Goal: Task Accomplishment & Management: Manage account settings

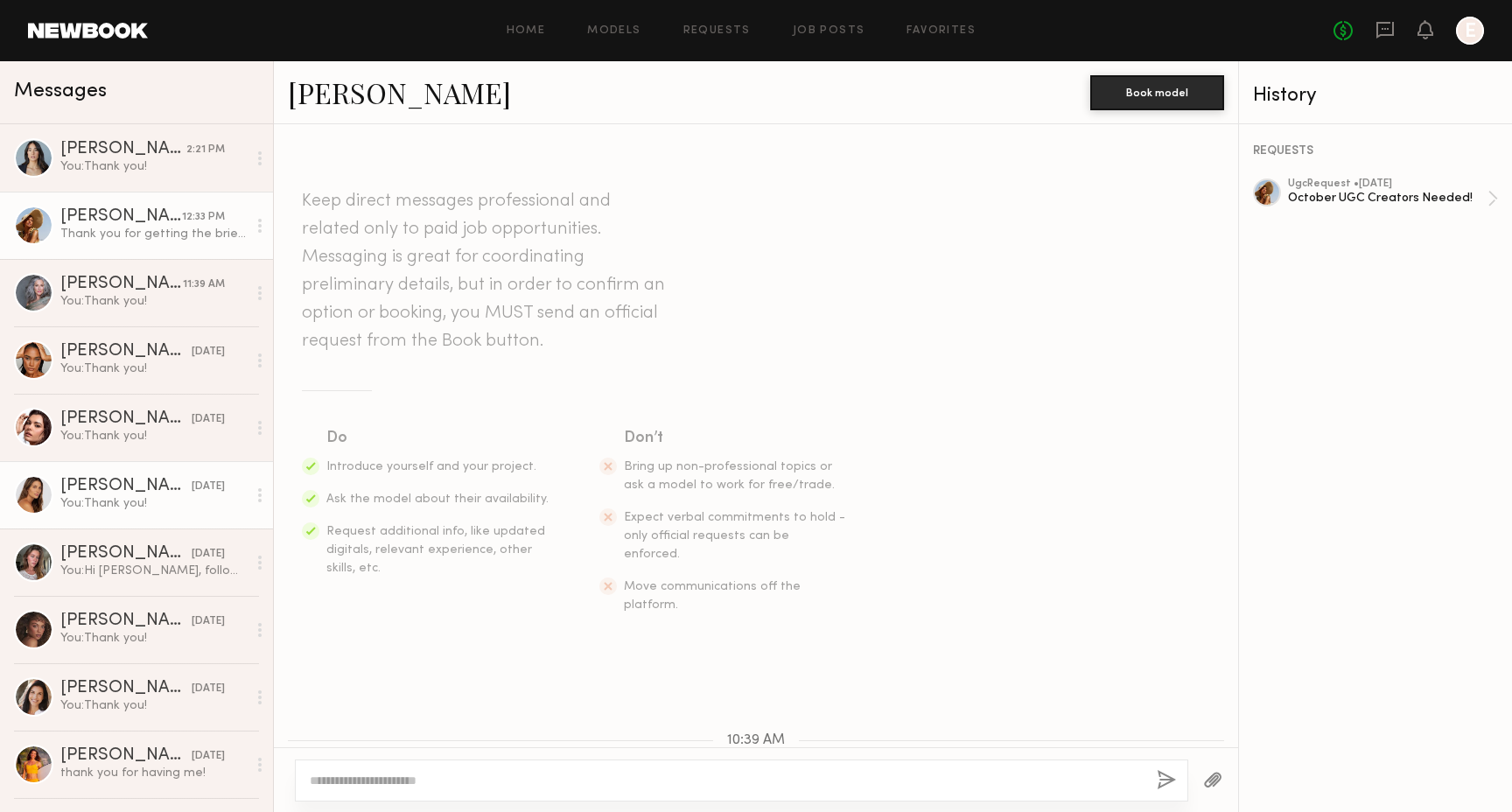
scroll to position [1360, 0]
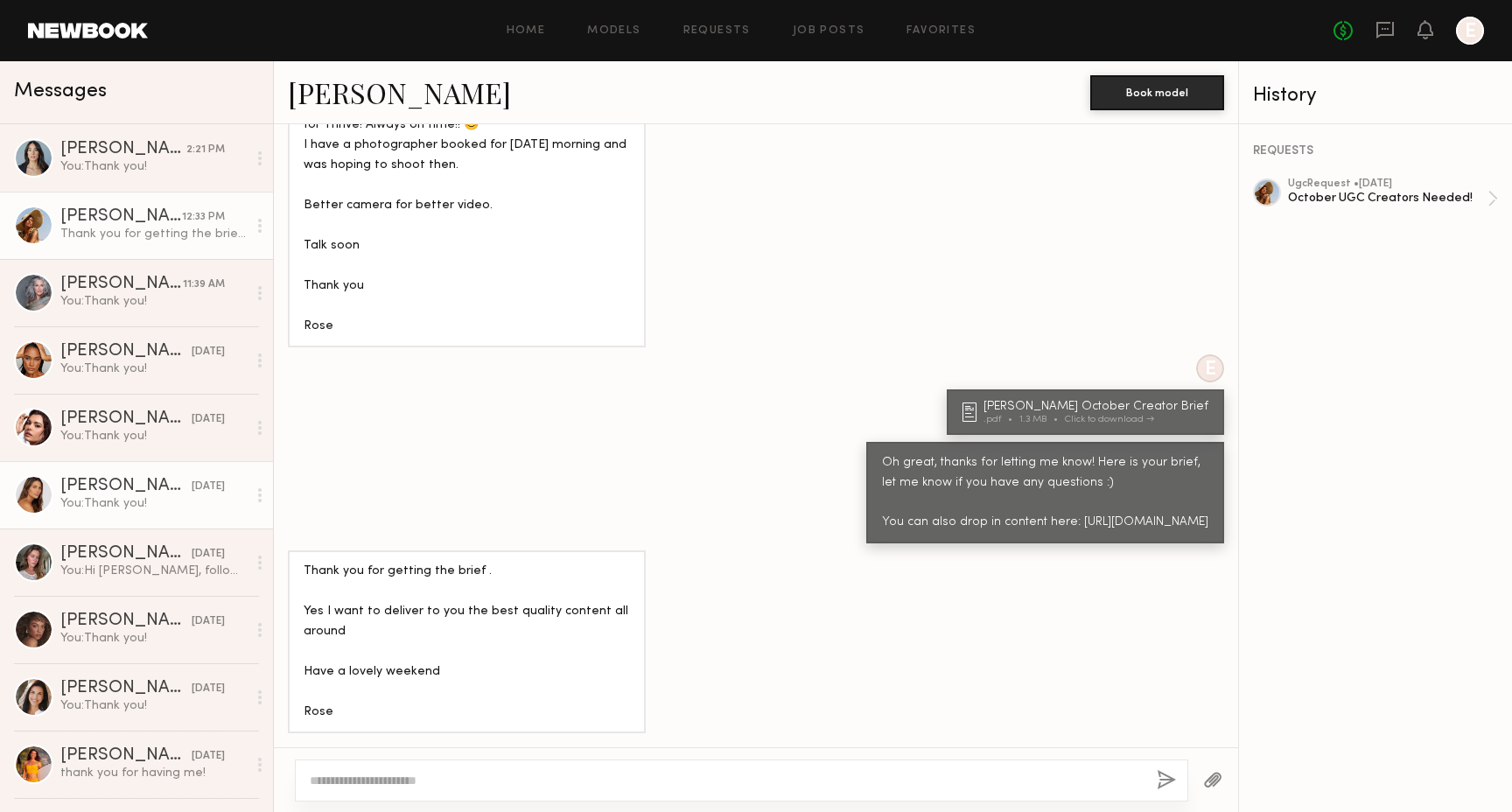
click at [140, 481] on div "Carly S." at bounding box center [126, 487] width 131 height 18
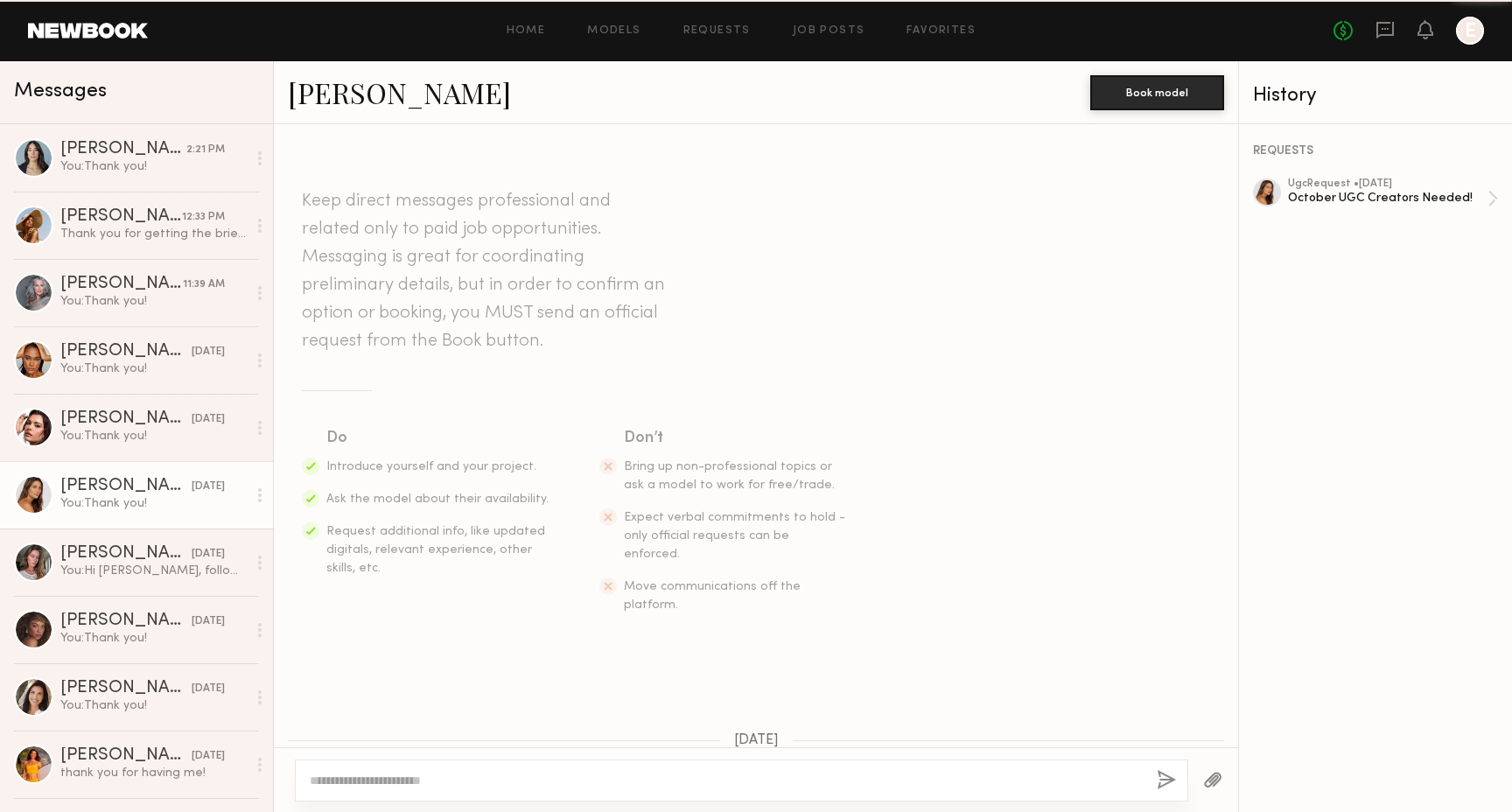
scroll to position [724, 0]
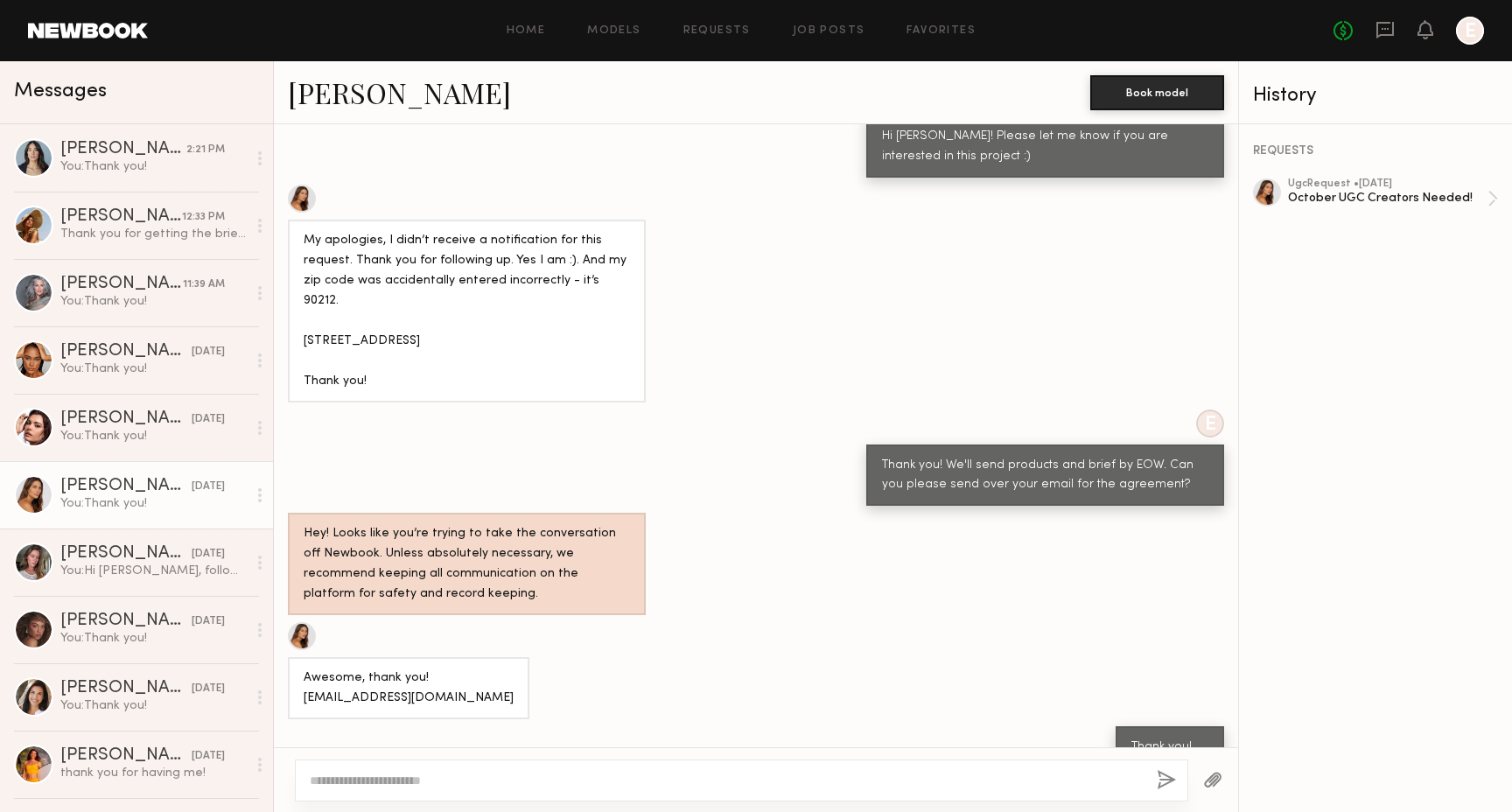
click at [353, 89] on link "Carly S." at bounding box center [399, 92] width 223 height 38
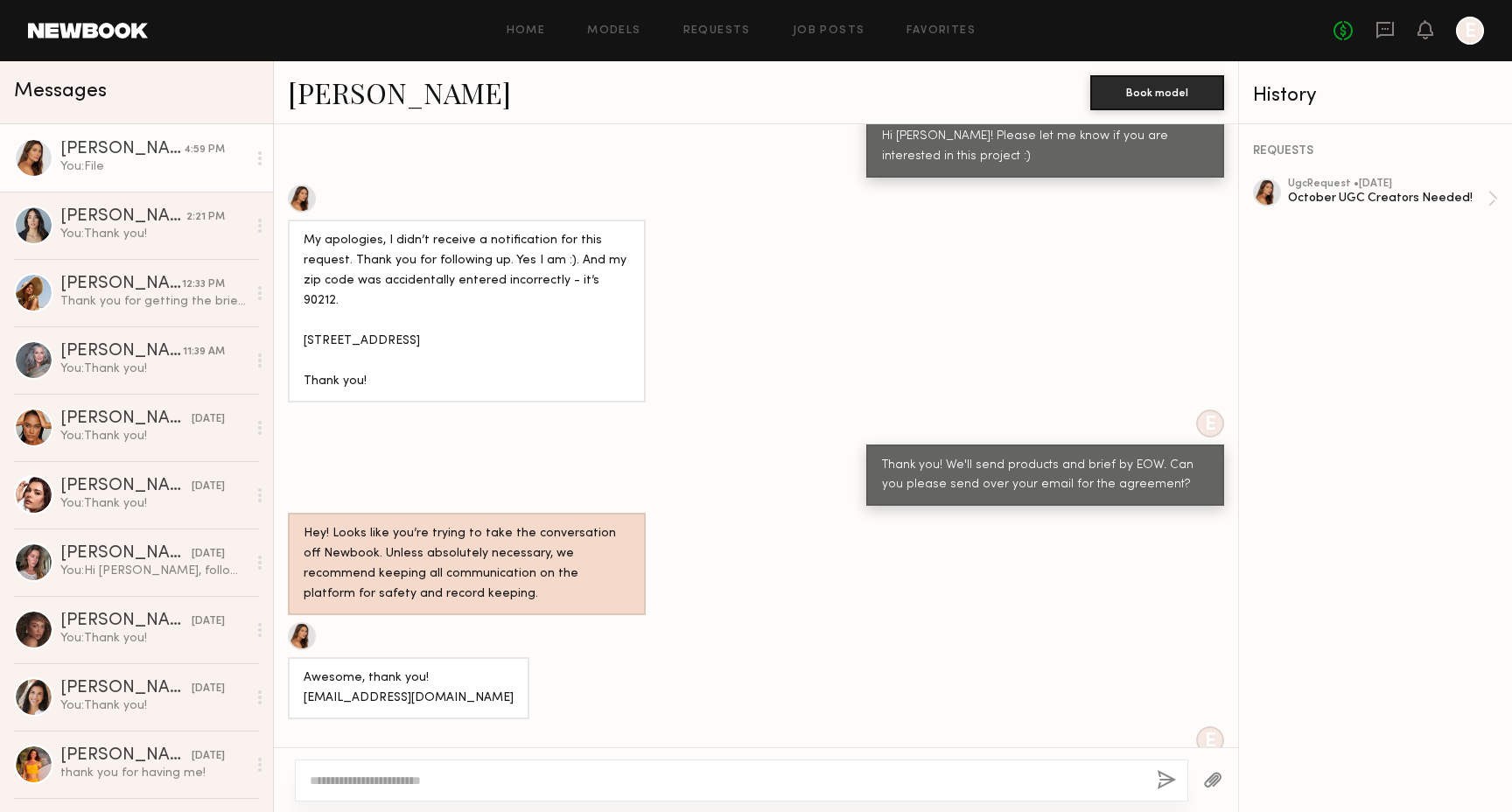
scroll to position [1207, 0]
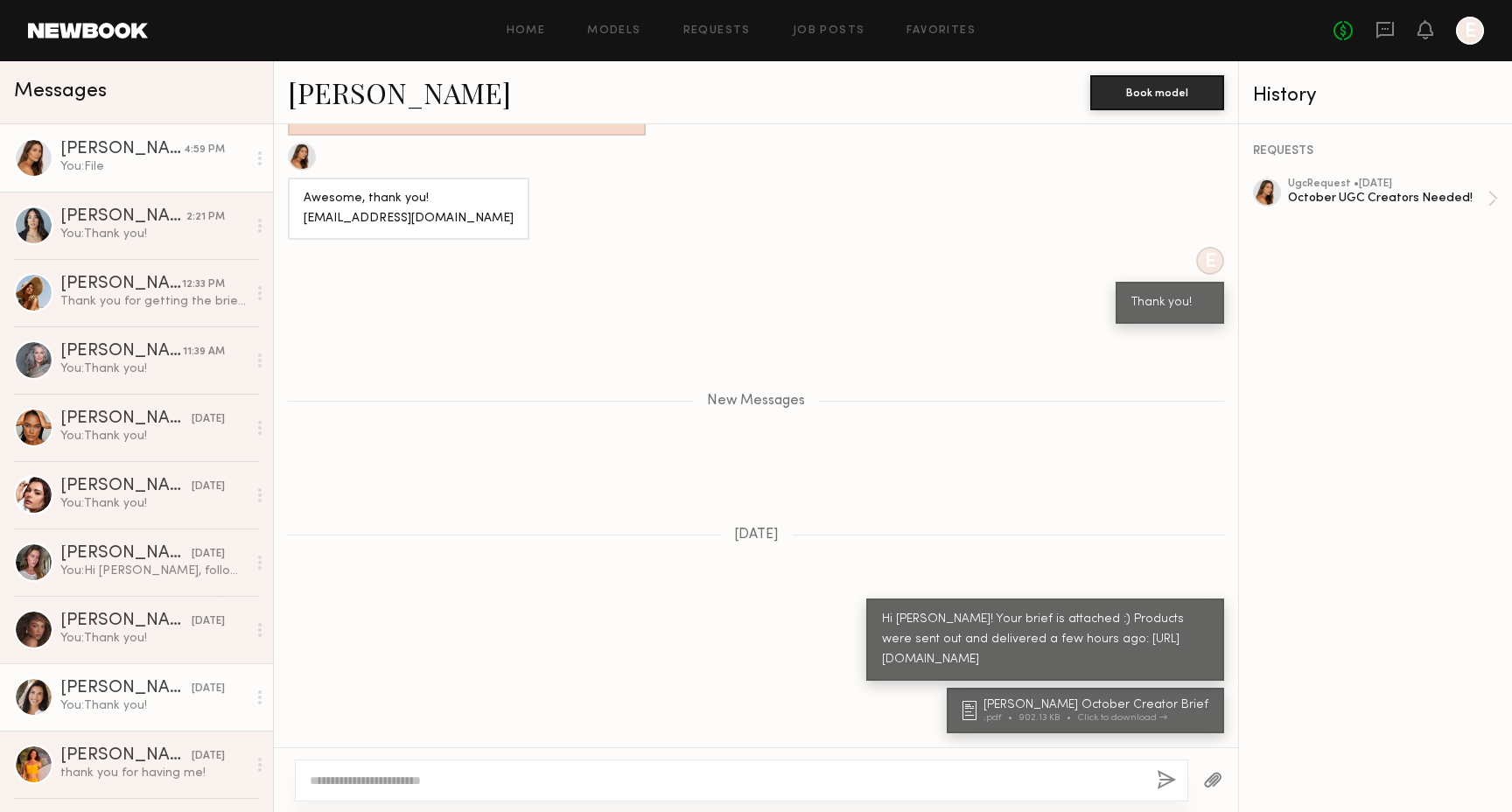
click at [142, 700] on div "You: Thank you!" at bounding box center [154, 706] width 187 height 17
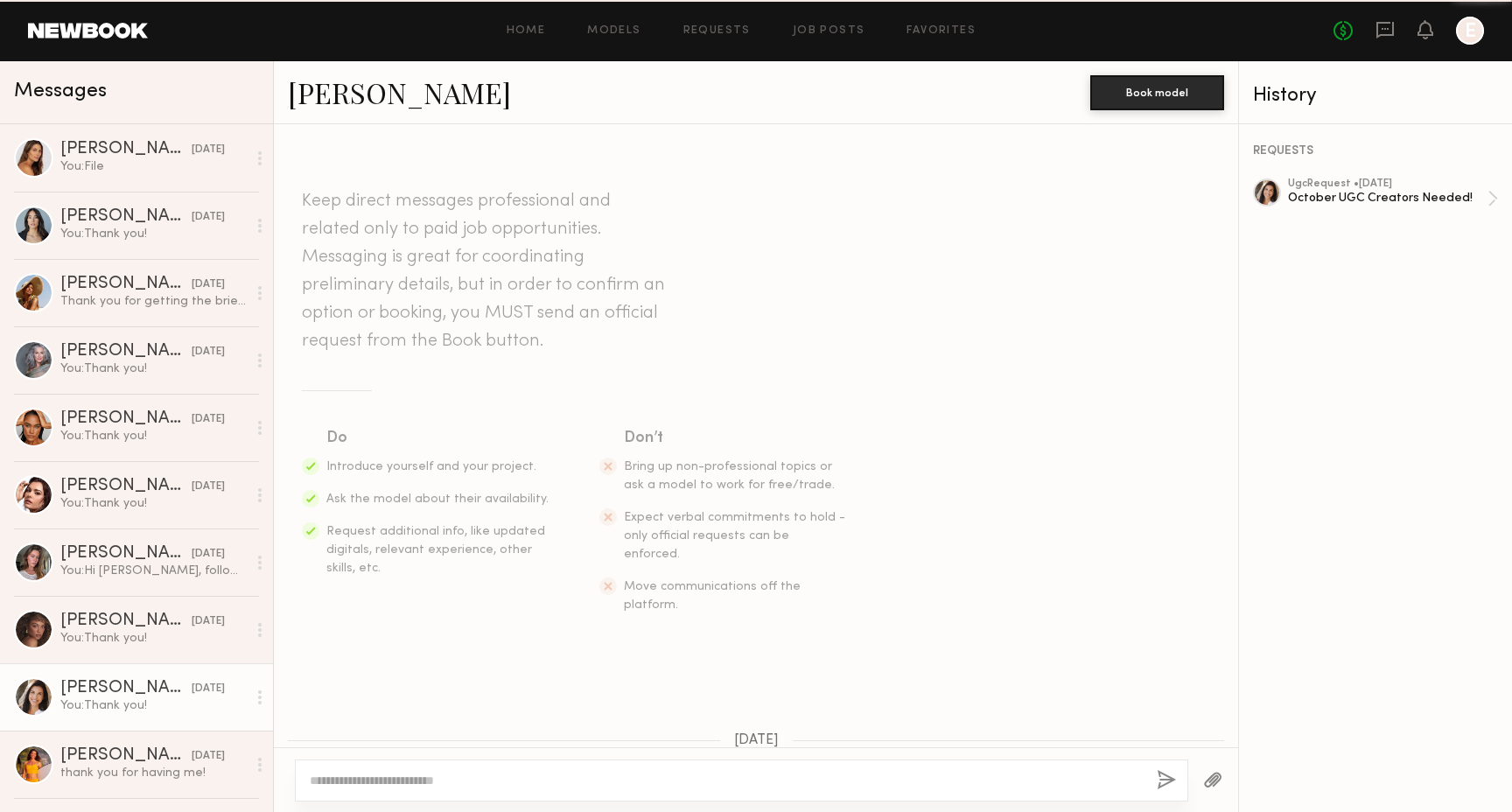
scroll to position [414, 0]
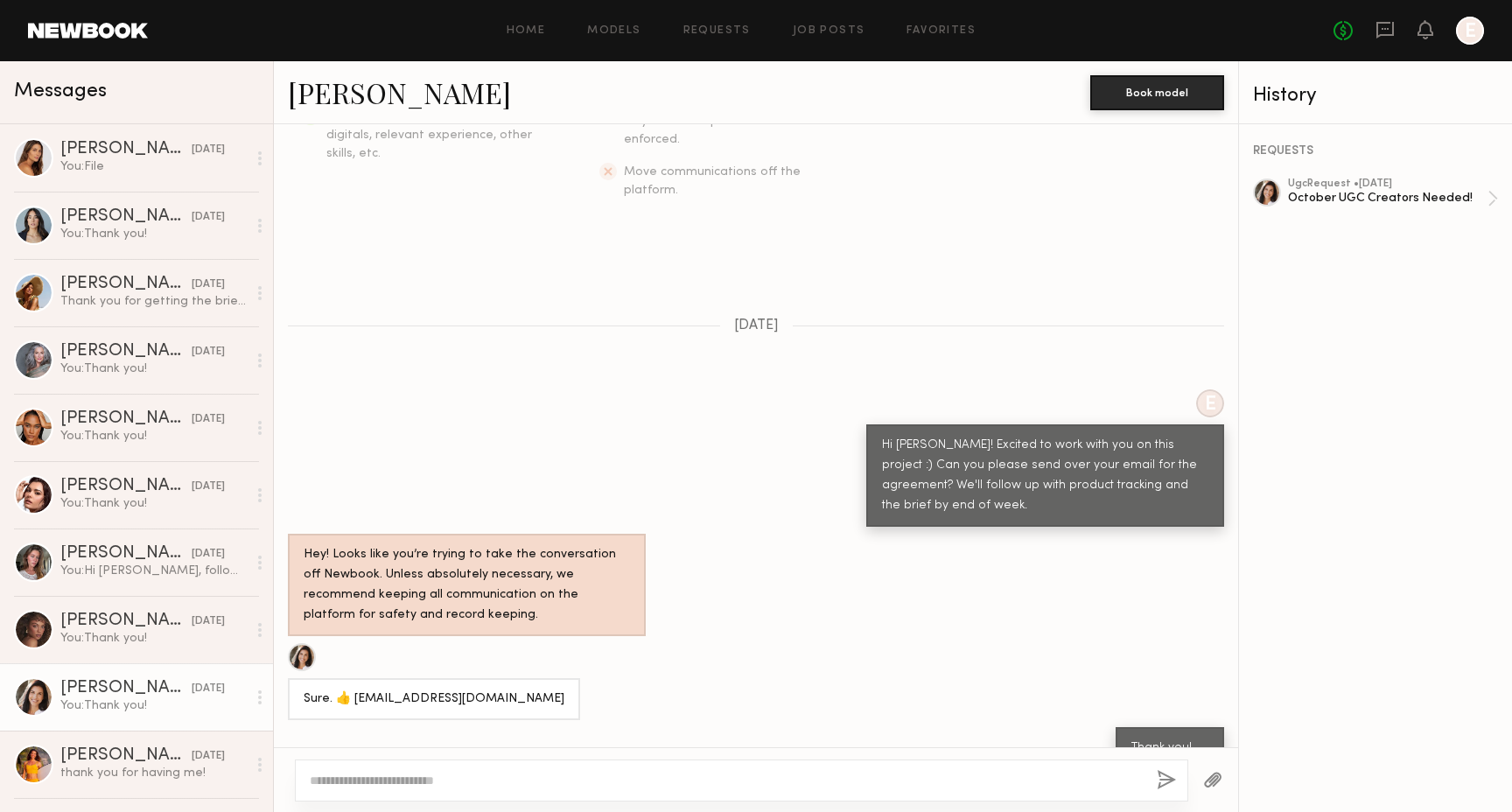
click at [515, 772] on textarea at bounding box center [726, 781] width 833 height 18
paste textarea "**********"
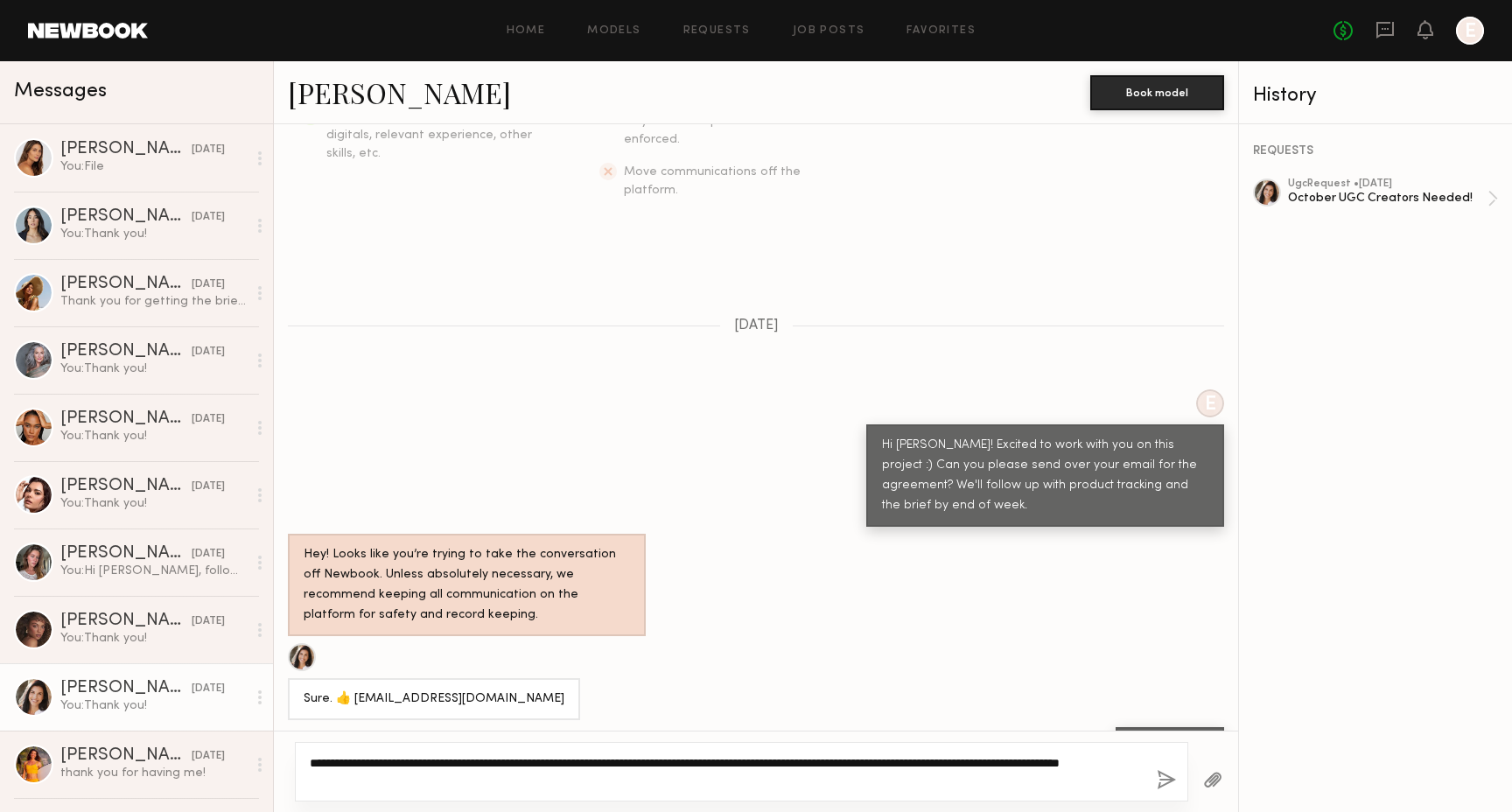
type textarea "**********"
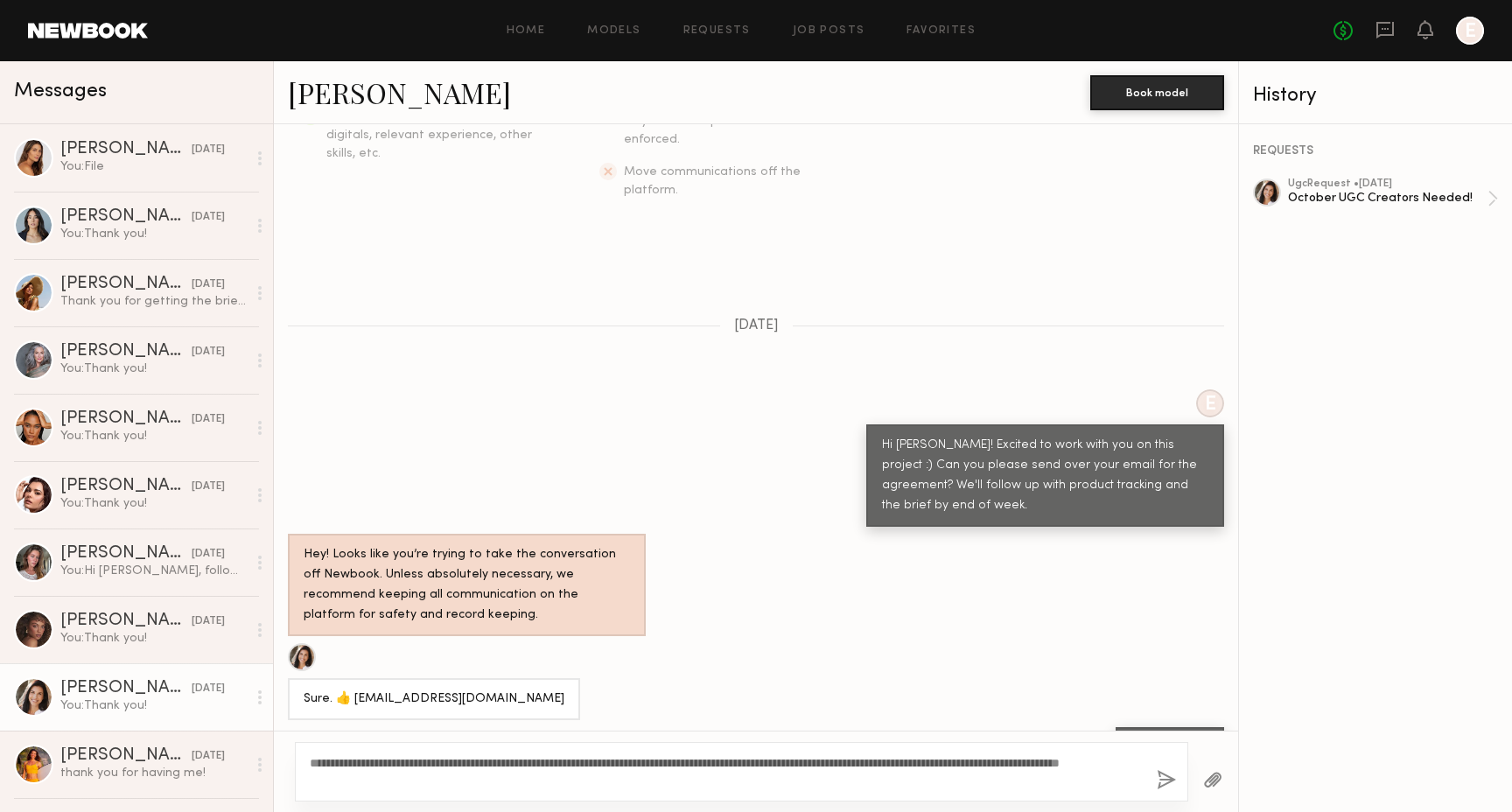
click at [1222, 779] on div at bounding box center [1213, 780] width 50 height 43
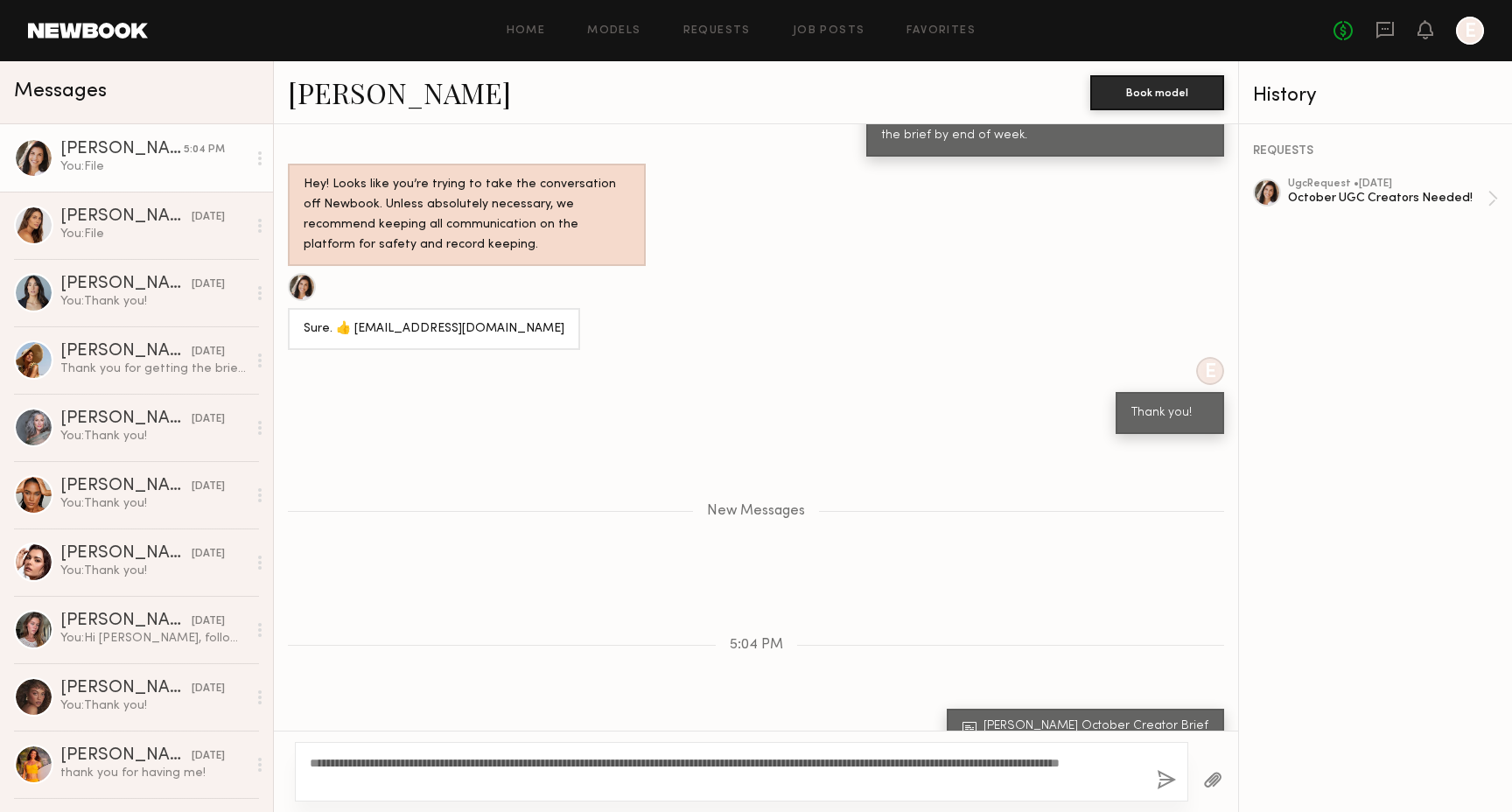
click at [1167, 780] on button "button" at bounding box center [1166, 781] width 20 height 21
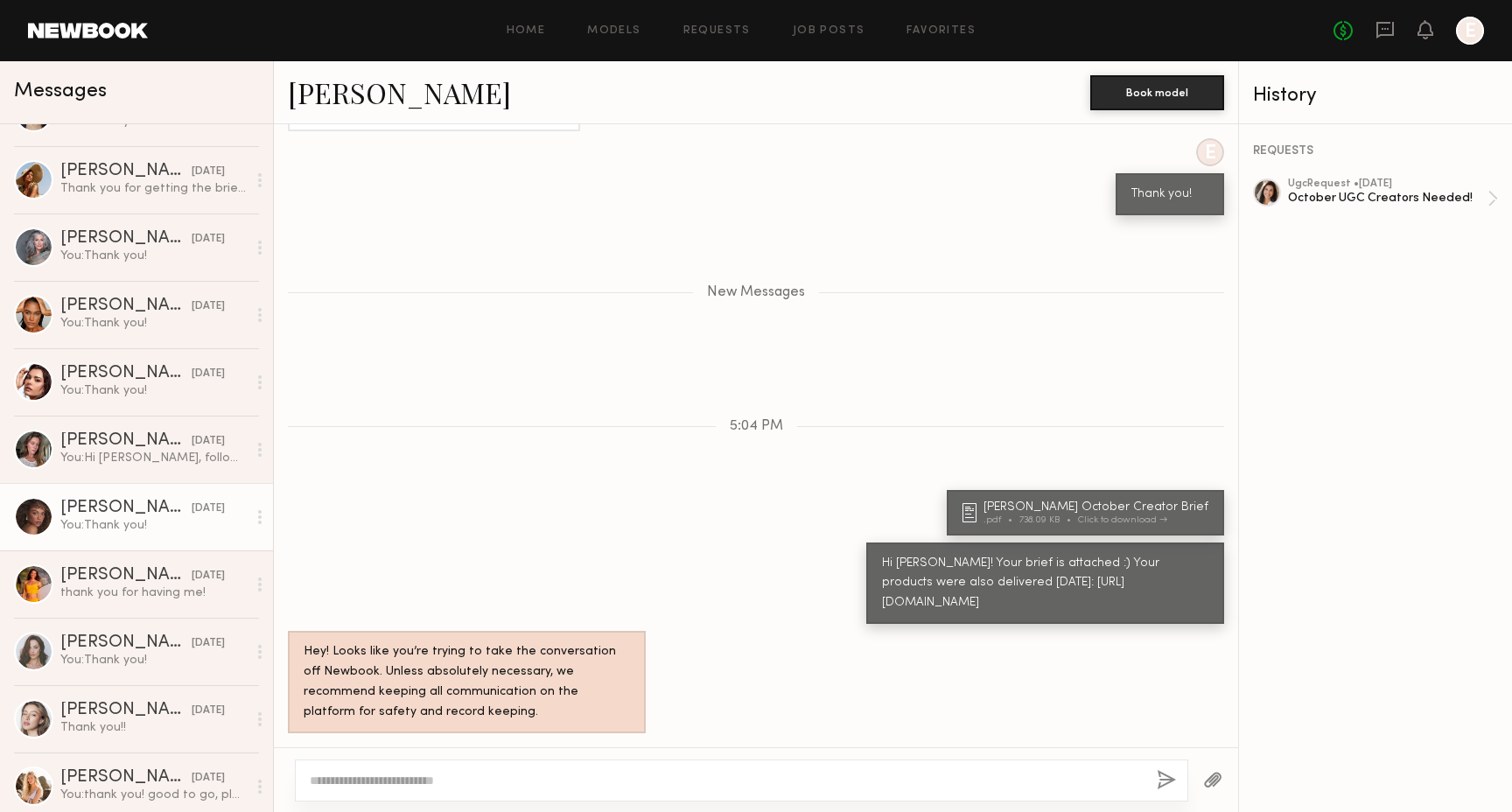
scroll to position [189, 0]
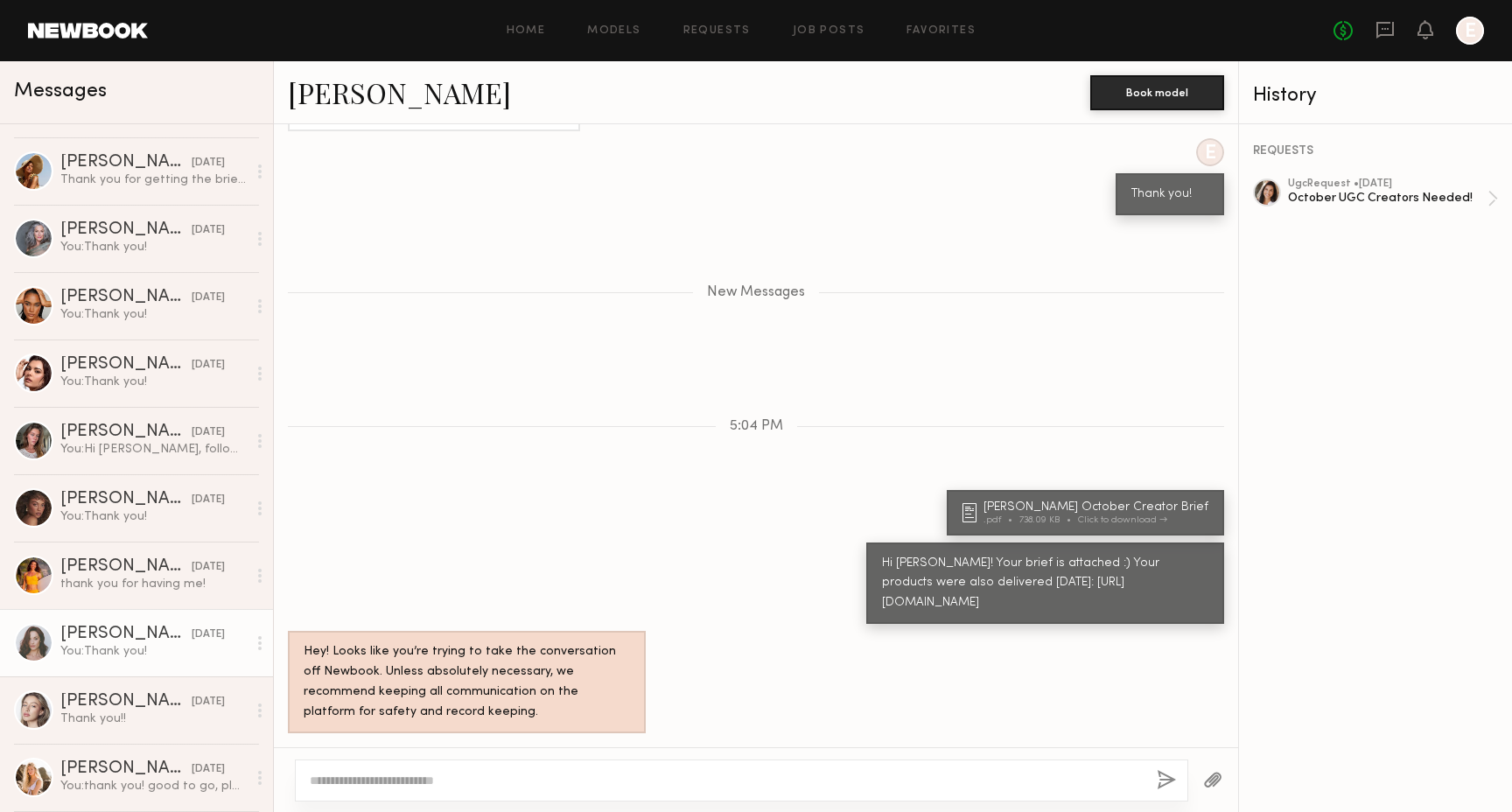
click at [171, 625] on link "Tayler C. 10/07/2025 You: Thank you!" at bounding box center [137, 642] width 273 height 67
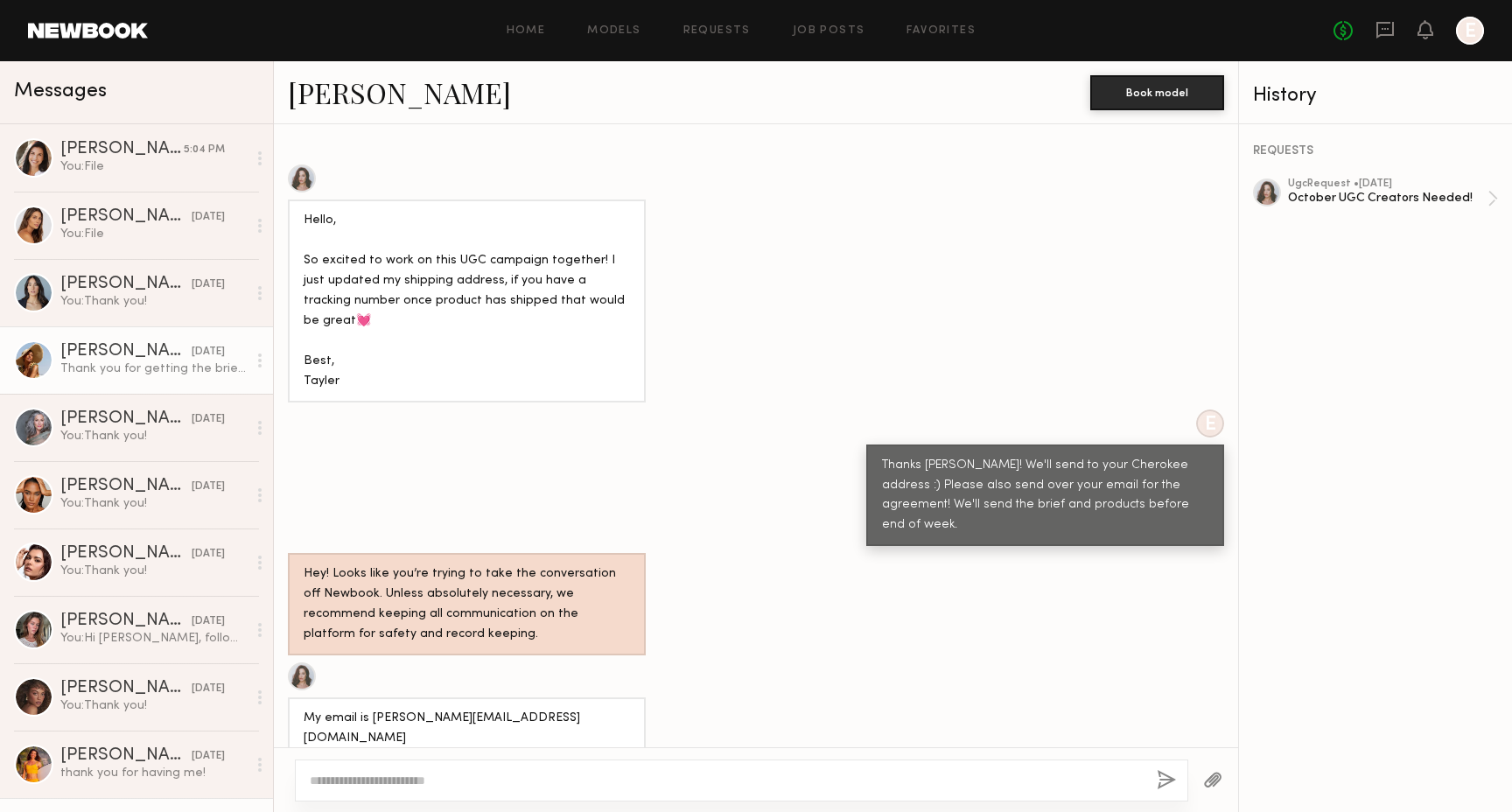
click at [129, 204] on link "[PERSON_NAME] [DATE] You: File" at bounding box center [137, 225] width 273 height 67
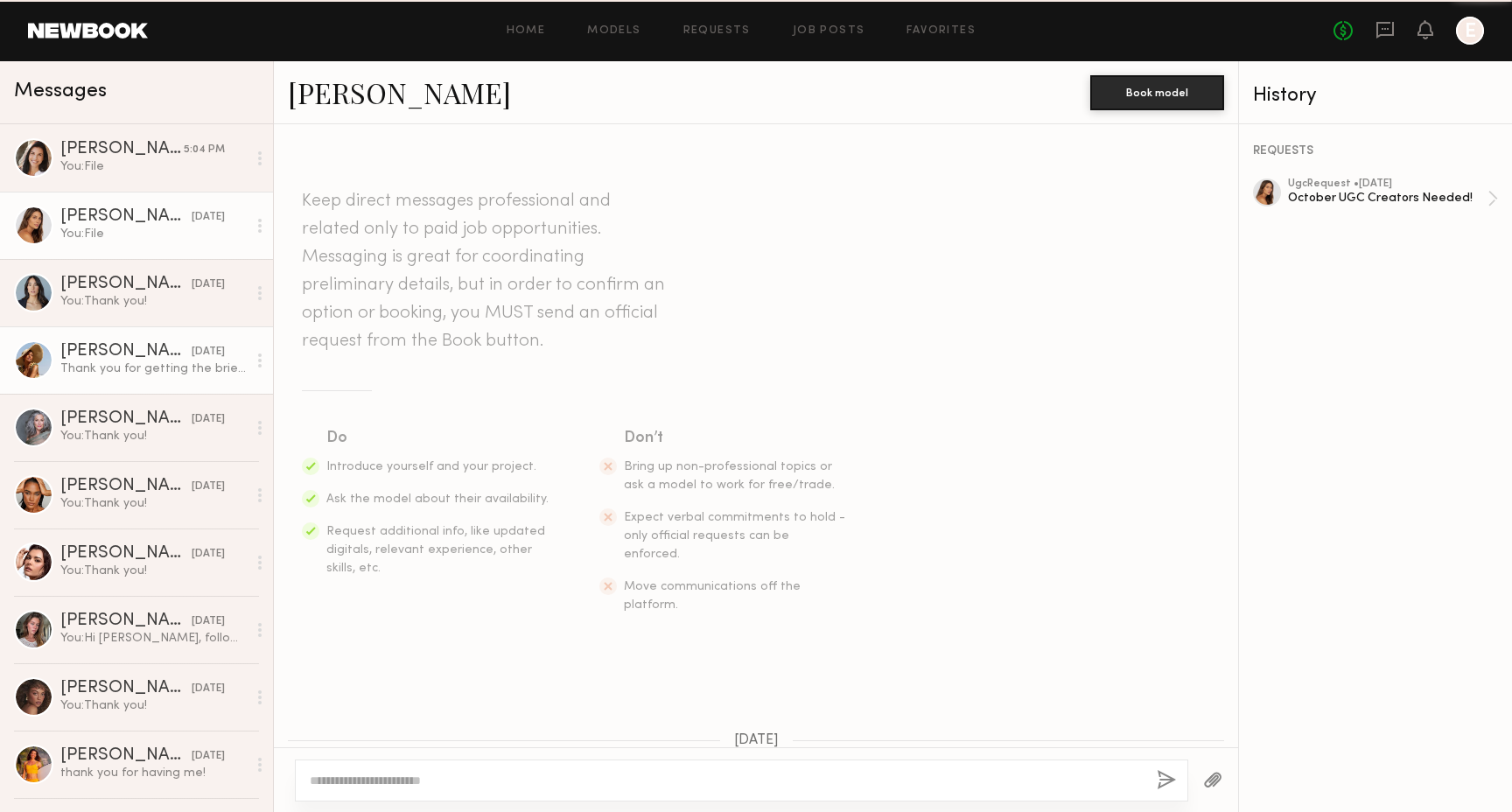
scroll to position [1074, 0]
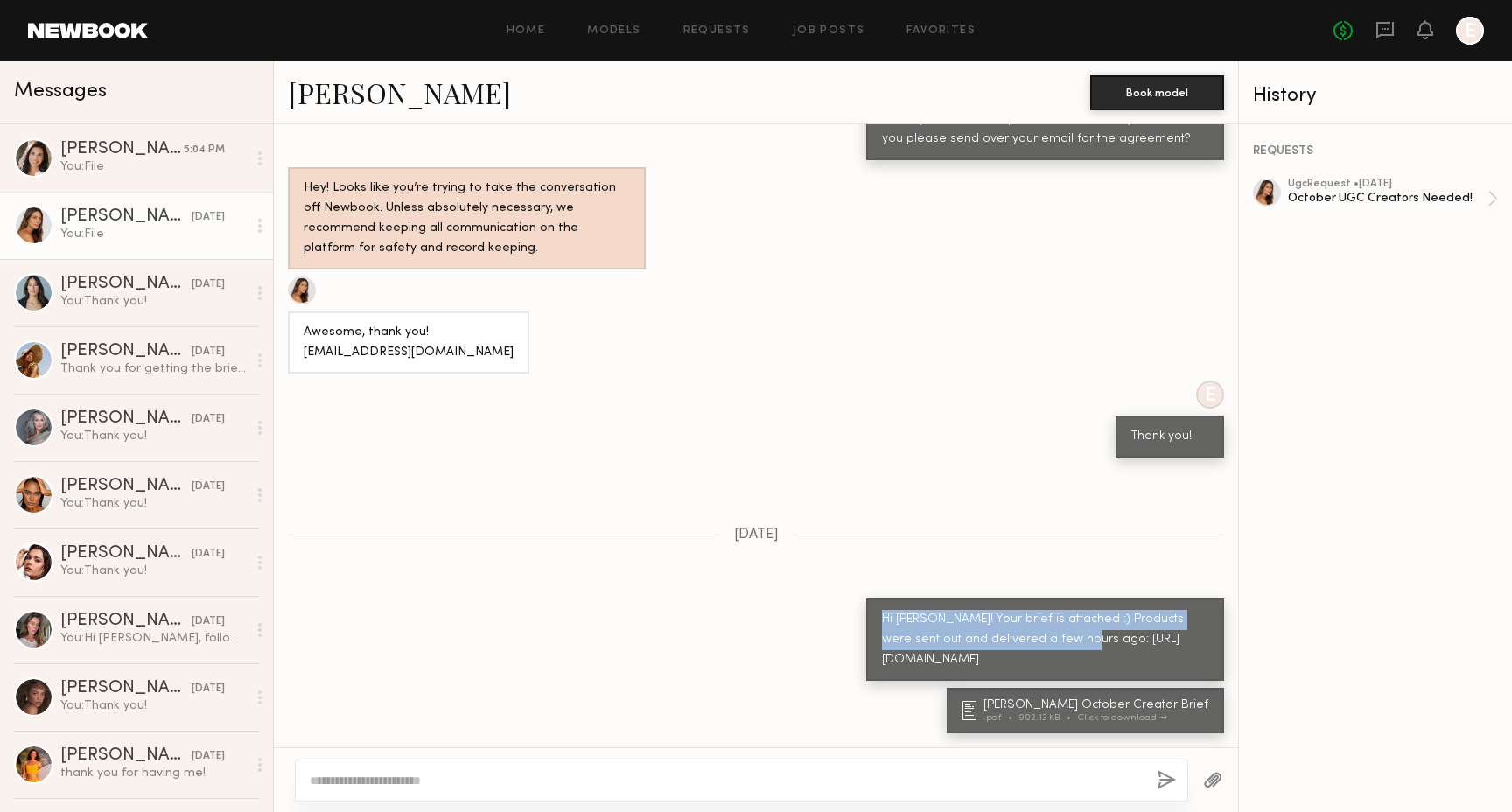
drag, startPoint x: 1049, startPoint y: 599, endPoint x: 881, endPoint y: 580, distance: 169.1
click at [881, 599] on div "Hi Carly! Your brief is attached :) Products were sent out and delivered a few …" at bounding box center [1045, 640] width 358 height 82
copy div "Hi Carly! Your brief is attached :) Products were sent out and delivered a few …"
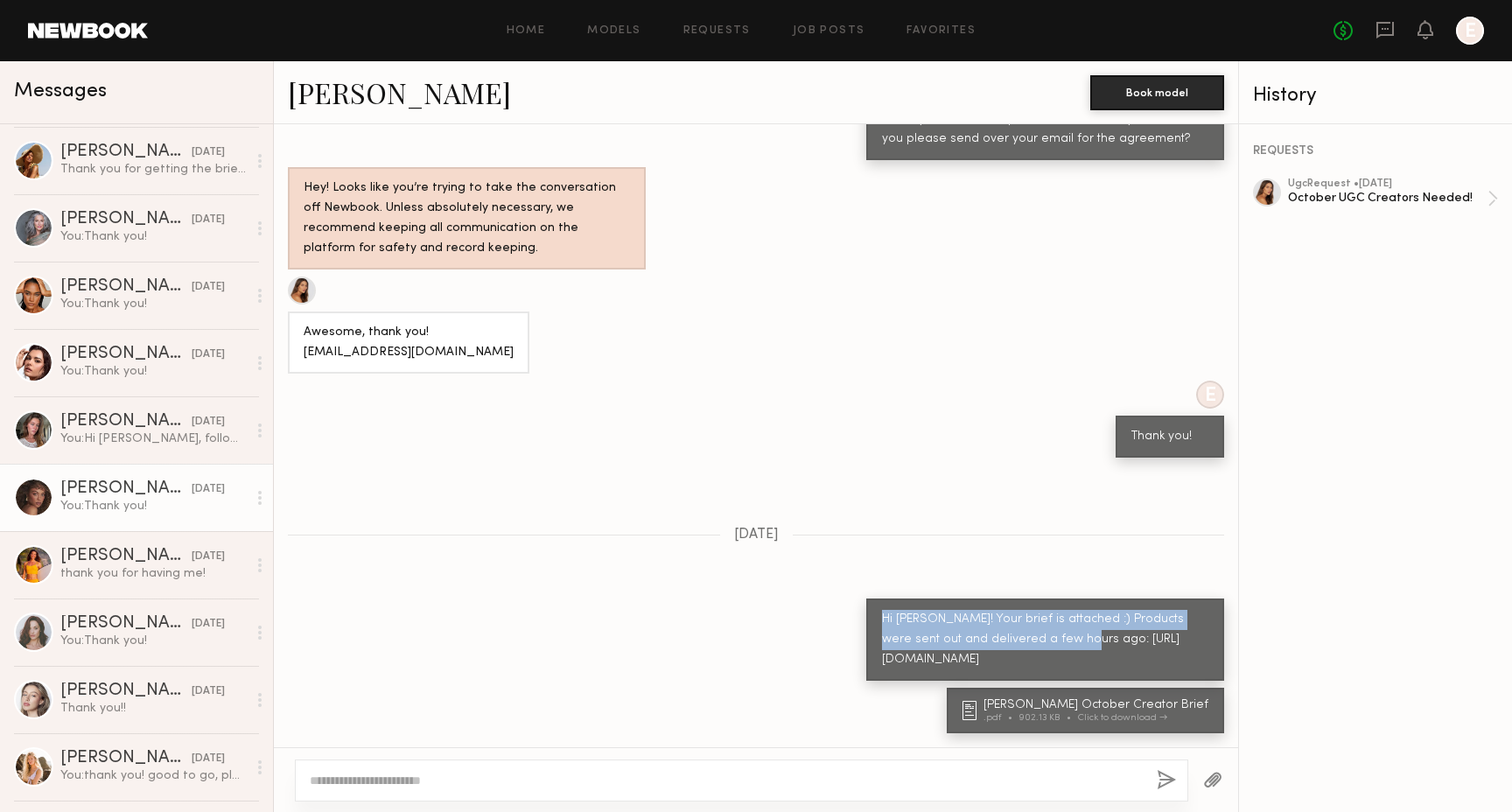
scroll to position [205, 0]
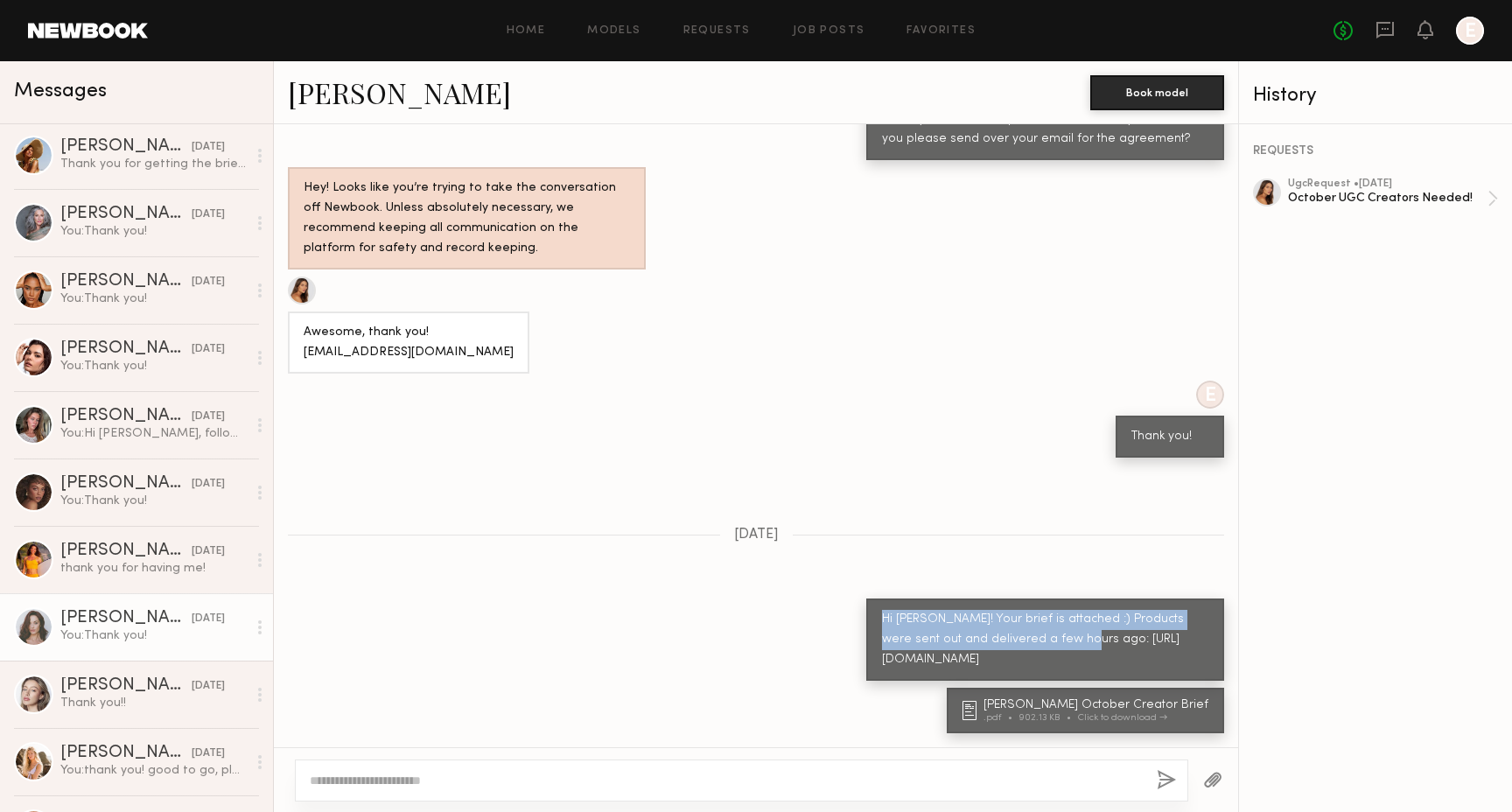
click at [138, 631] on div "You: Thank you!" at bounding box center [154, 635] width 187 height 17
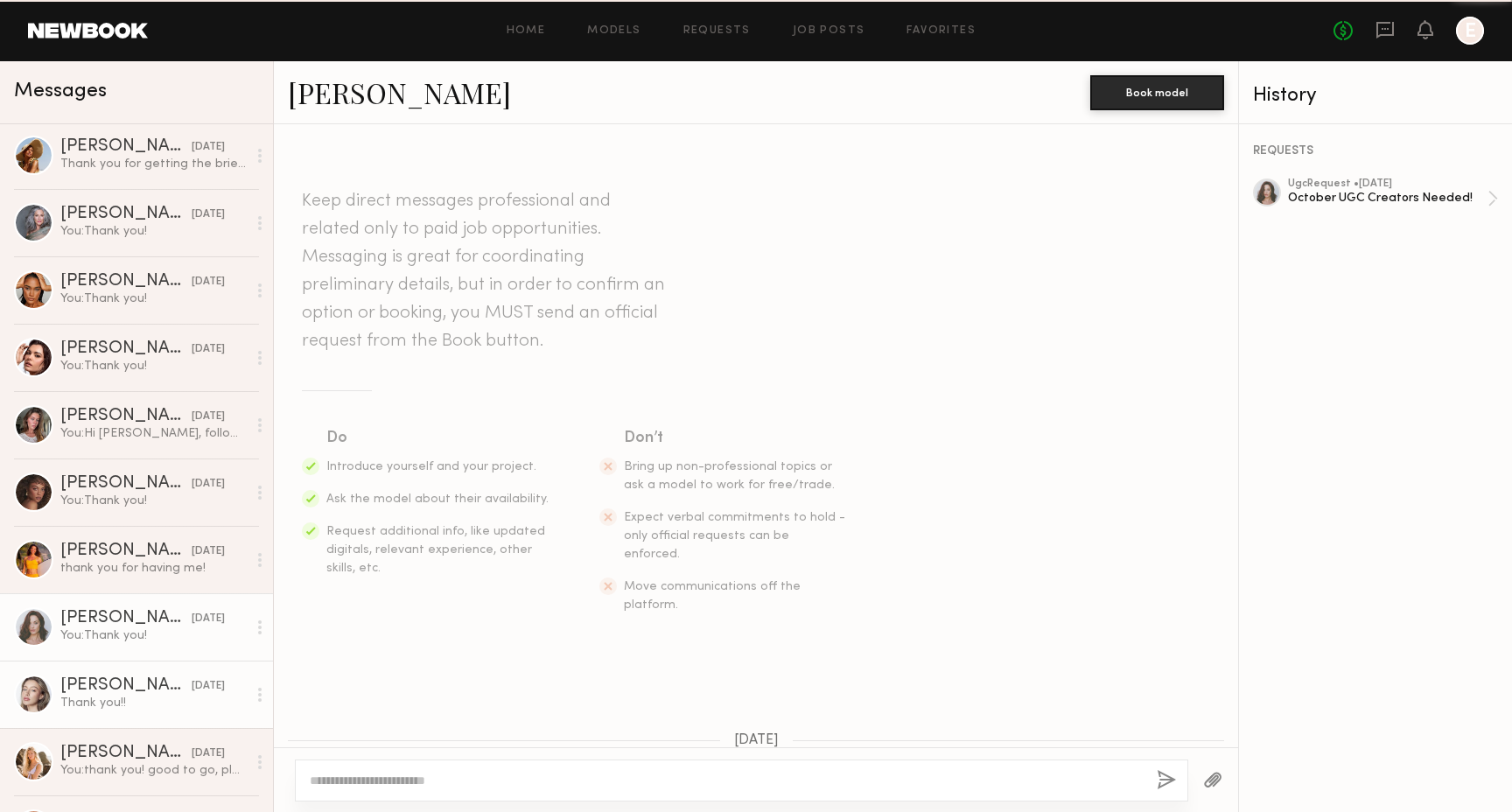
scroll to position [640, 0]
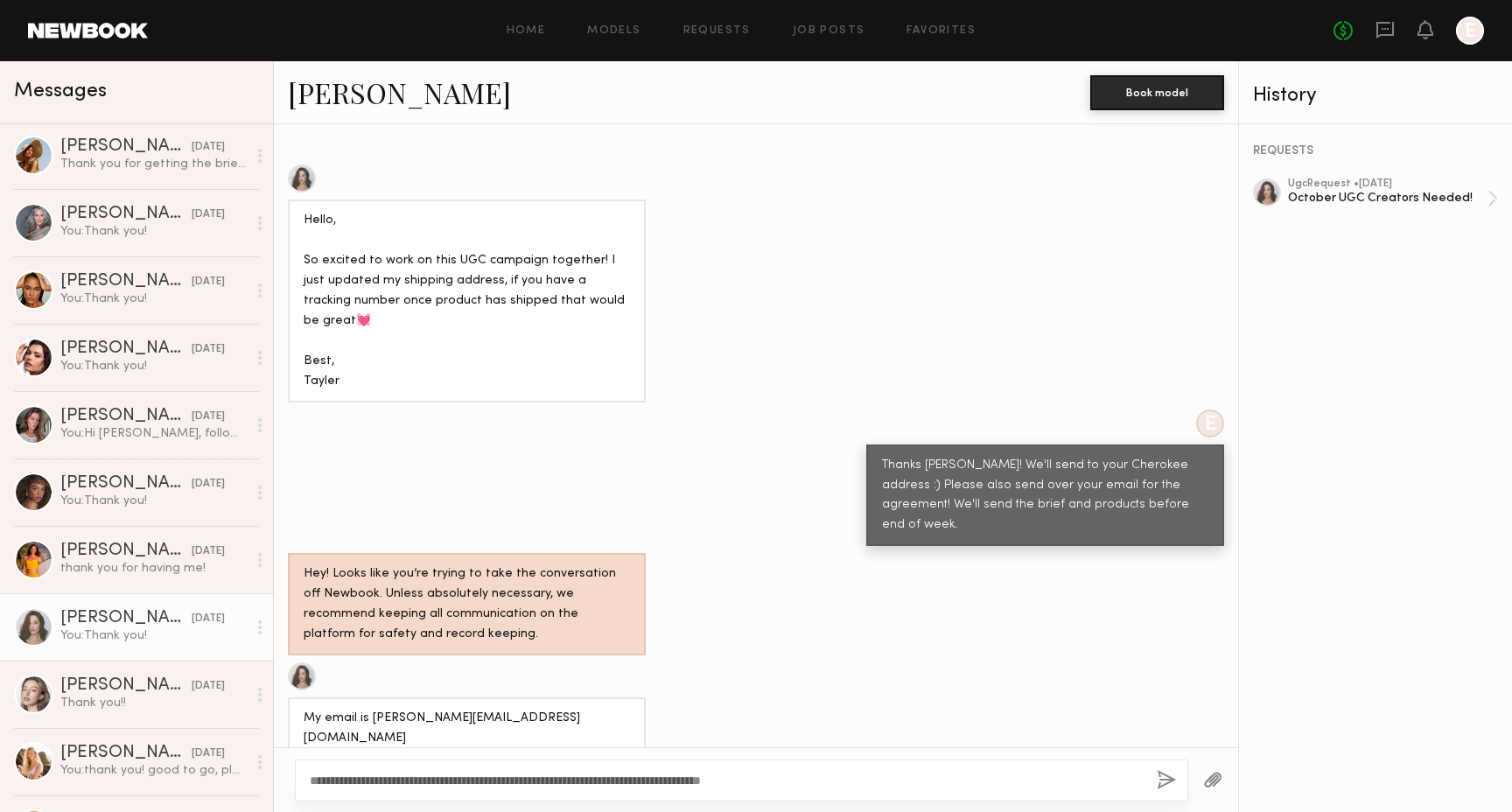
click at [338, 775] on textarea "**********" at bounding box center [726, 781] width 833 height 18
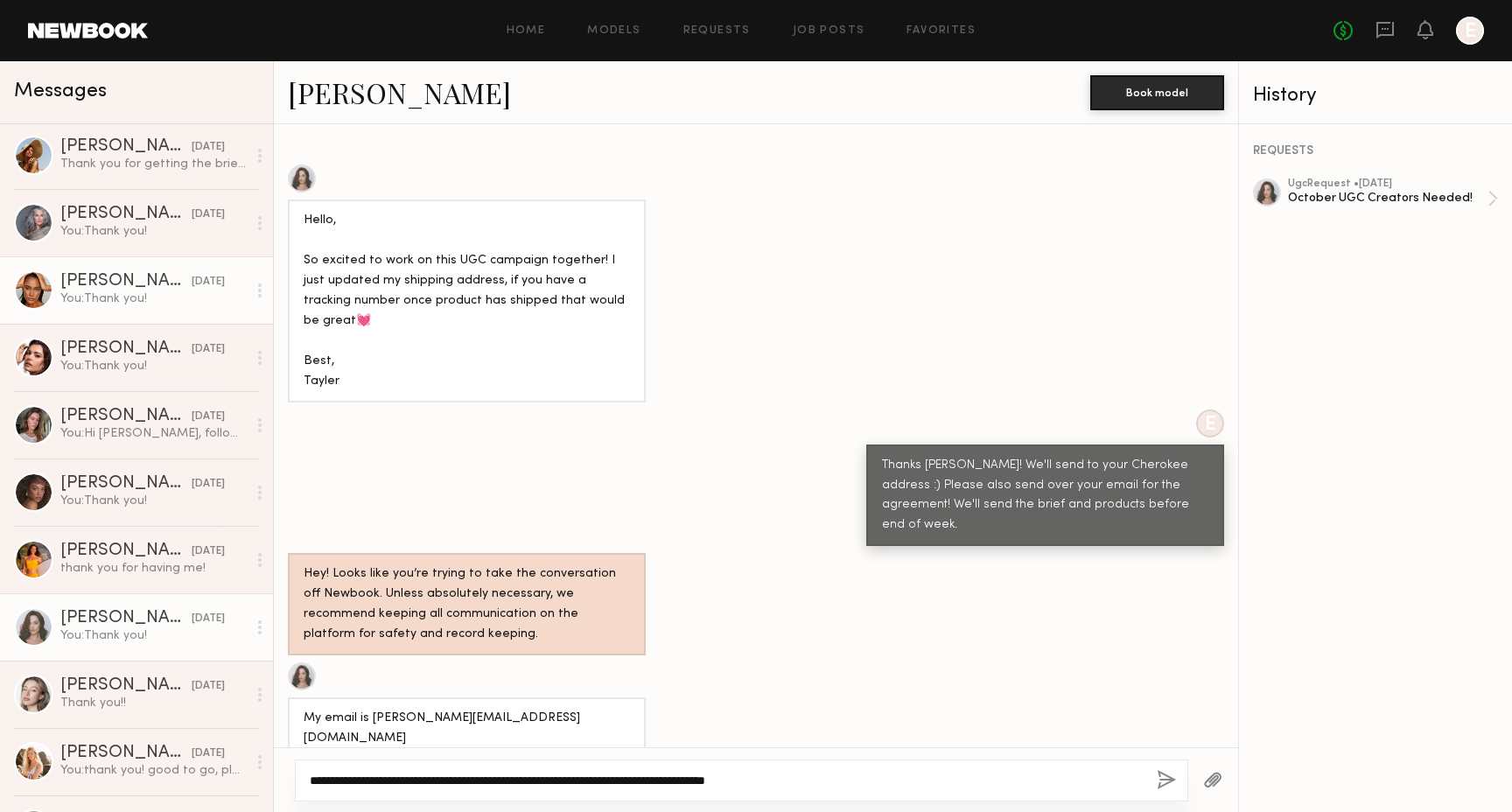
scroll to position [0, 0]
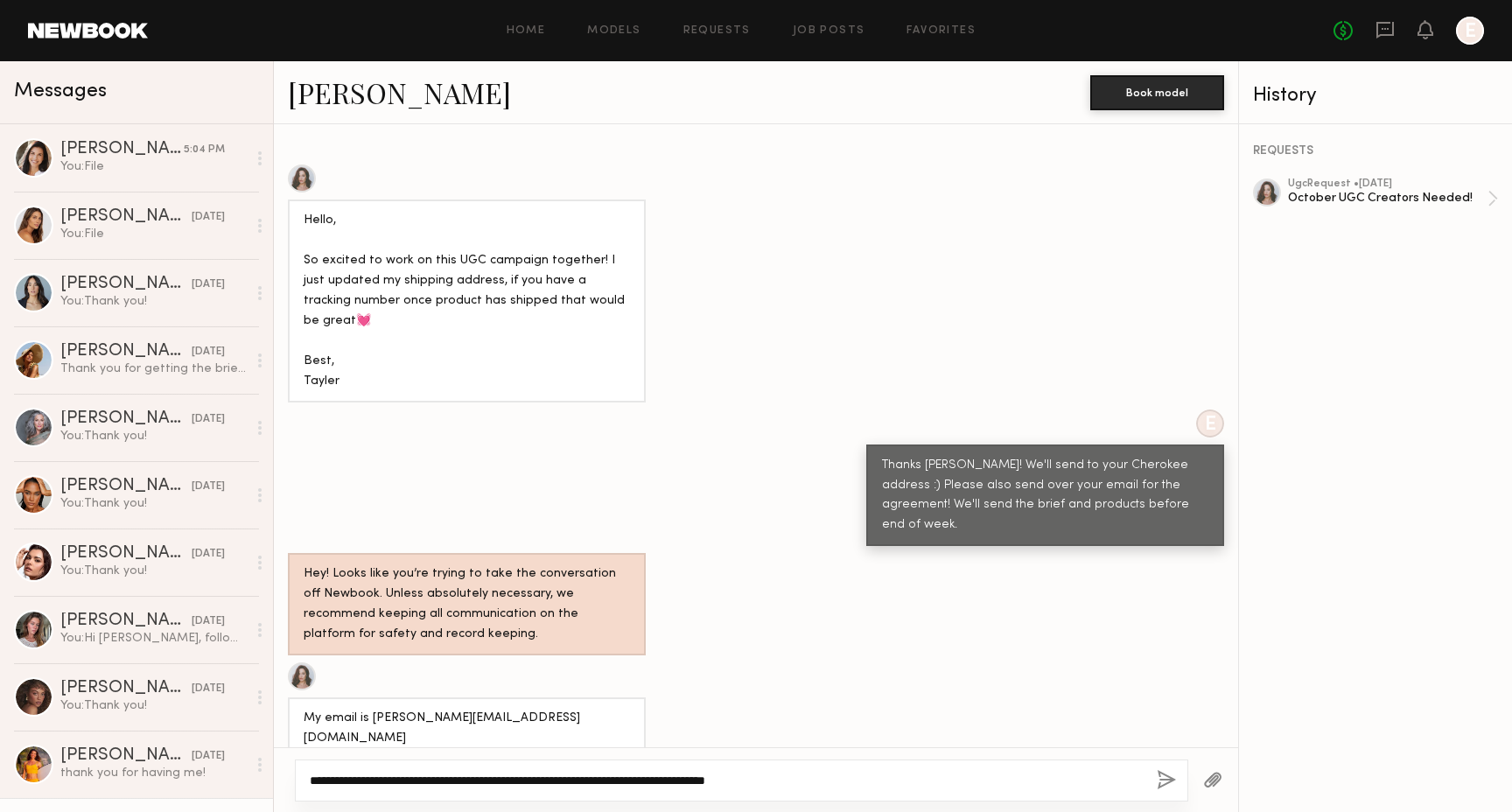
drag, startPoint x: 728, startPoint y: 779, endPoint x: 831, endPoint y: 780, distance: 103.0
click at [833, 780] on textarea "**********" at bounding box center [726, 781] width 833 height 18
paste textarea "**********"
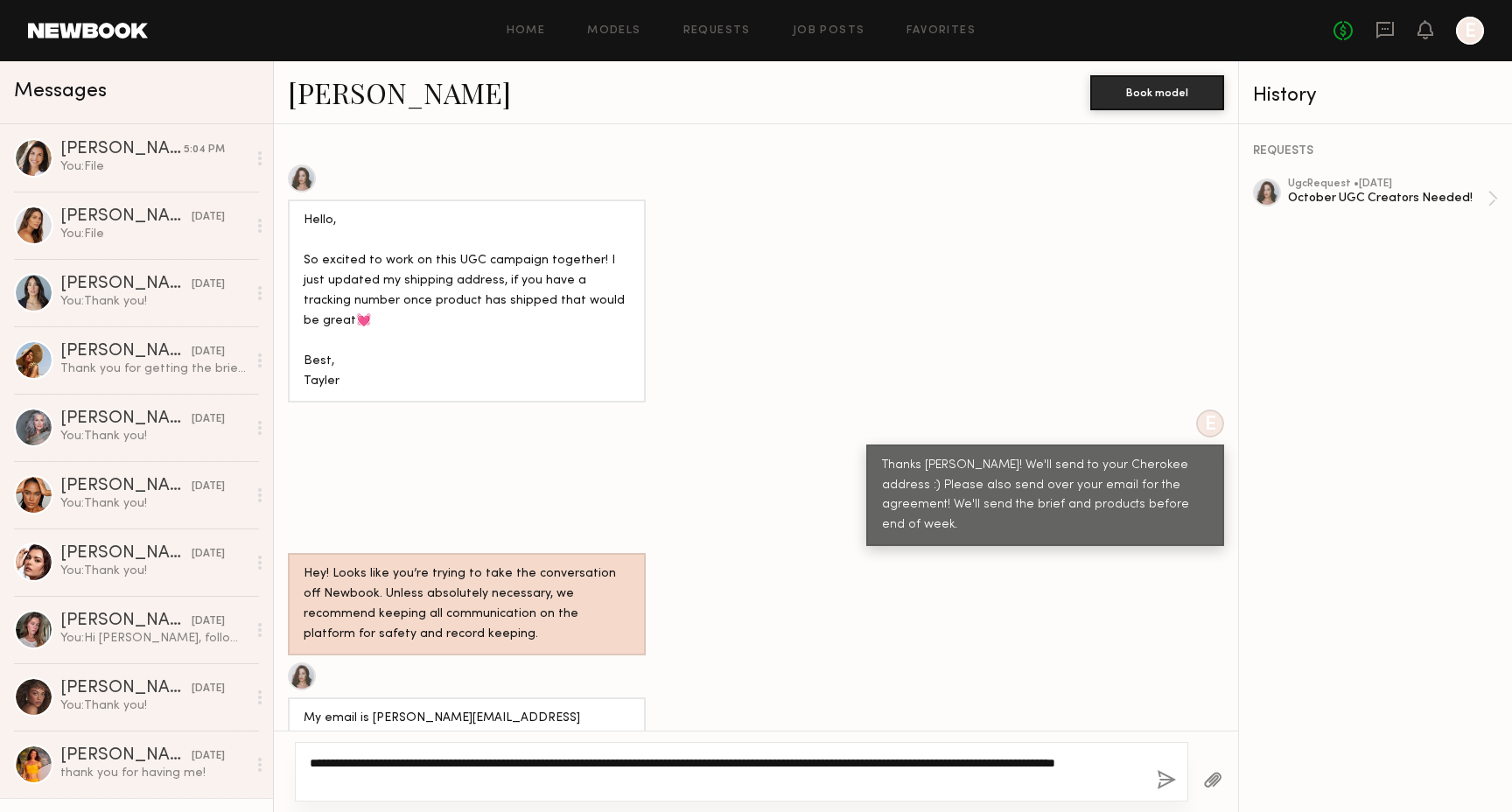
type textarea "**********"
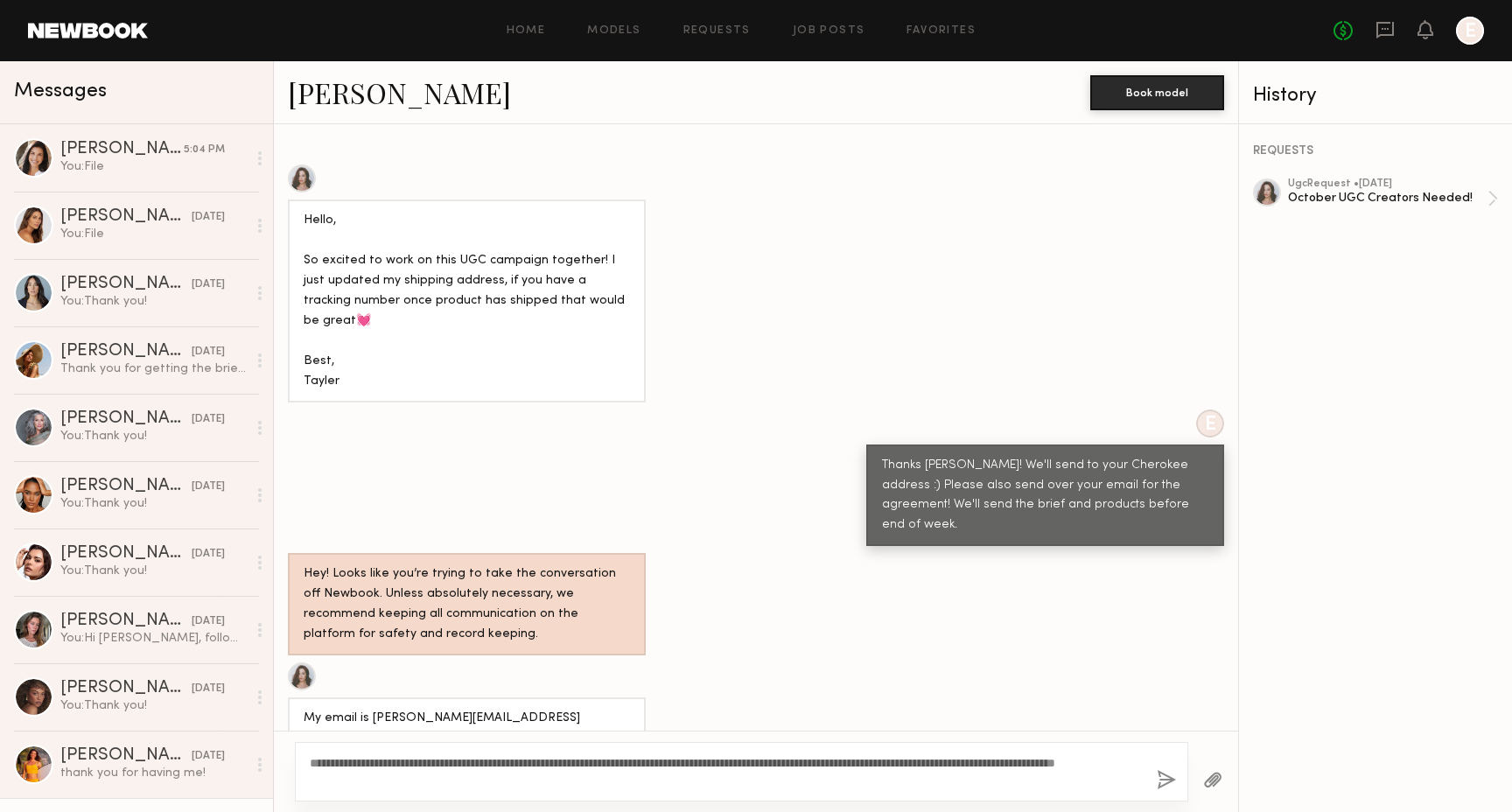
click at [372, 87] on link "Tayler C." at bounding box center [399, 92] width 223 height 38
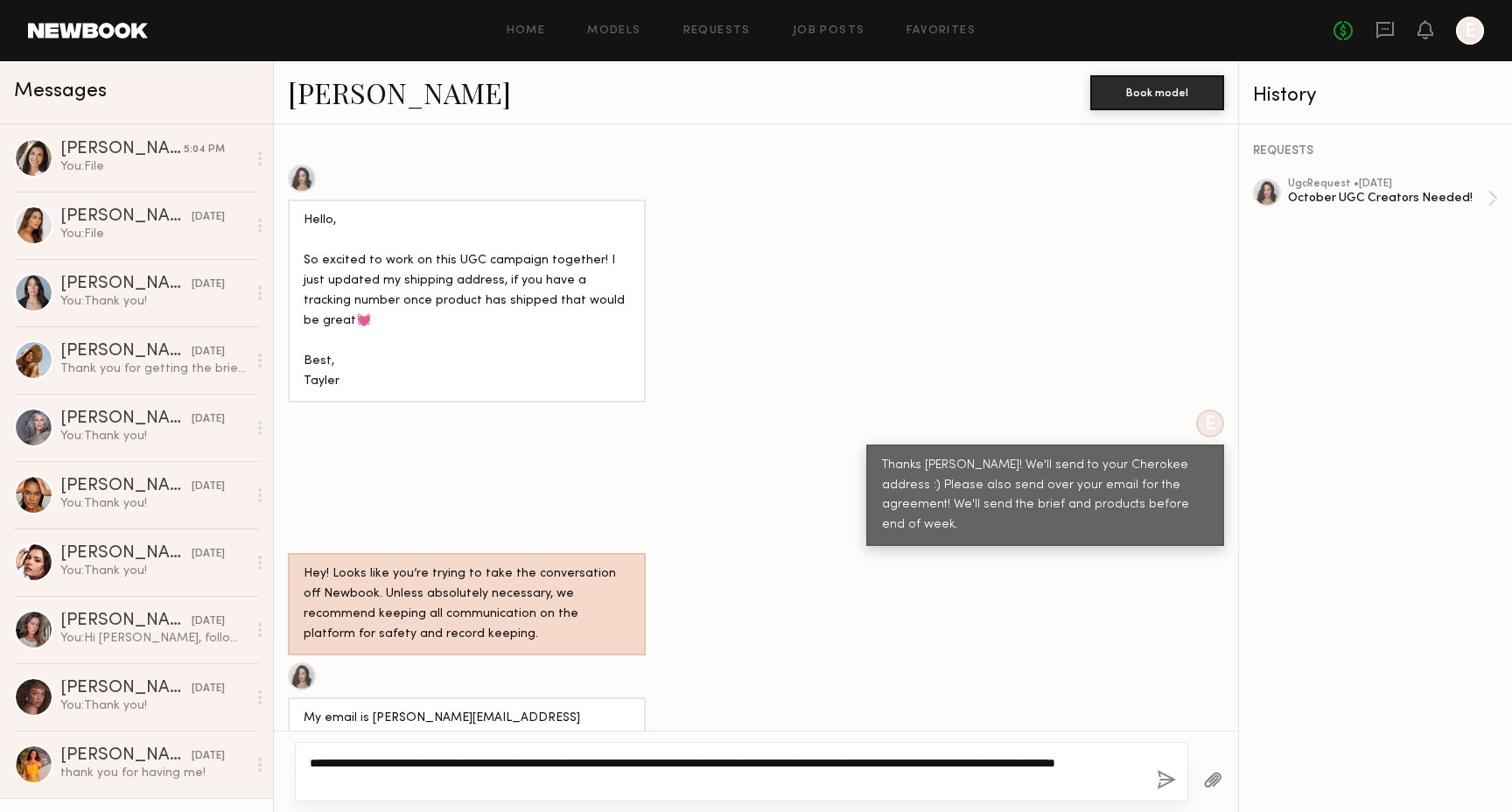
click at [669, 781] on textarea "**********" at bounding box center [726, 772] width 833 height 35
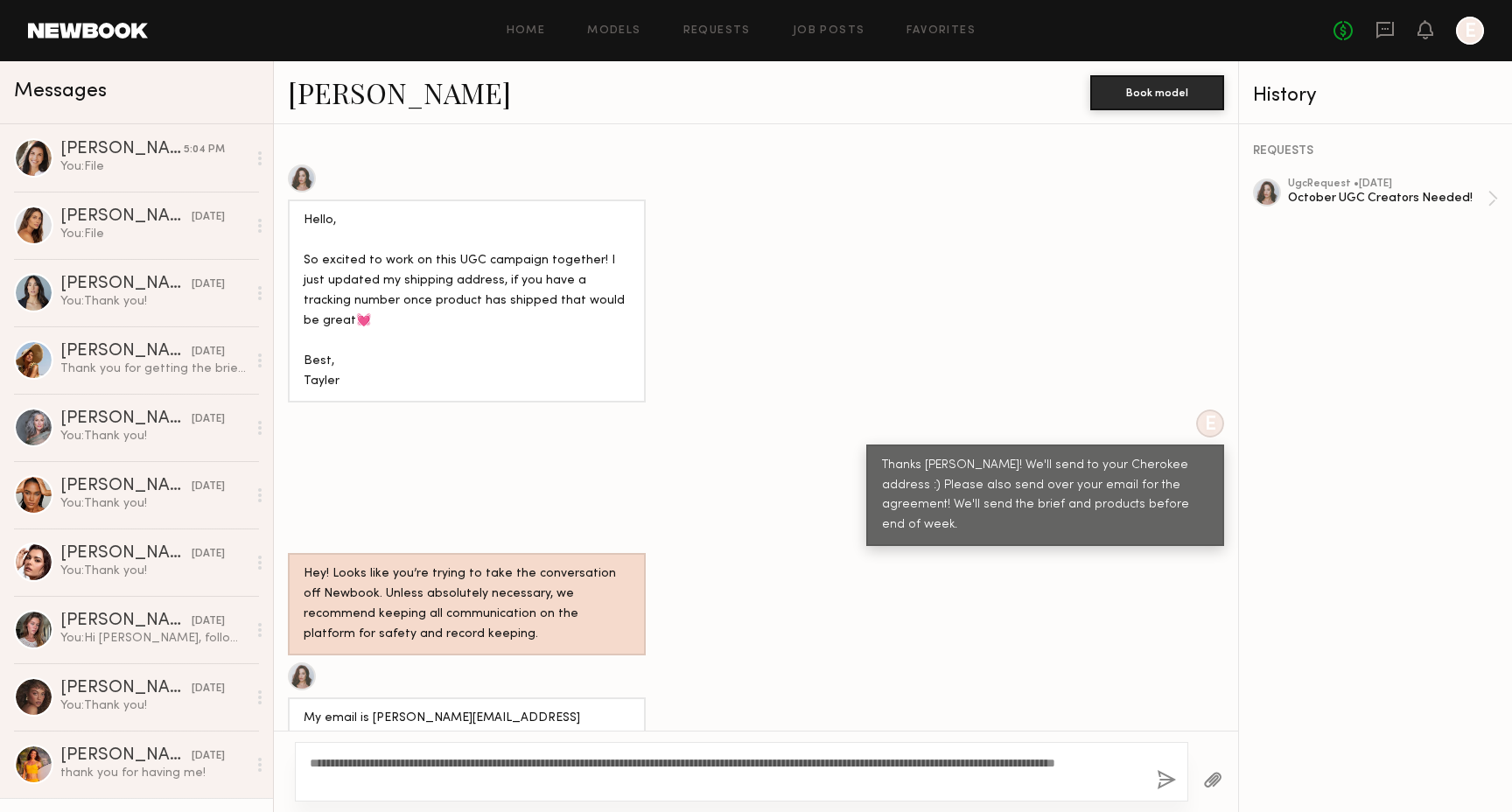
click at [1168, 774] on button "button" at bounding box center [1166, 781] width 20 height 21
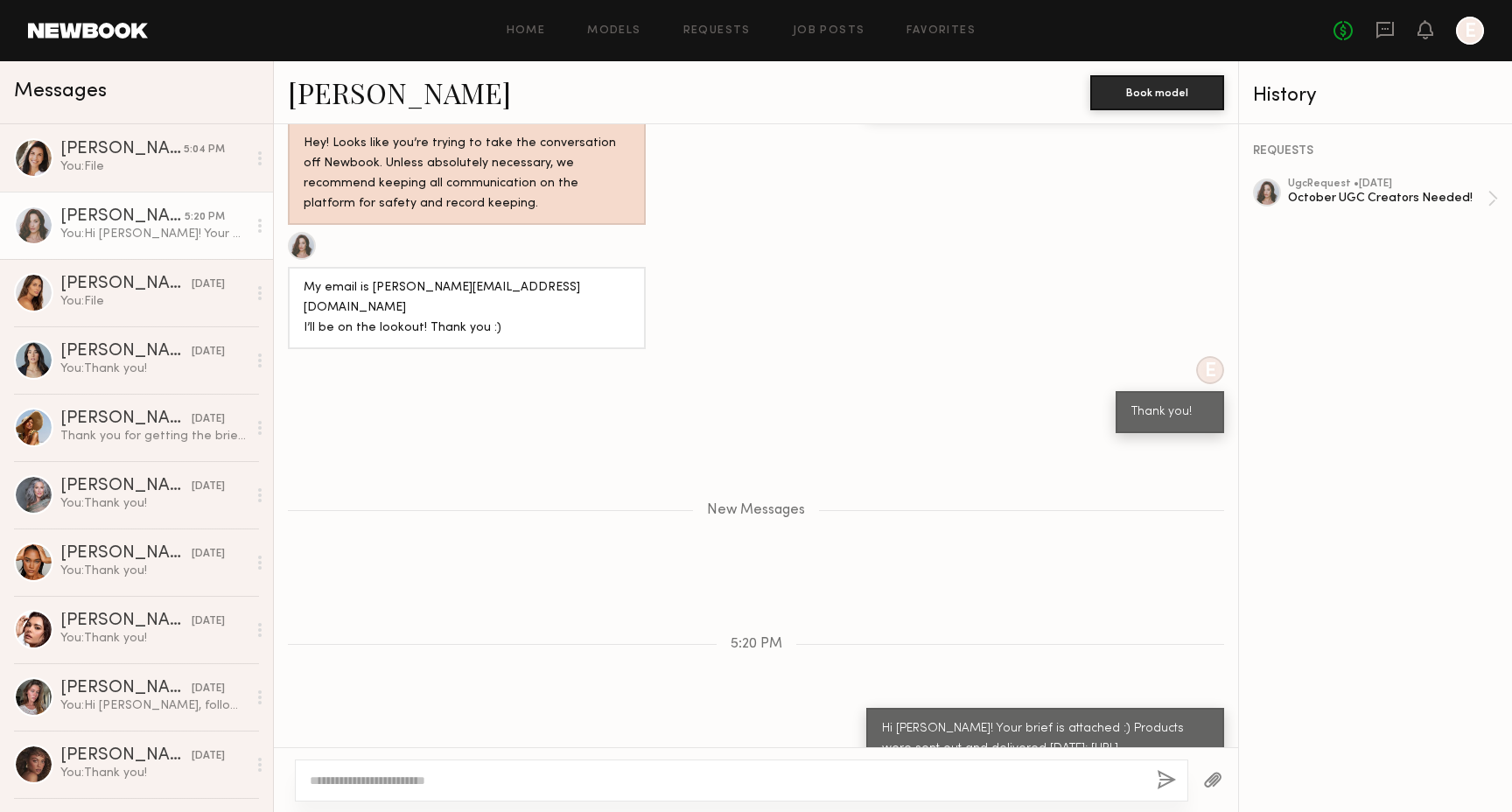
scroll to position [1179, 0]
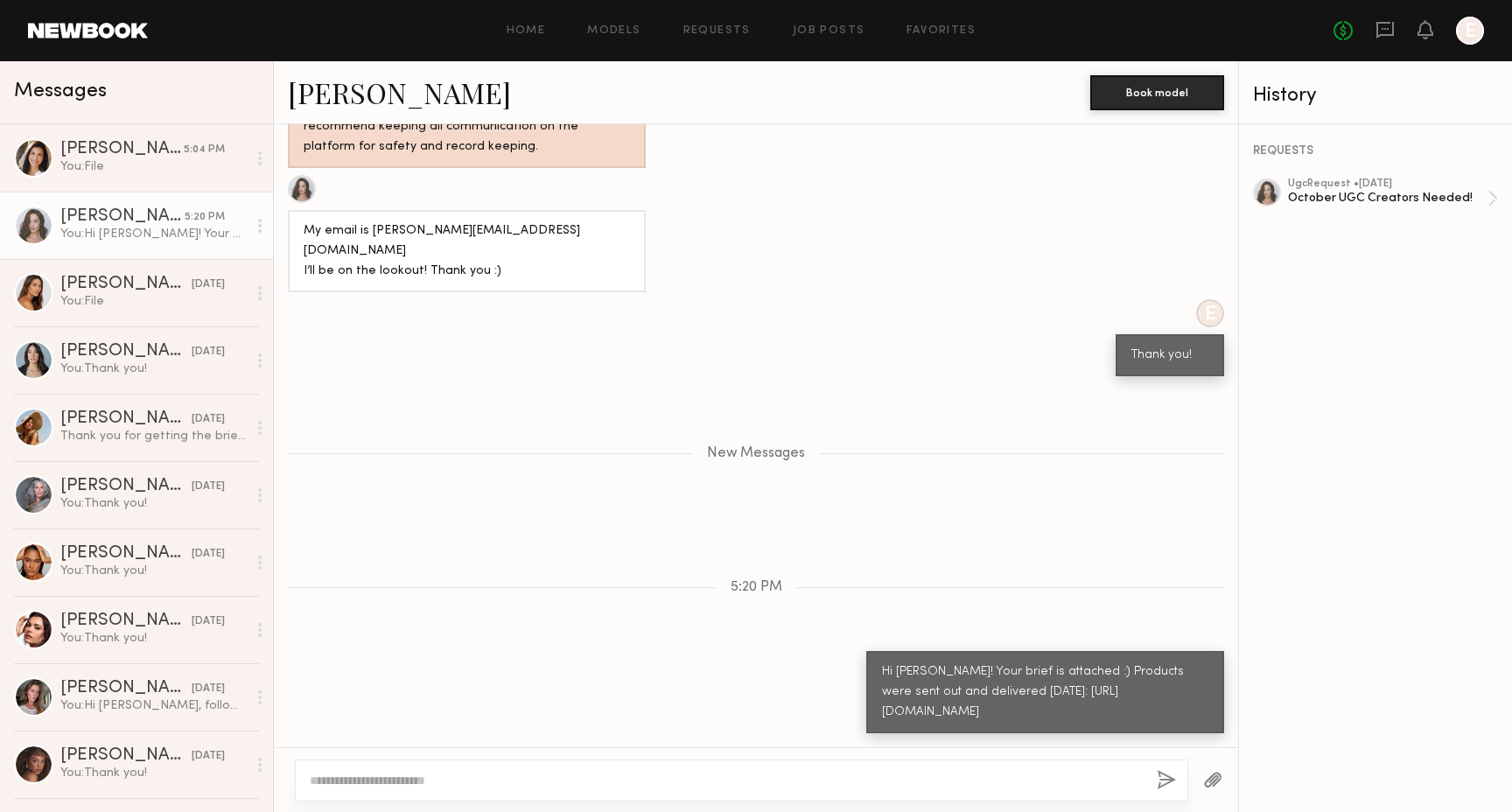
click at [1207, 774] on button "button" at bounding box center [1213, 781] width 20 height 21
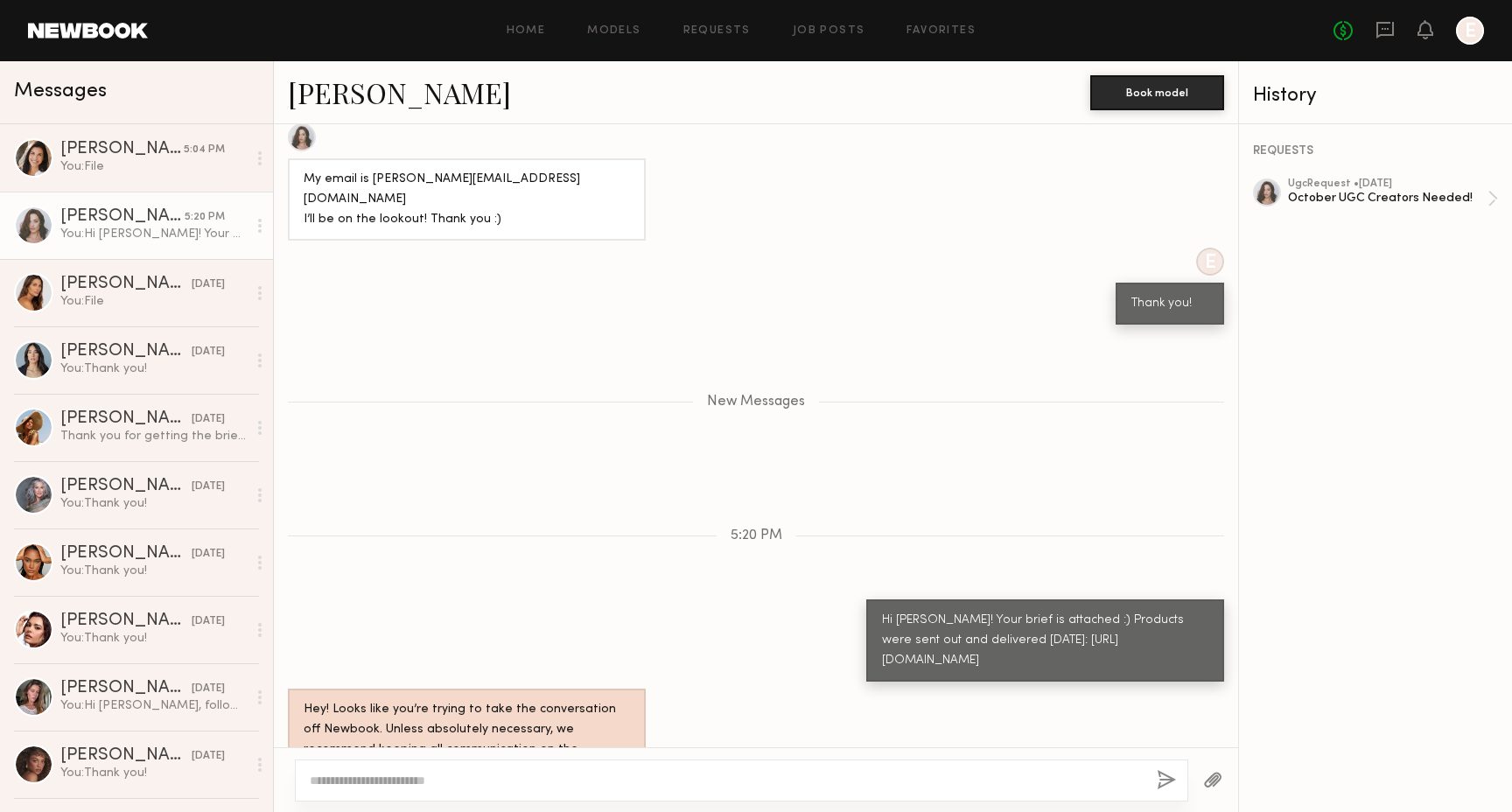
scroll to position [1231, 0]
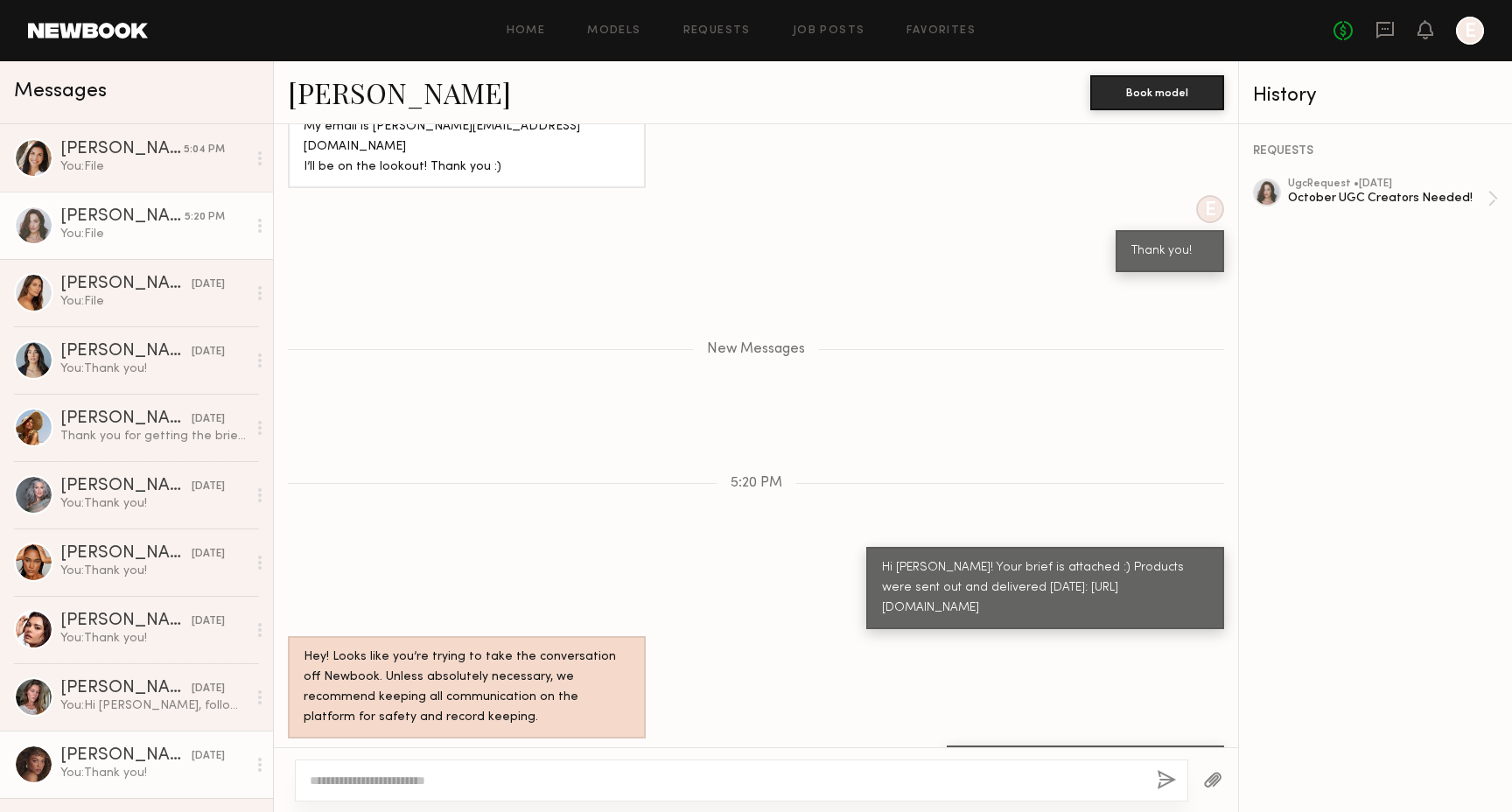
click at [147, 763] on div "[PERSON_NAME]" at bounding box center [126, 757] width 131 height 18
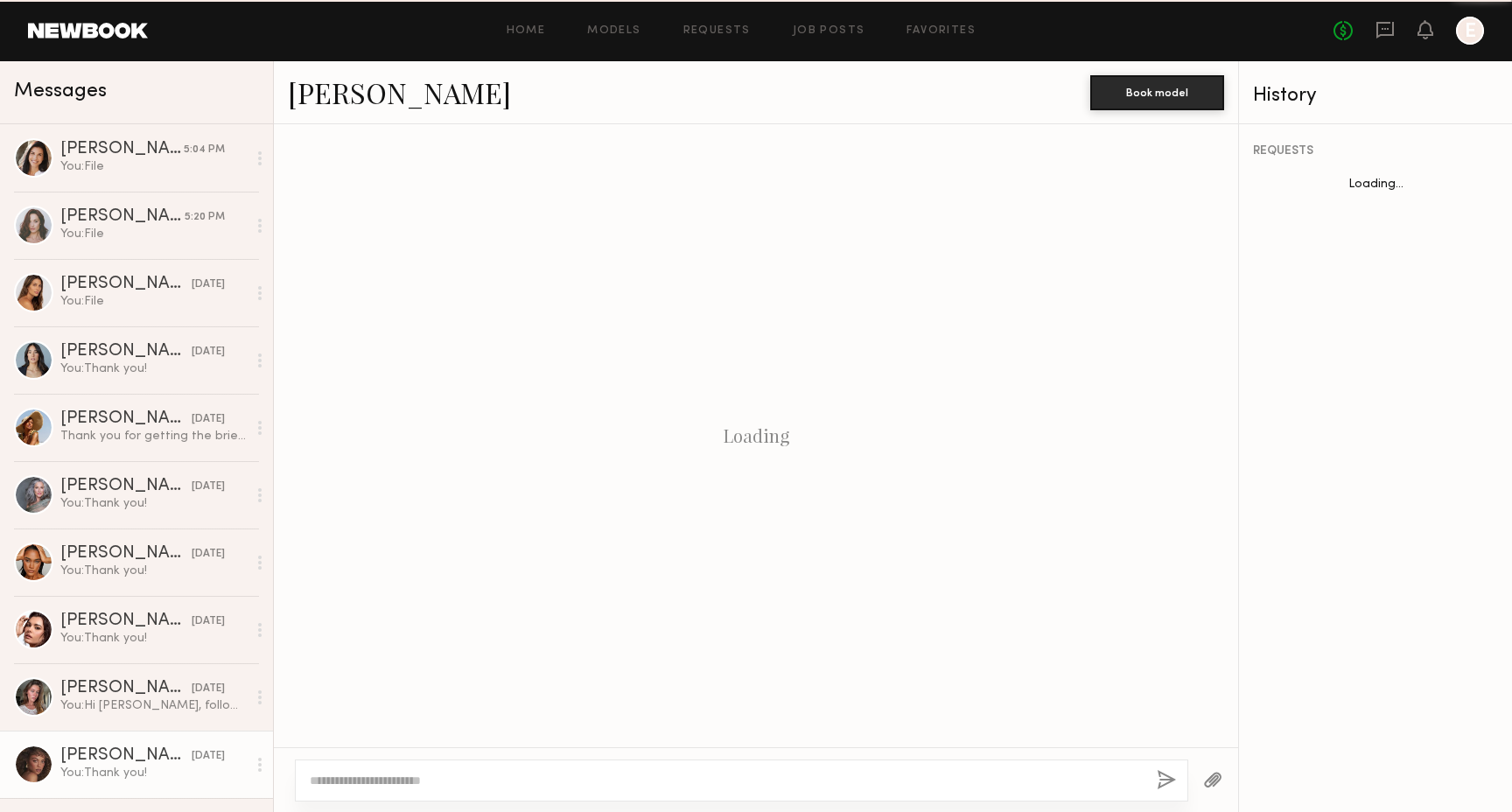
scroll to position [548, 0]
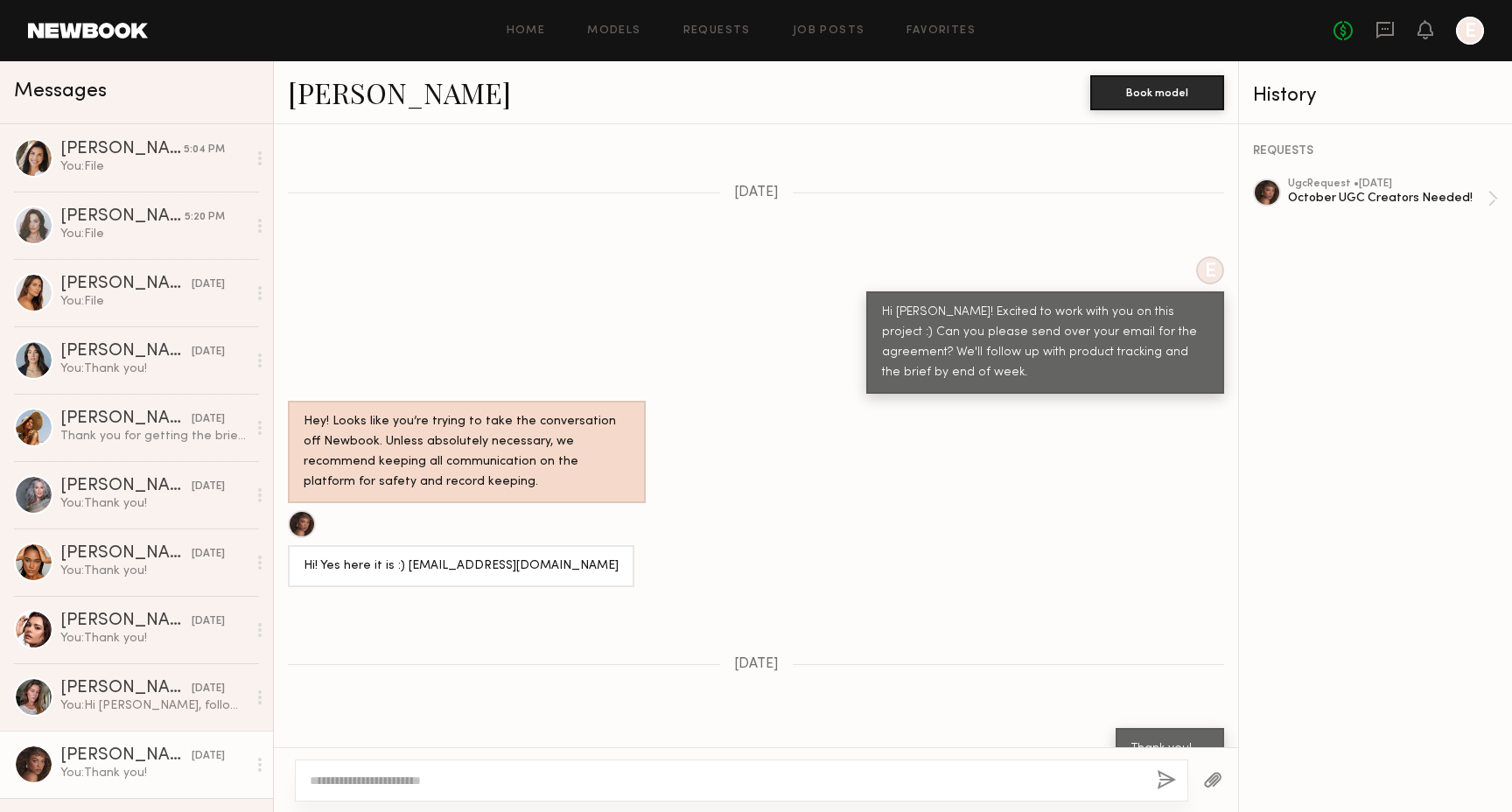
click at [350, 101] on link "[PERSON_NAME]" at bounding box center [399, 92] width 223 height 38
click at [452, 768] on div at bounding box center [741, 780] width 893 height 42
click at [464, 778] on textarea at bounding box center [726, 781] width 833 height 18
click at [533, 783] on textarea "**********" at bounding box center [726, 781] width 833 height 18
paste textarea "**********"
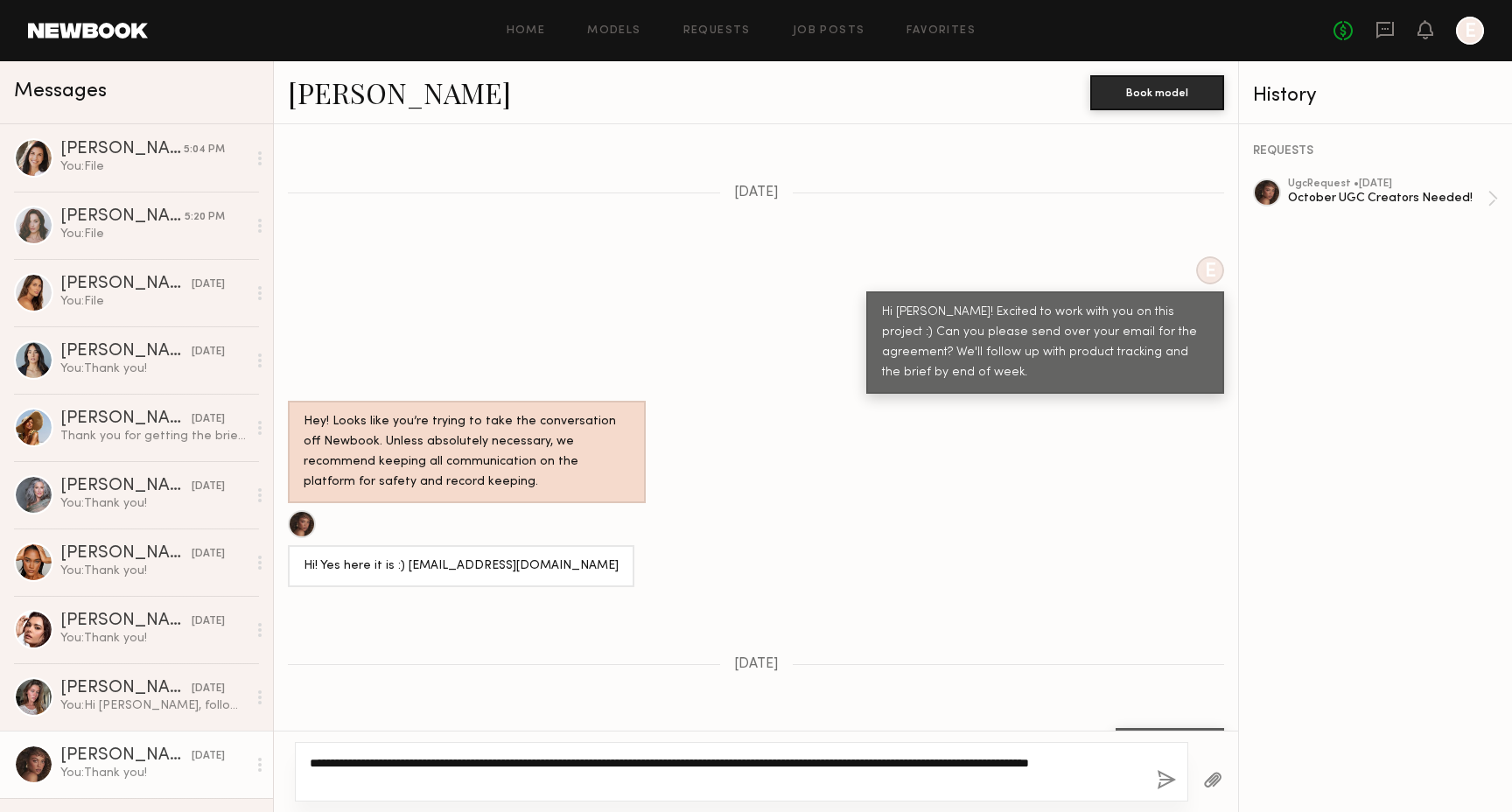
type textarea "**********"
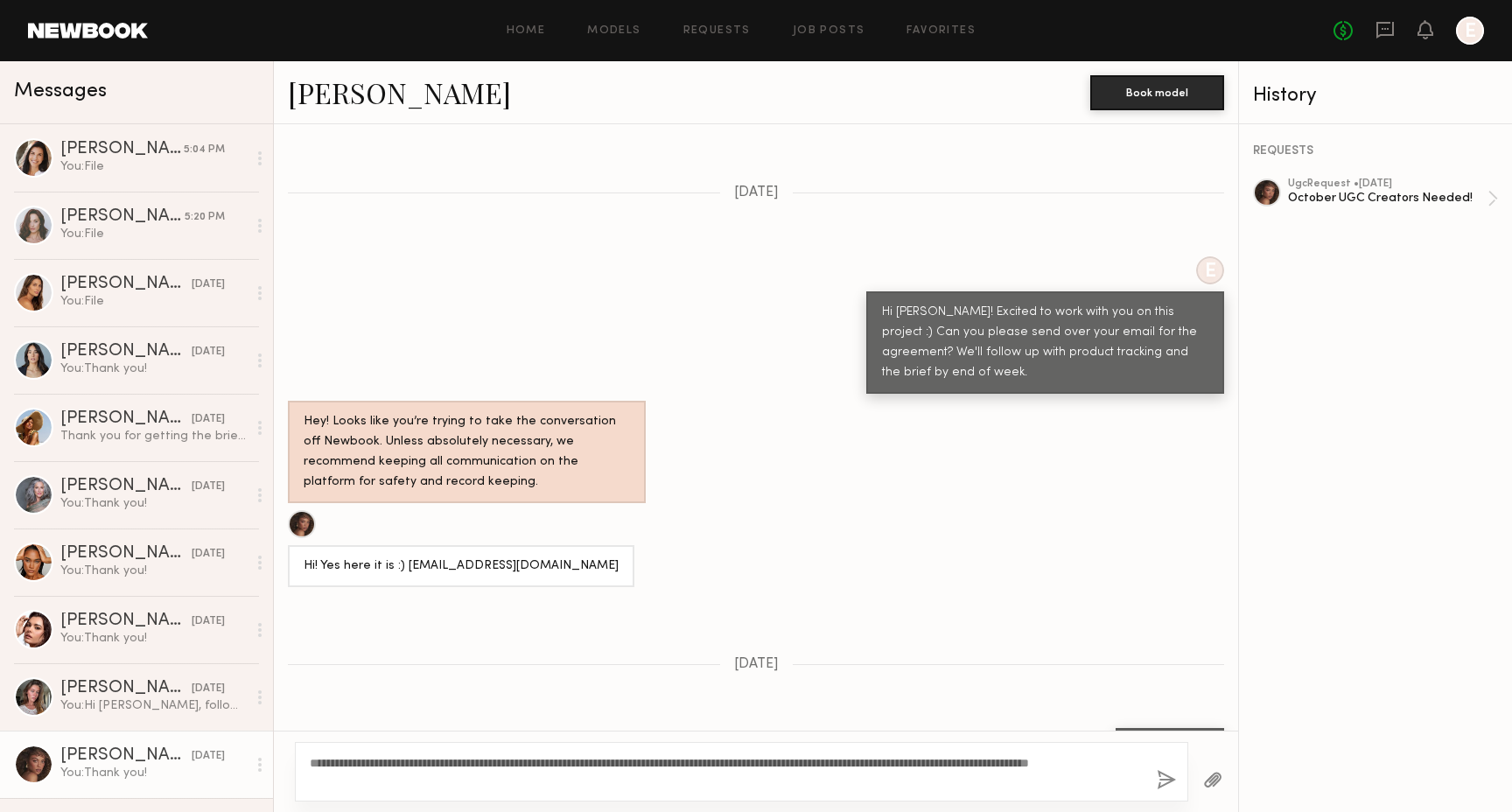
click at [1168, 780] on button "button" at bounding box center [1166, 781] width 20 height 21
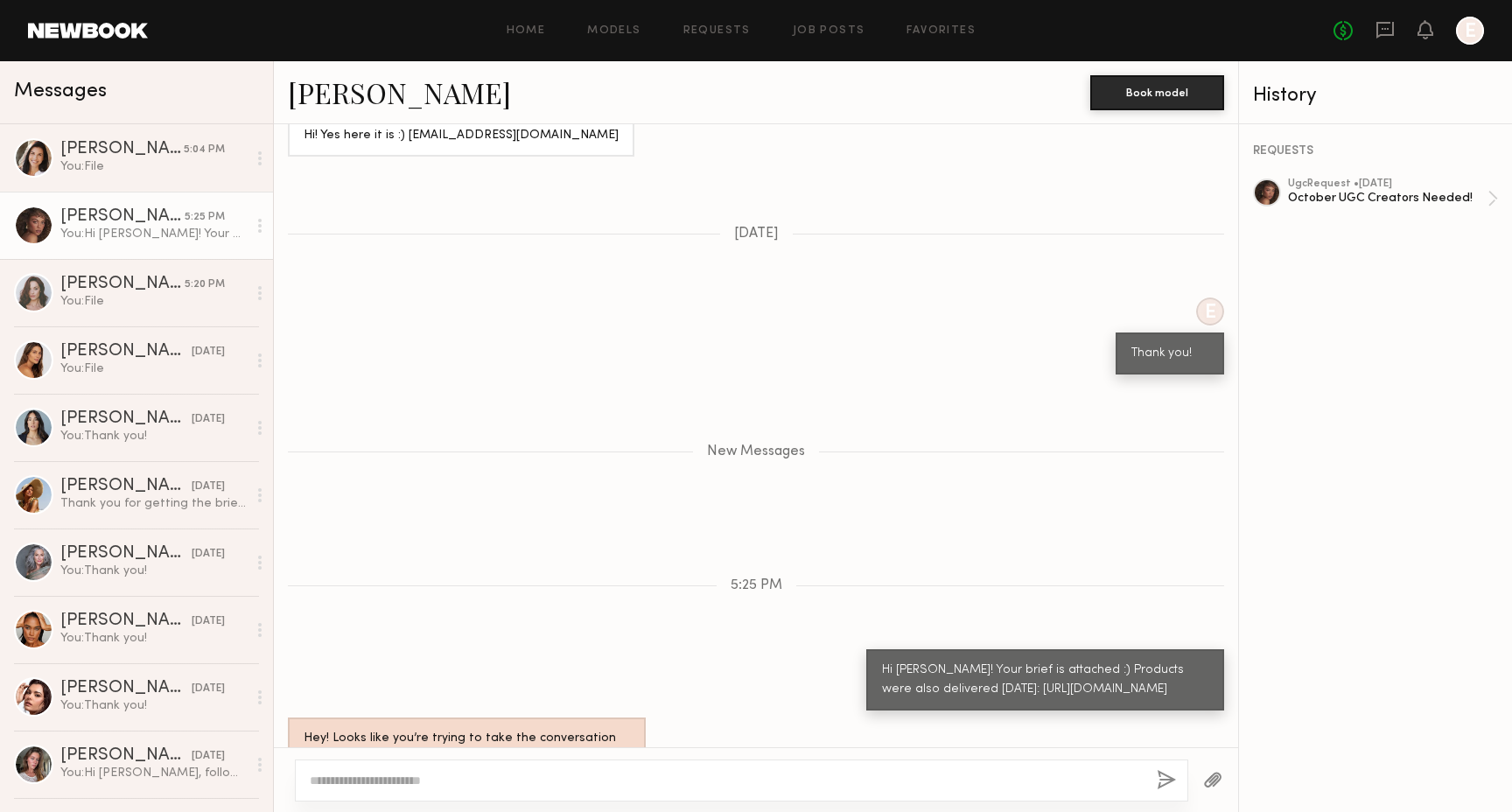
click at [1208, 780] on button "button" at bounding box center [1213, 781] width 20 height 21
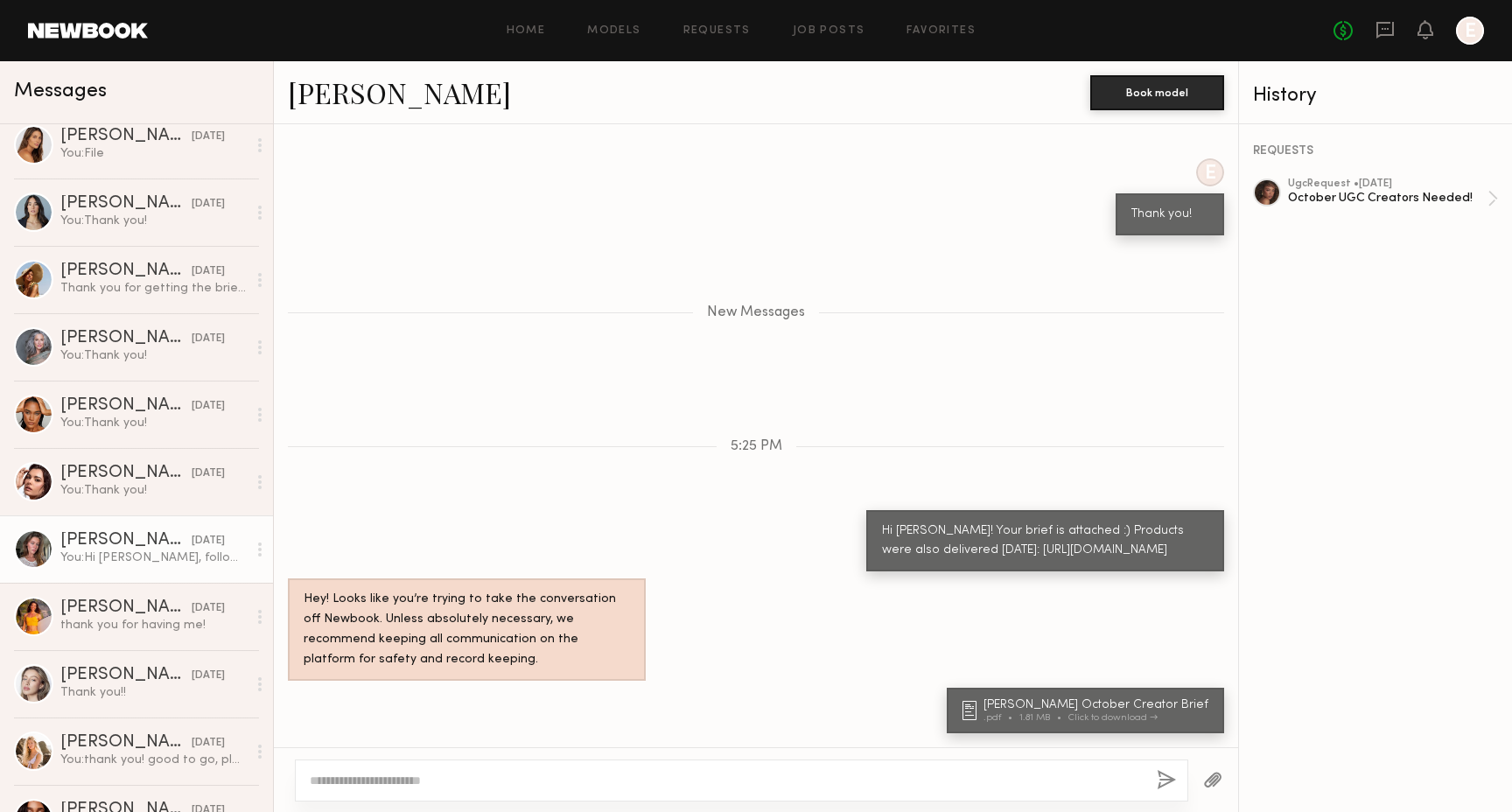
scroll to position [222, 0]
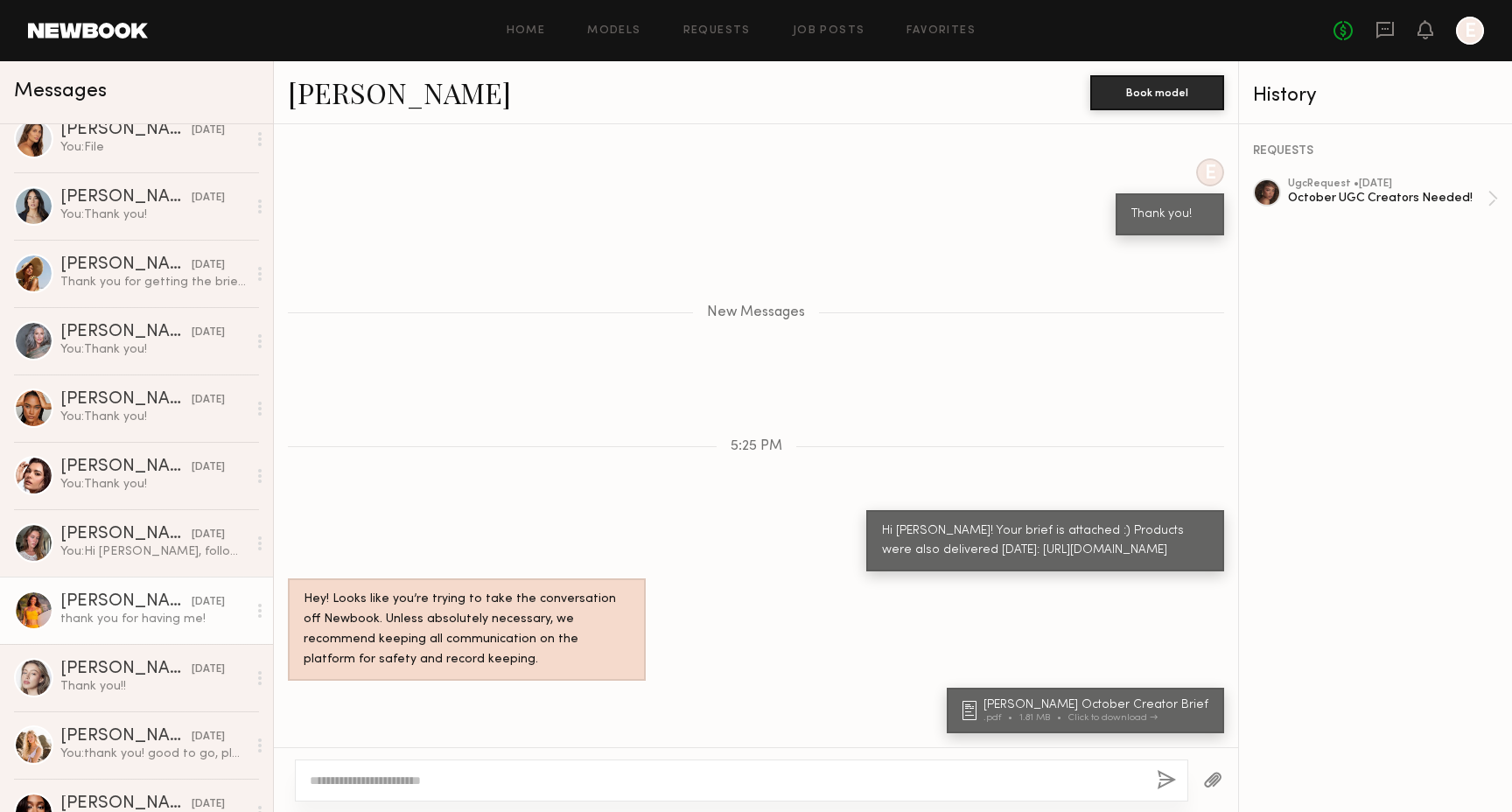
click at [121, 630] on link "Miska S. 10/07/2025 thank you for having me!" at bounding box center [137, 610] width 273 height 67
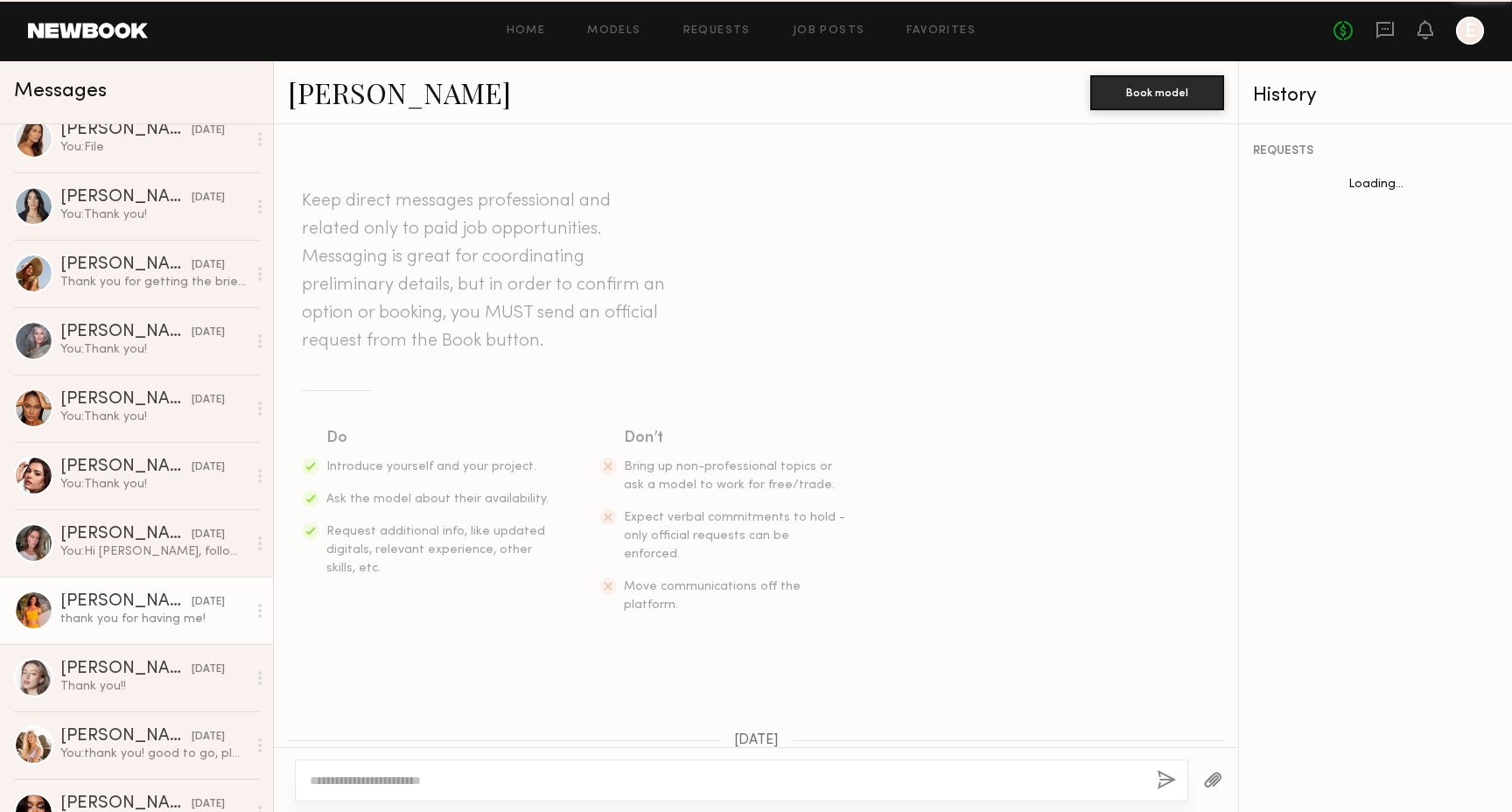
scroll to position [519, 0]
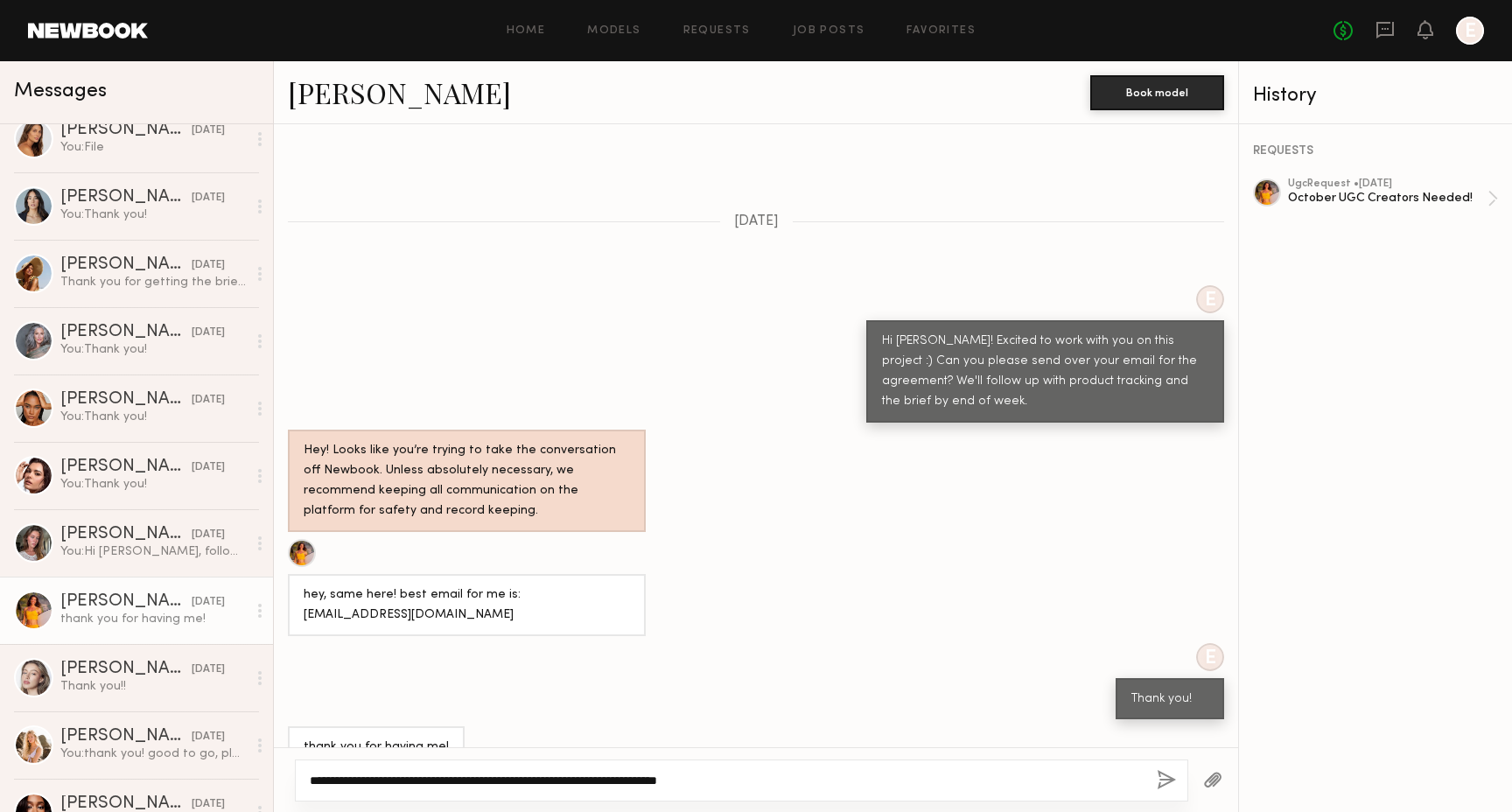
paste textarea "**********"
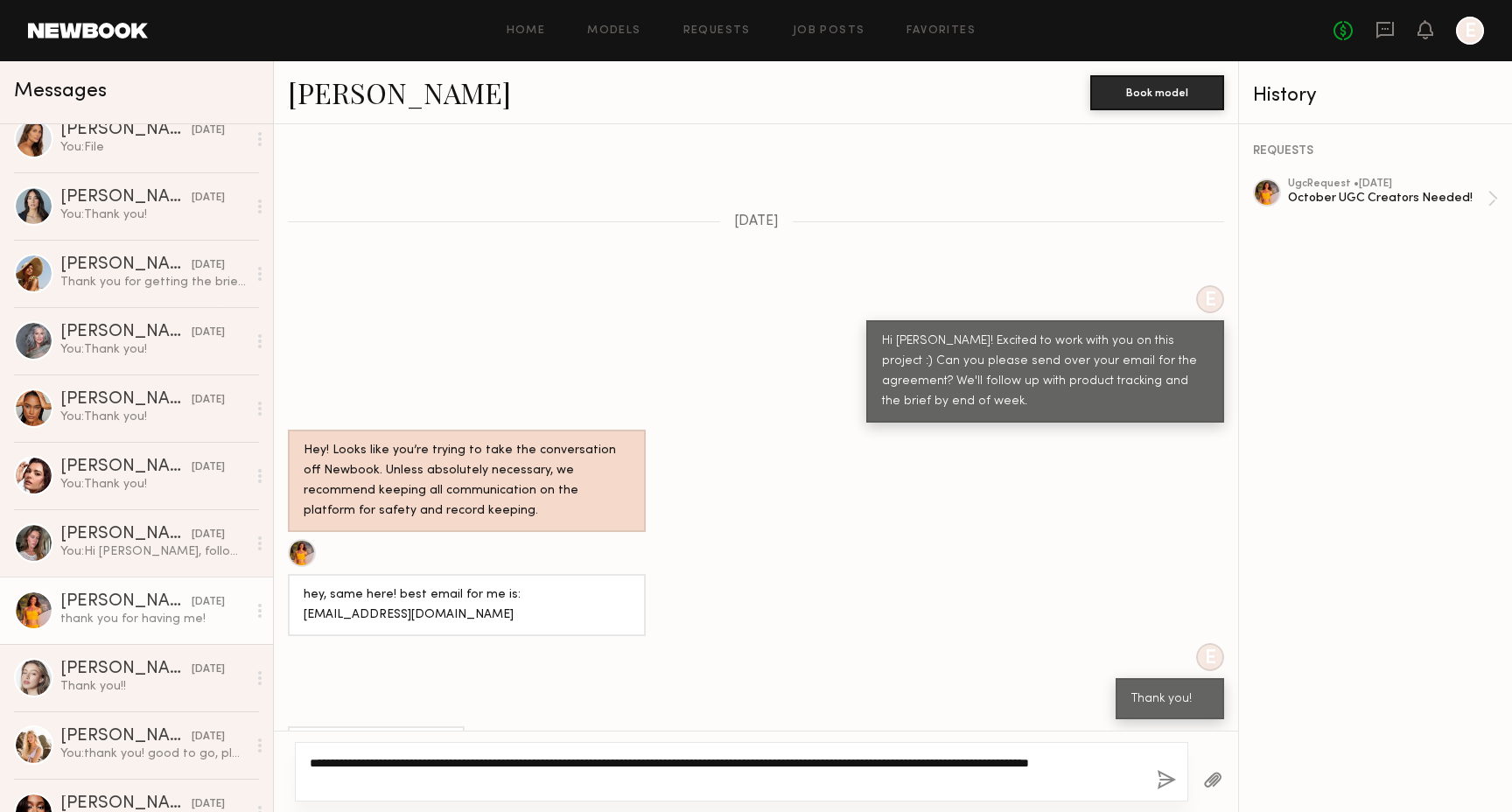
type textarea "**********"
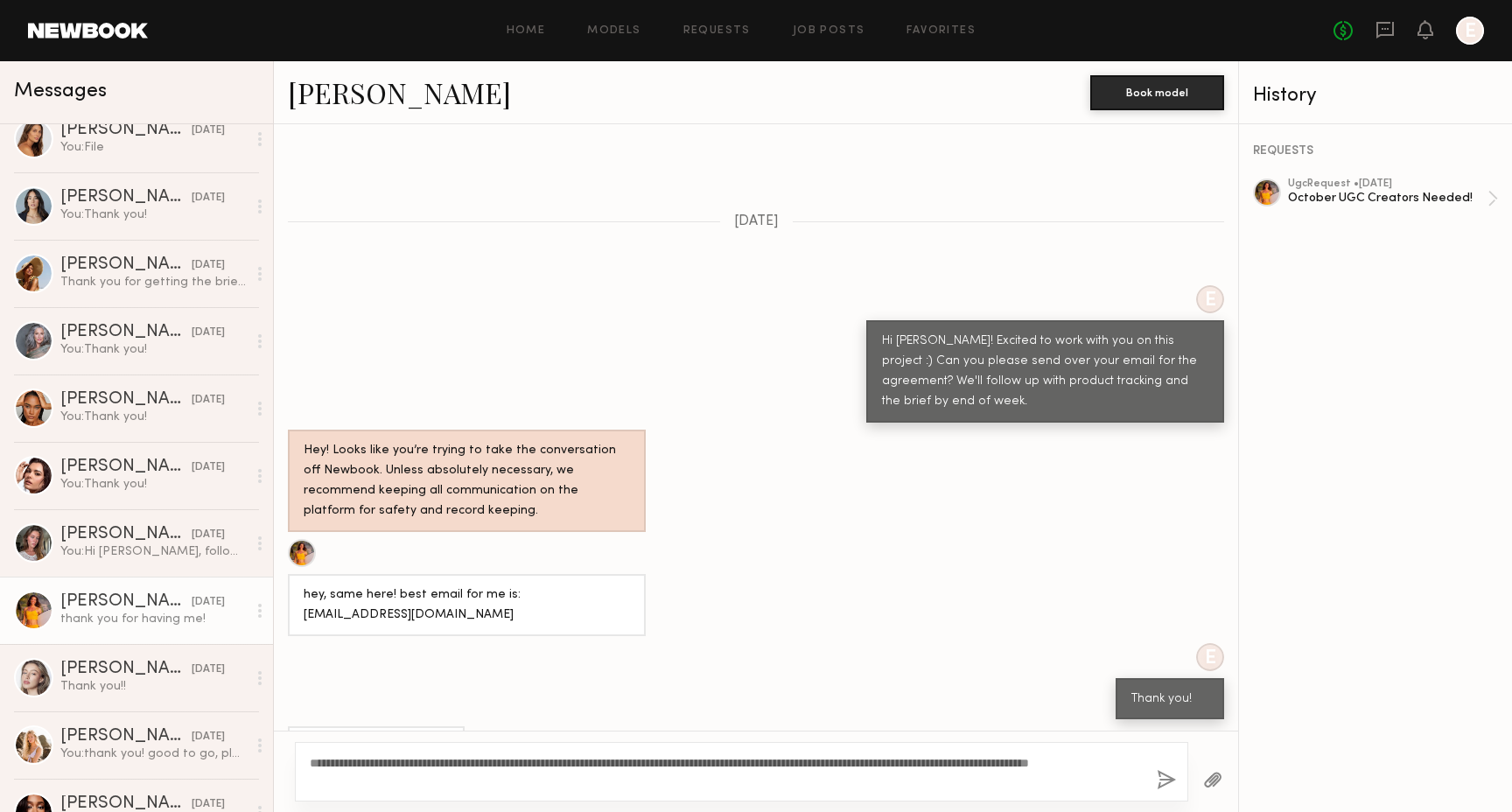
click at [351, 91] on link "[PERSON_NAME]" at bounding box center [399, 92] width 223 height 38
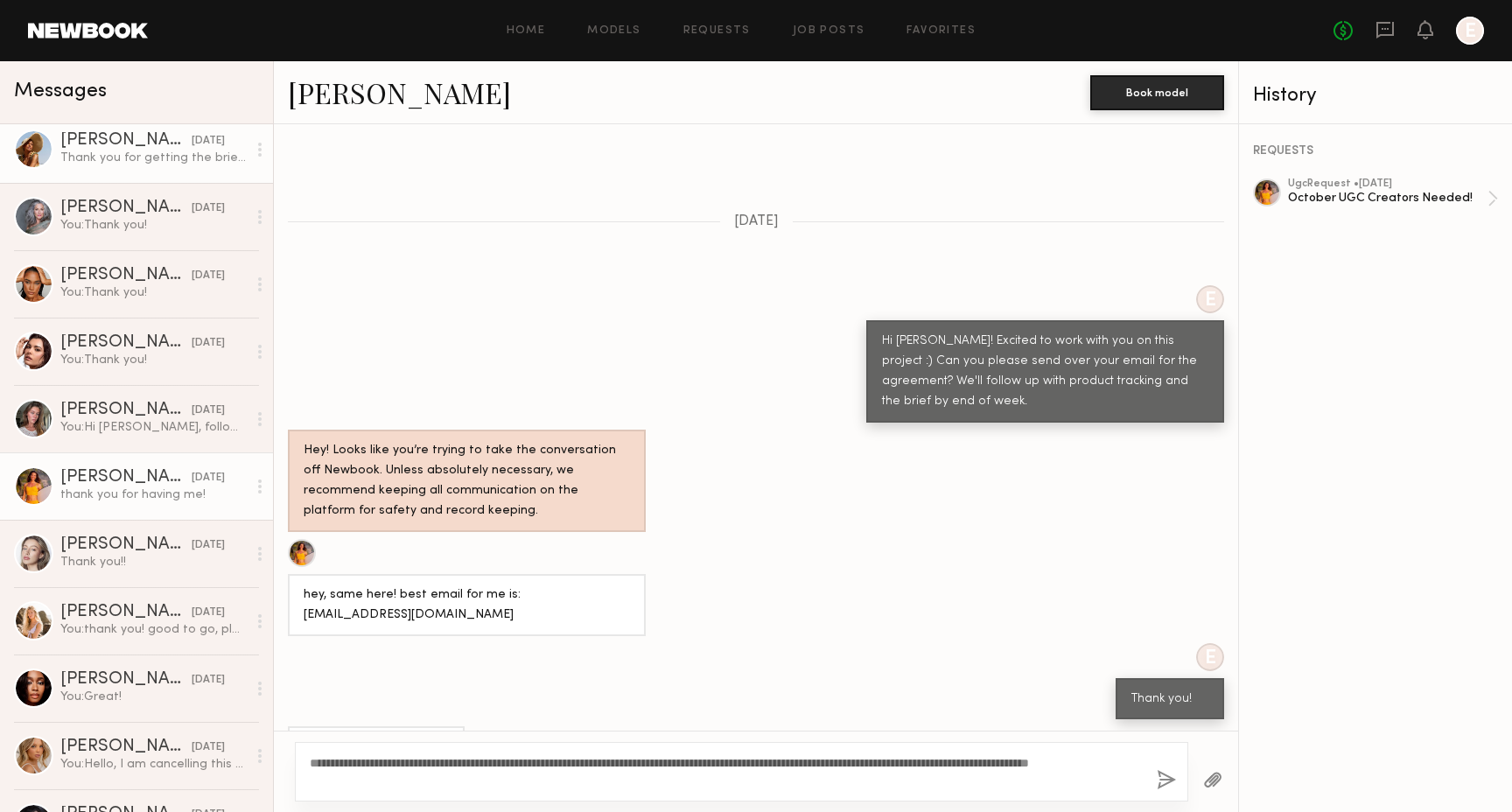
scroll to position [0, 0]
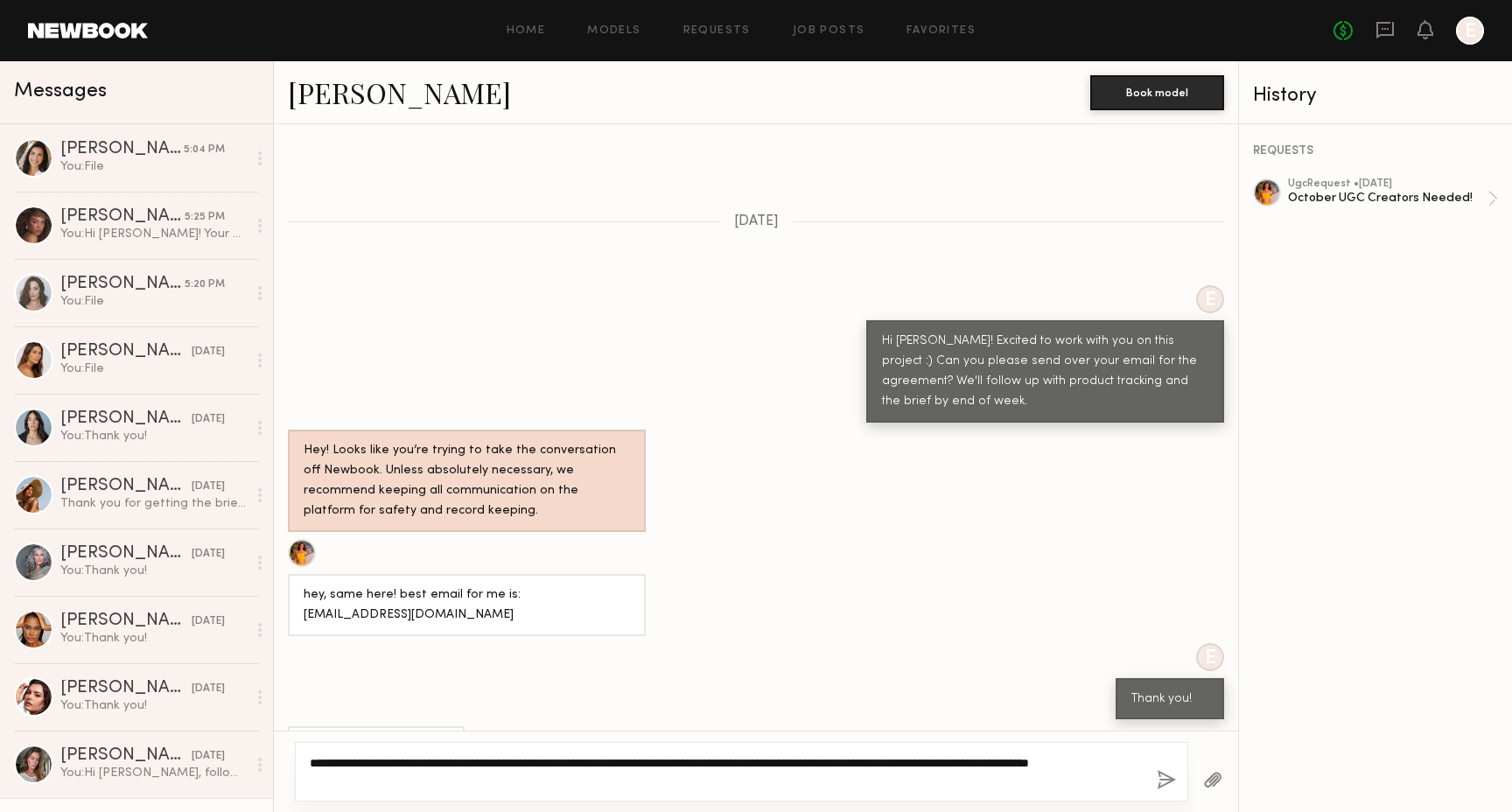
click at [1025, 781] on textarea "**********" at bounding box center [726, 772] width 833 height 35
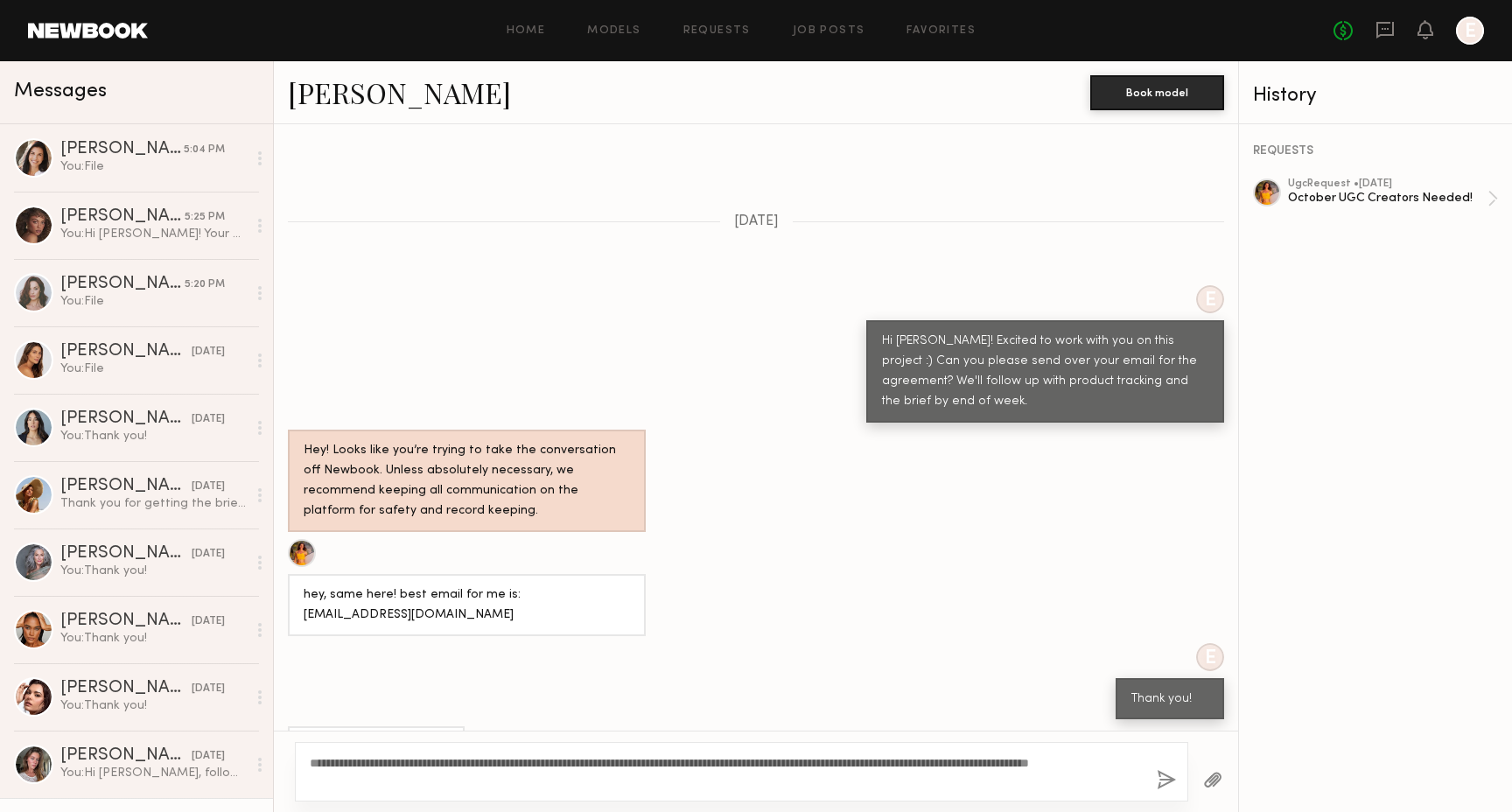
click at [1170, 779] on button "button" at bounding box center [1166, 781] width 20 height 21
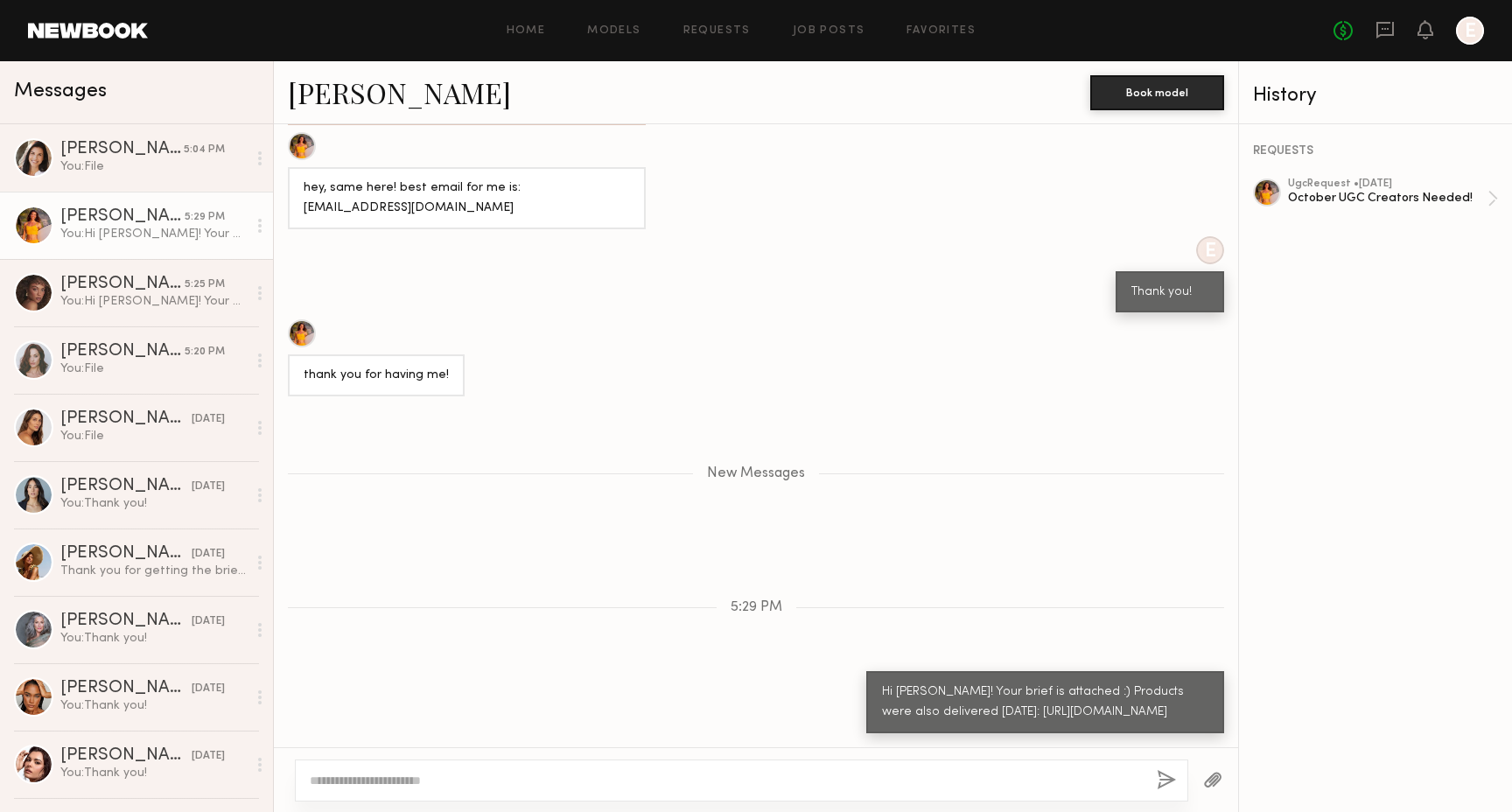
scroll to position [1039, 0]
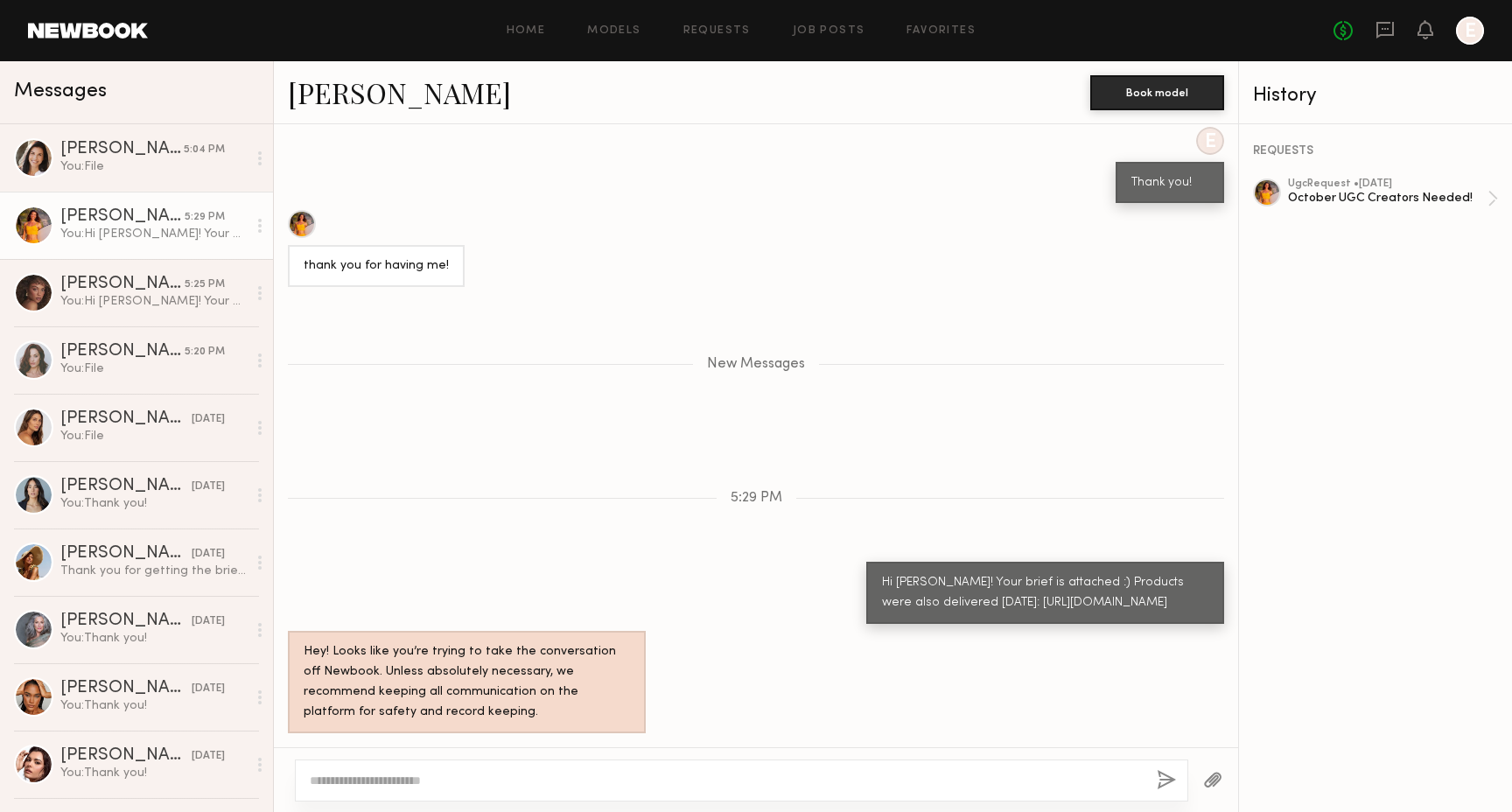
click at [1210, 779] on button "button" at bounding box center [1213, 781] width 20 height 21
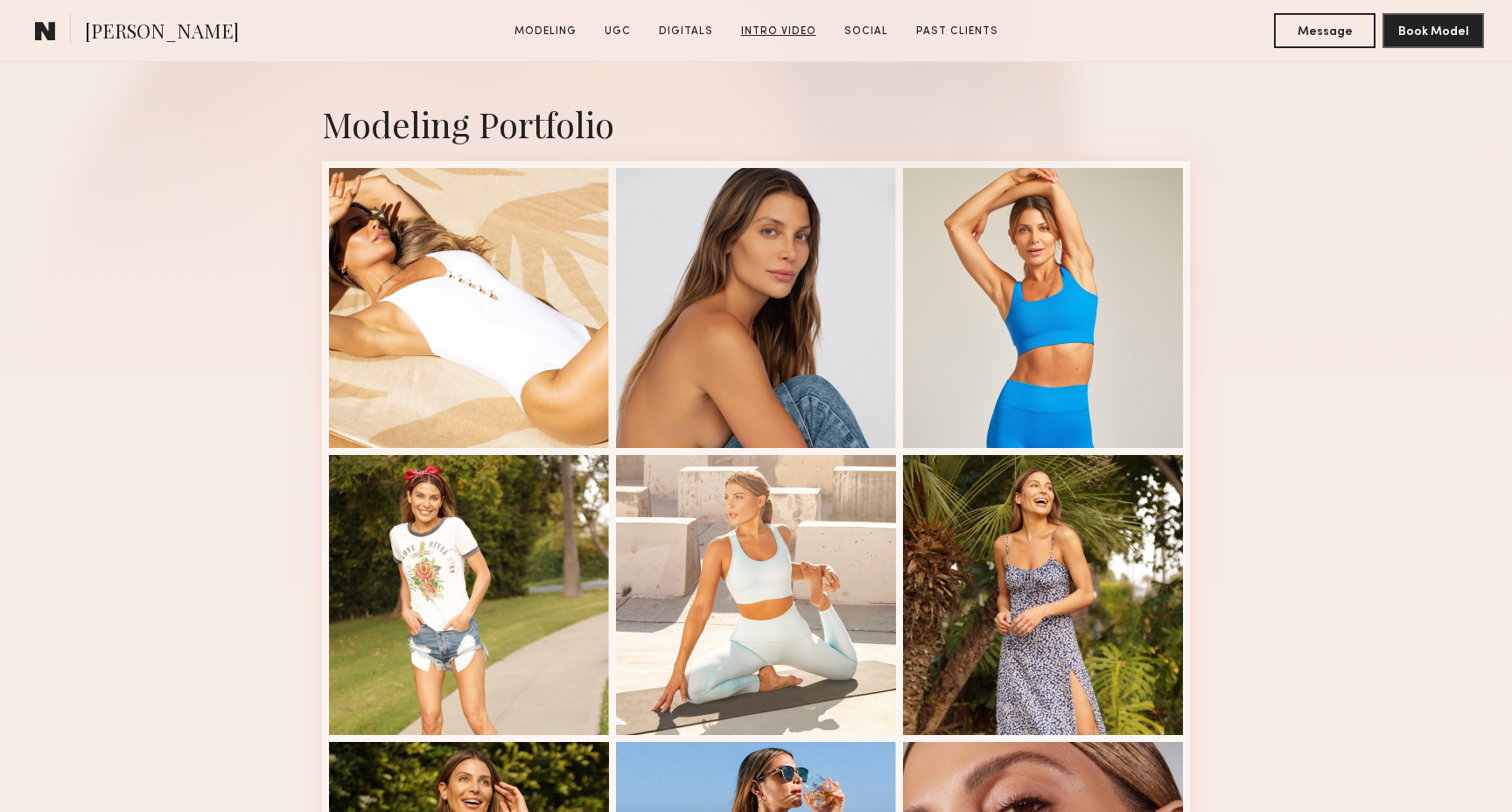
scroll to position [356, 0]
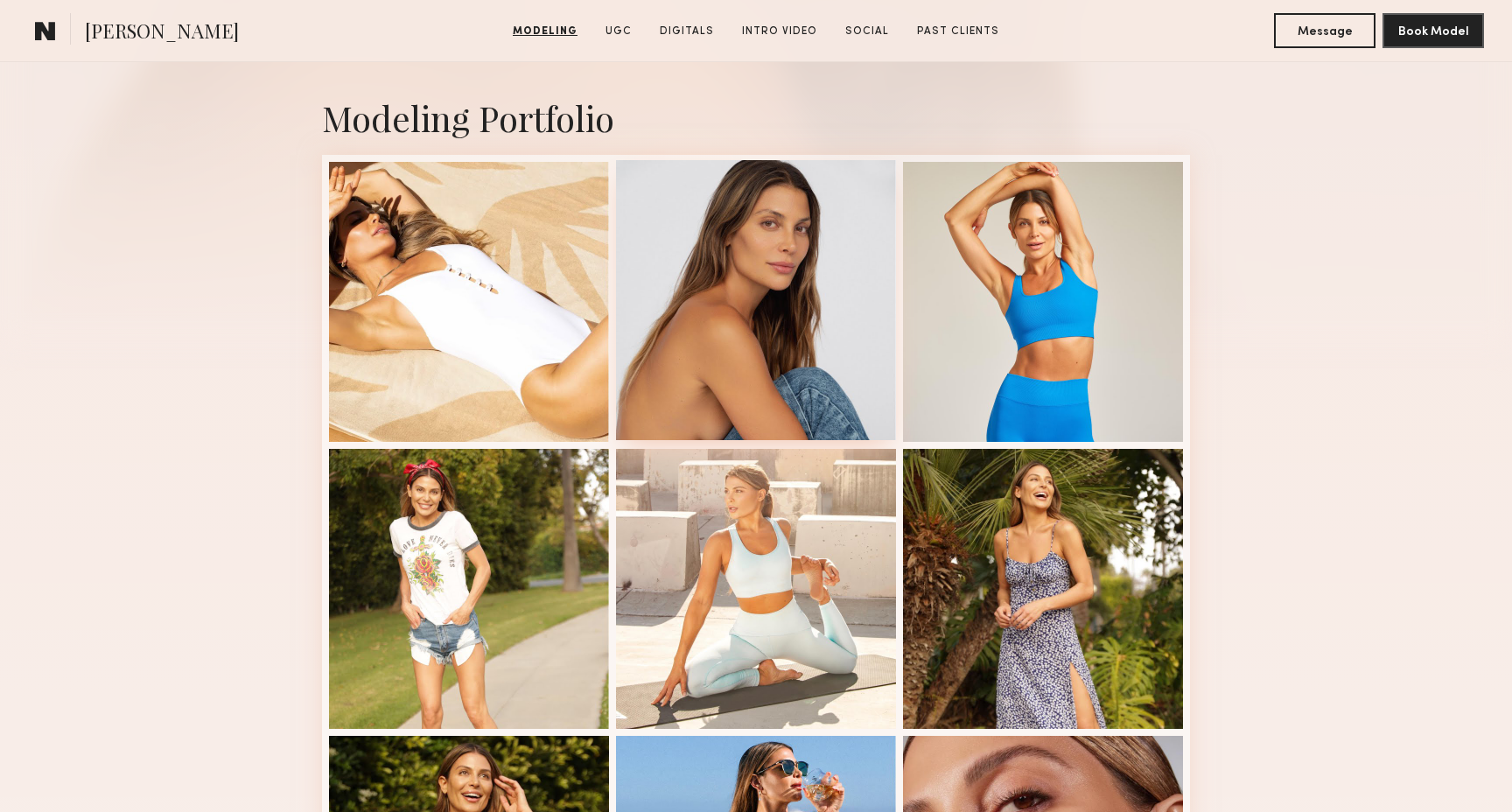
click at [733, 262] on div at bounding box center [756, 300] width 280 height 280
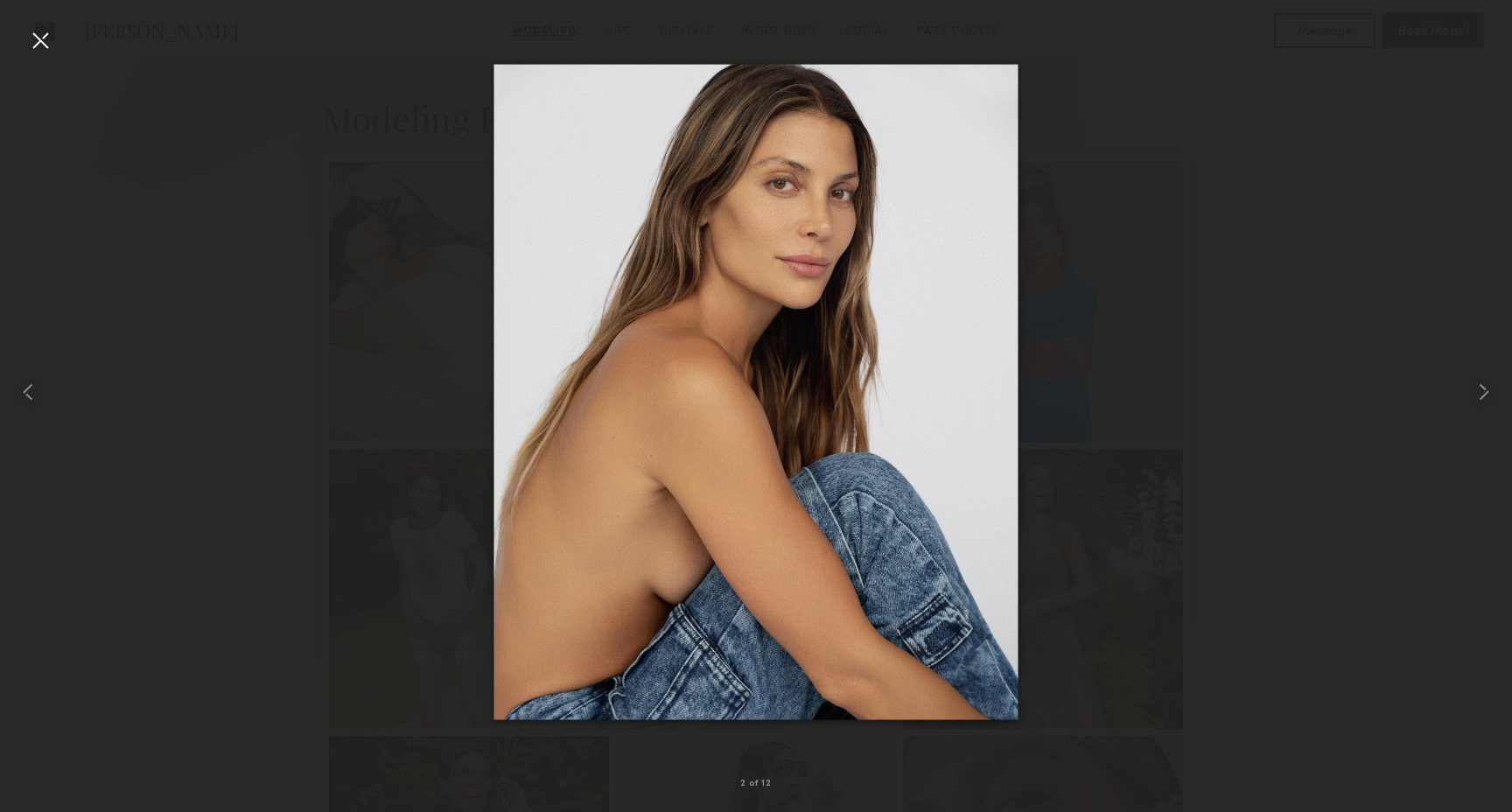
click at [1113, 329] on div at bounding box center [756, 391] width 1512 height 728
click at [52, 47] on div at bounding box center [39, 39] width 28 height 28
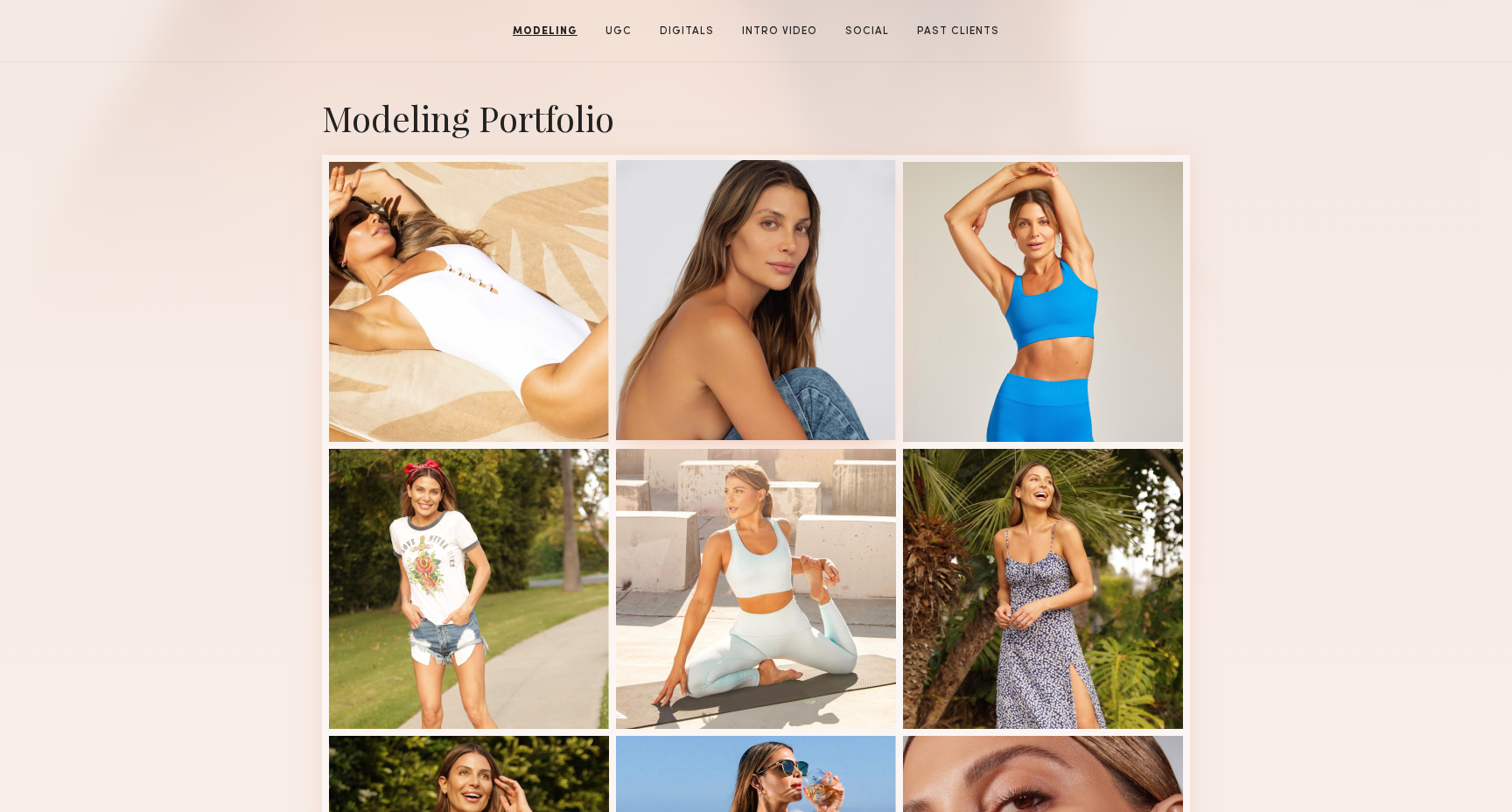
scroll to position [0, 0]
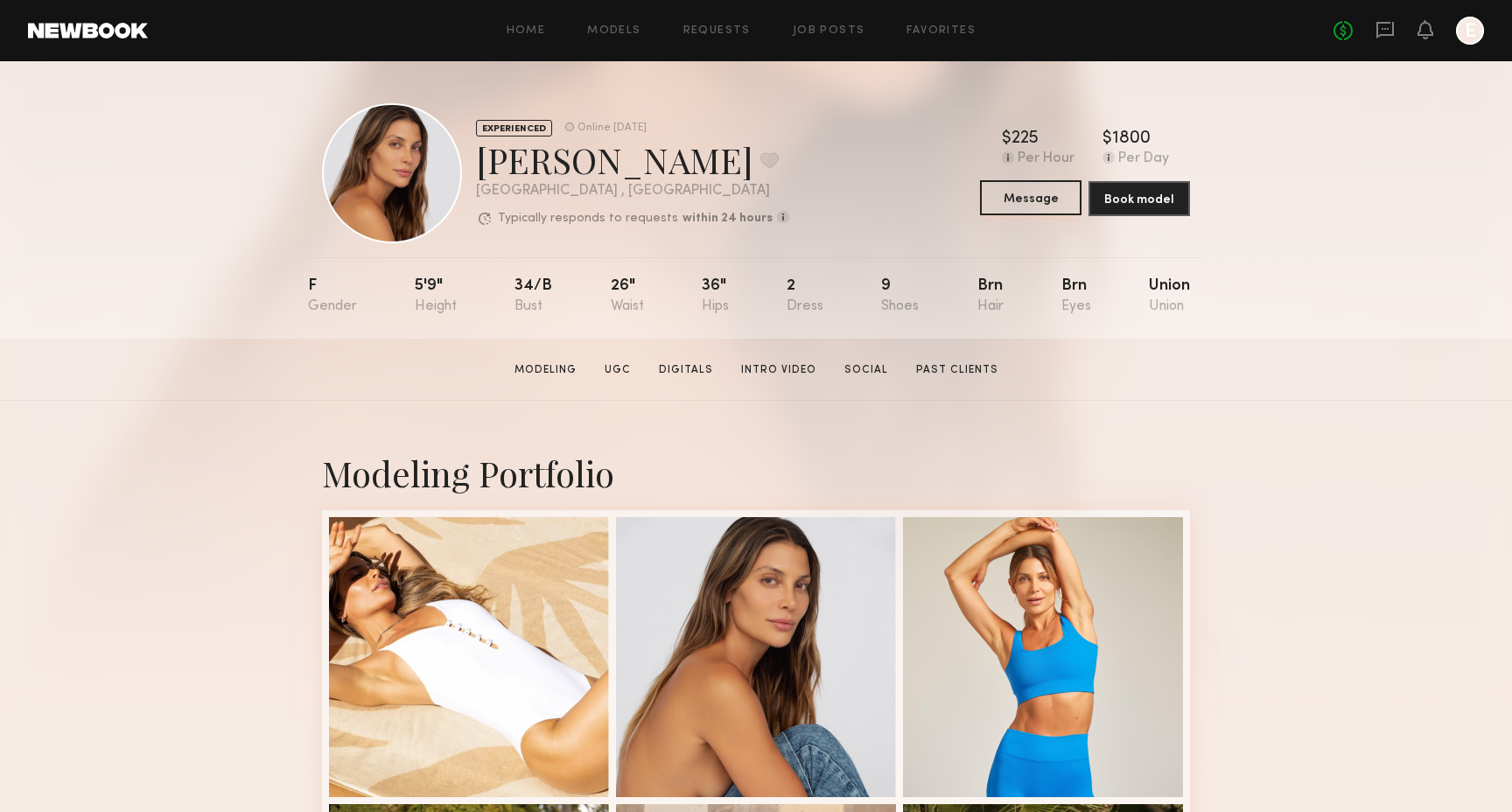
click at [1053, 213] on button "Message" at bounding box center [1031, 197] width 102 height 35
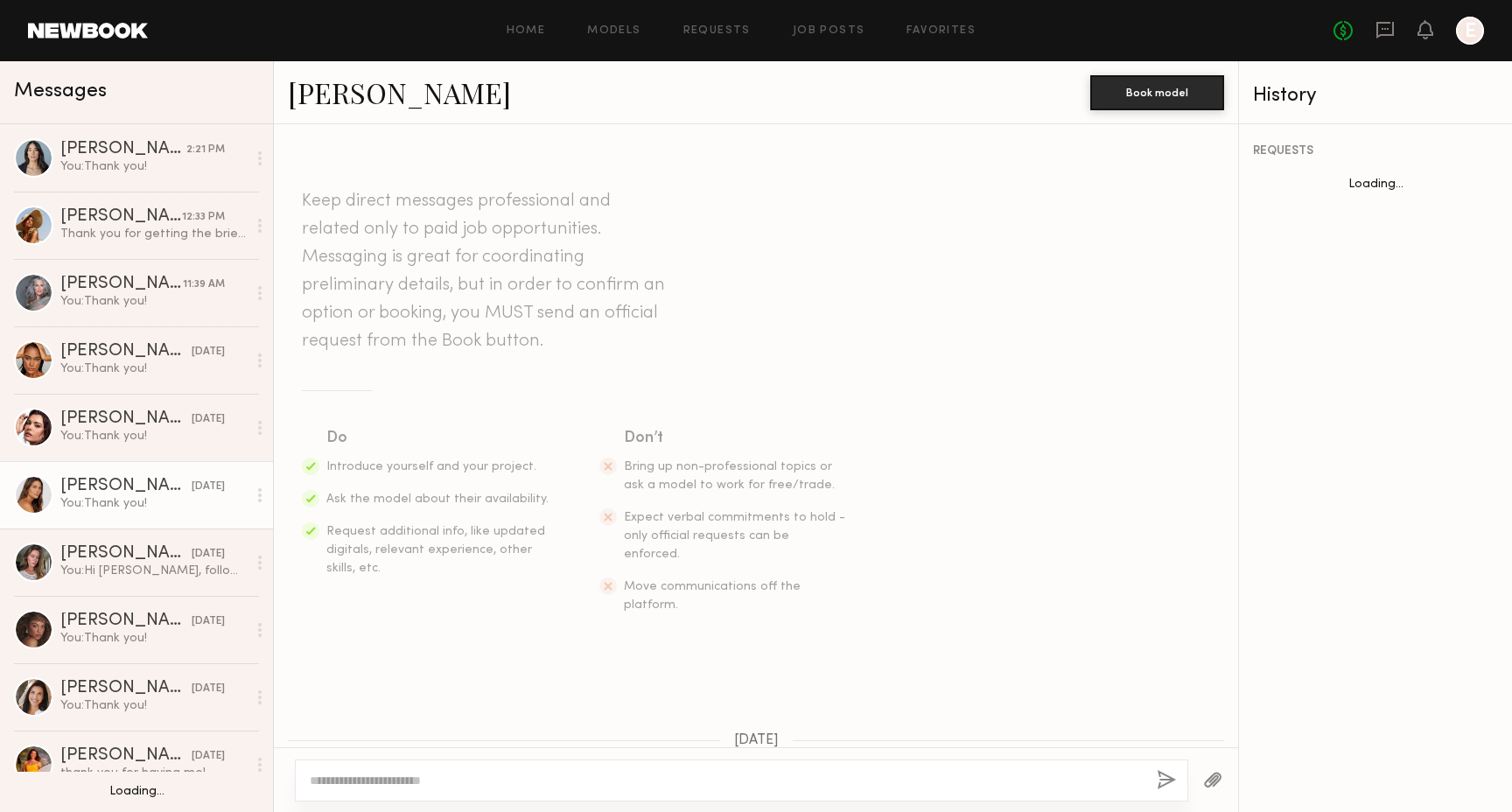
scroll to position [724, 0]
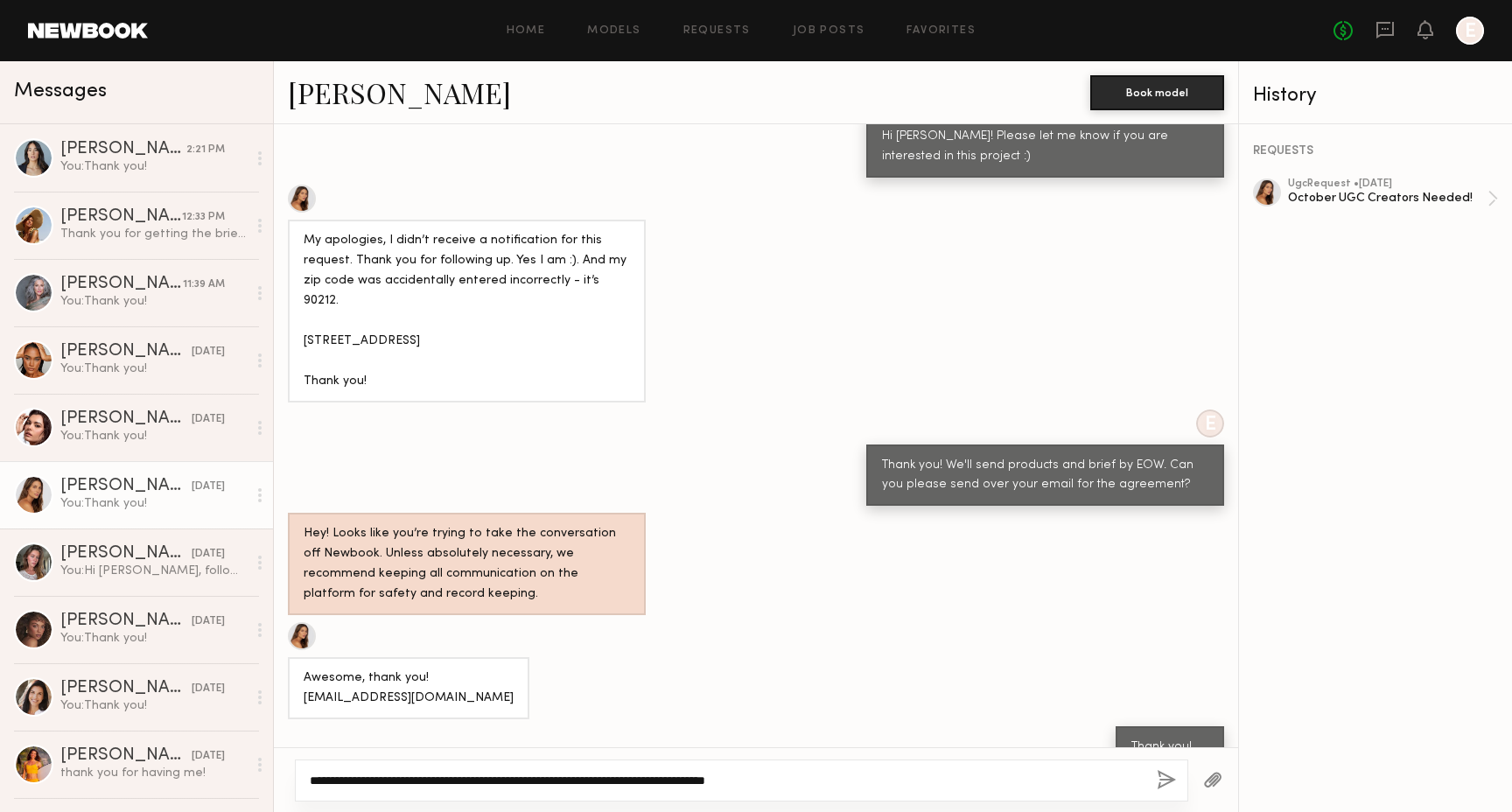
paste textarea "**********"
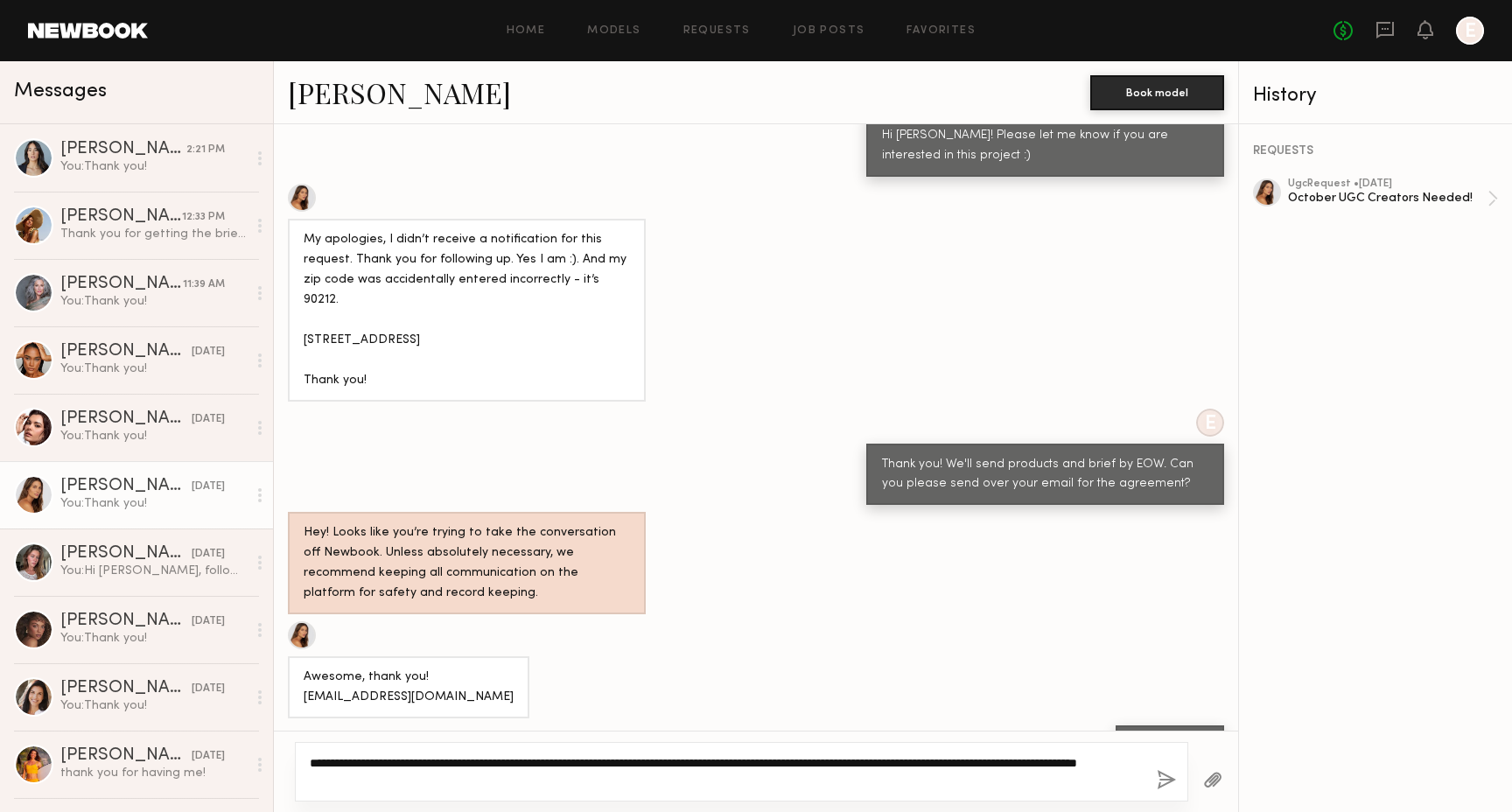
type textarea "**********"
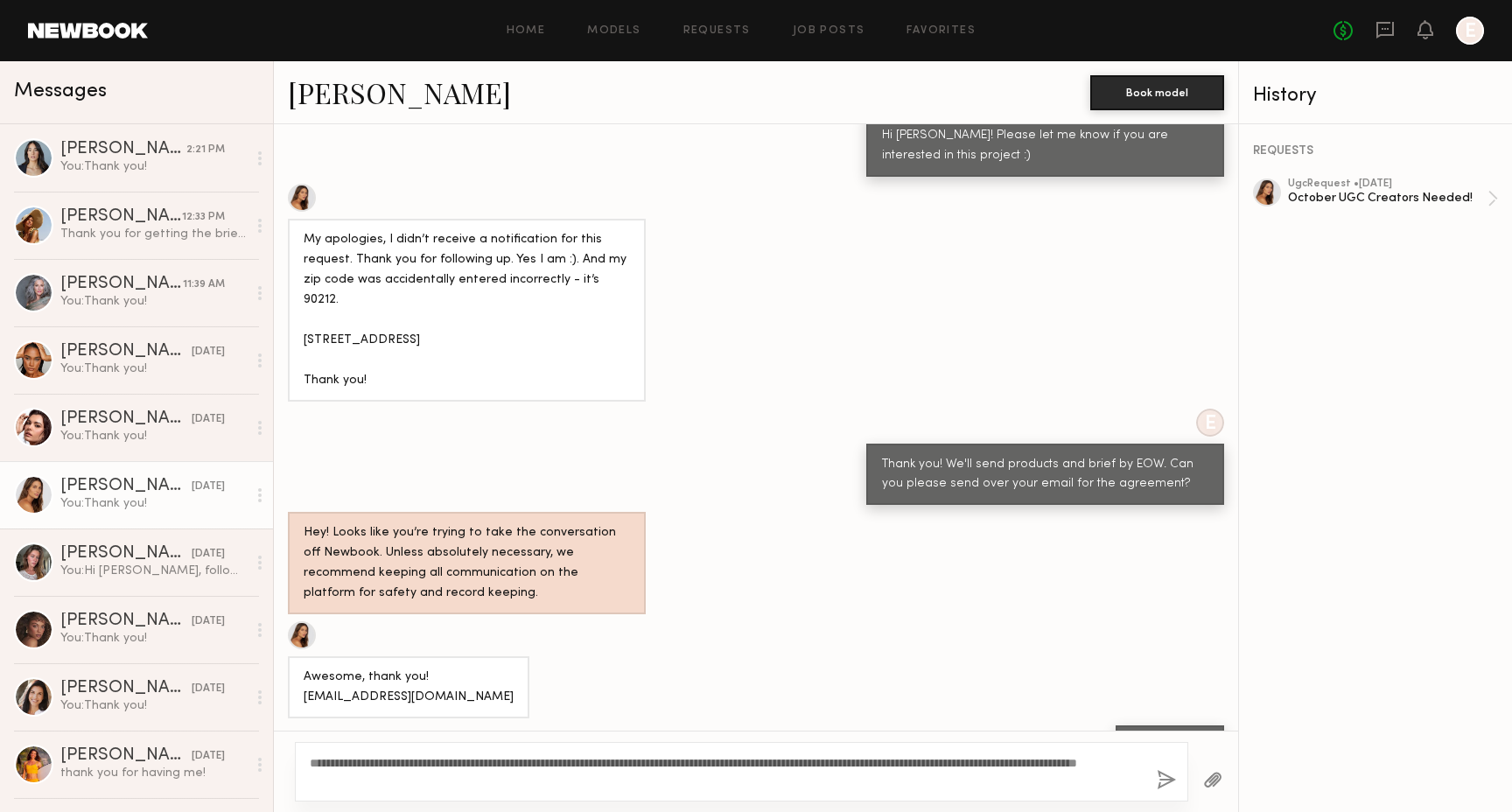
click at [1169, 781] on button "button" at bounding box center [1166, 781] width 20 height 21
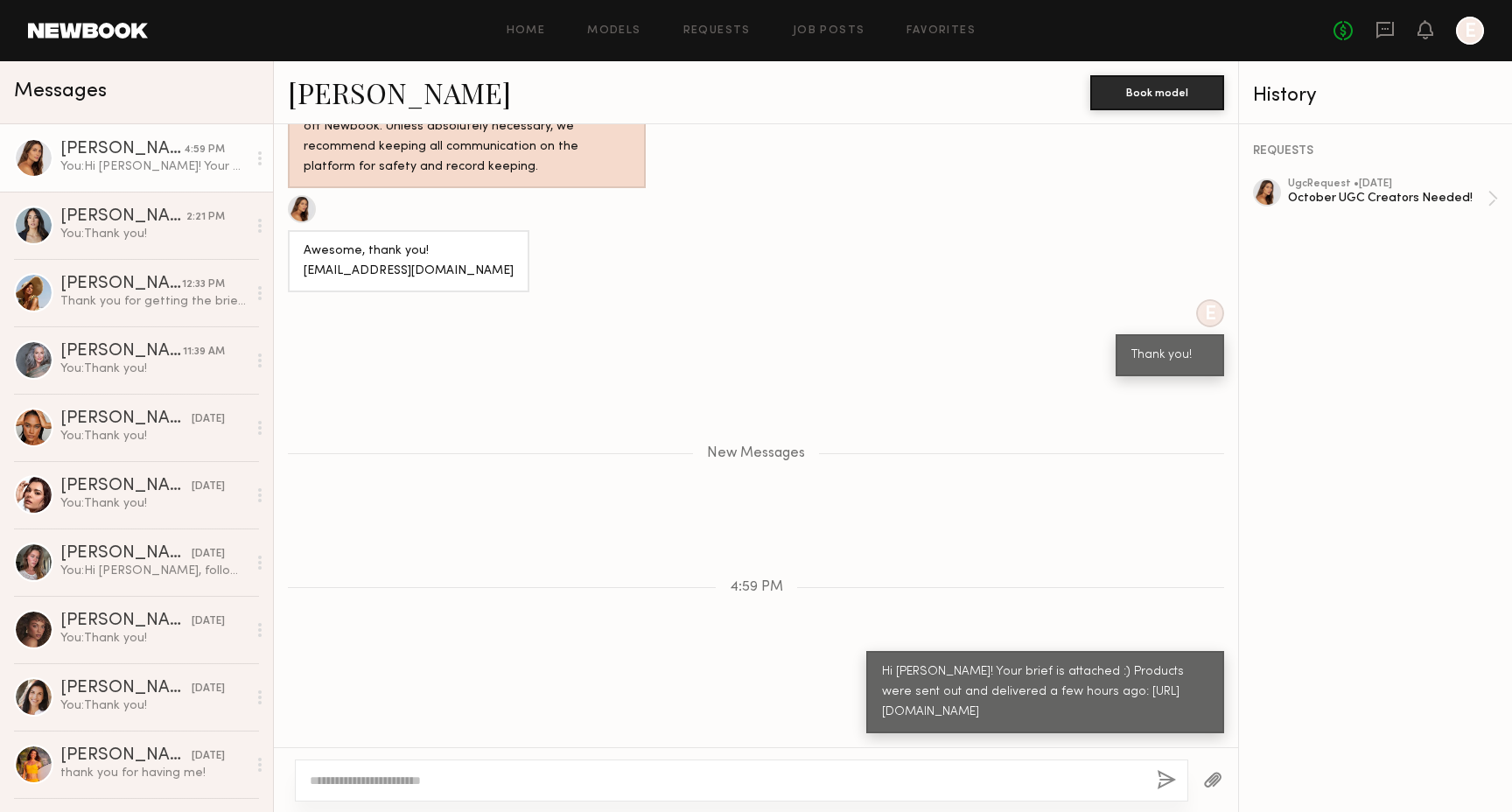
scroll to position [1263, 0]
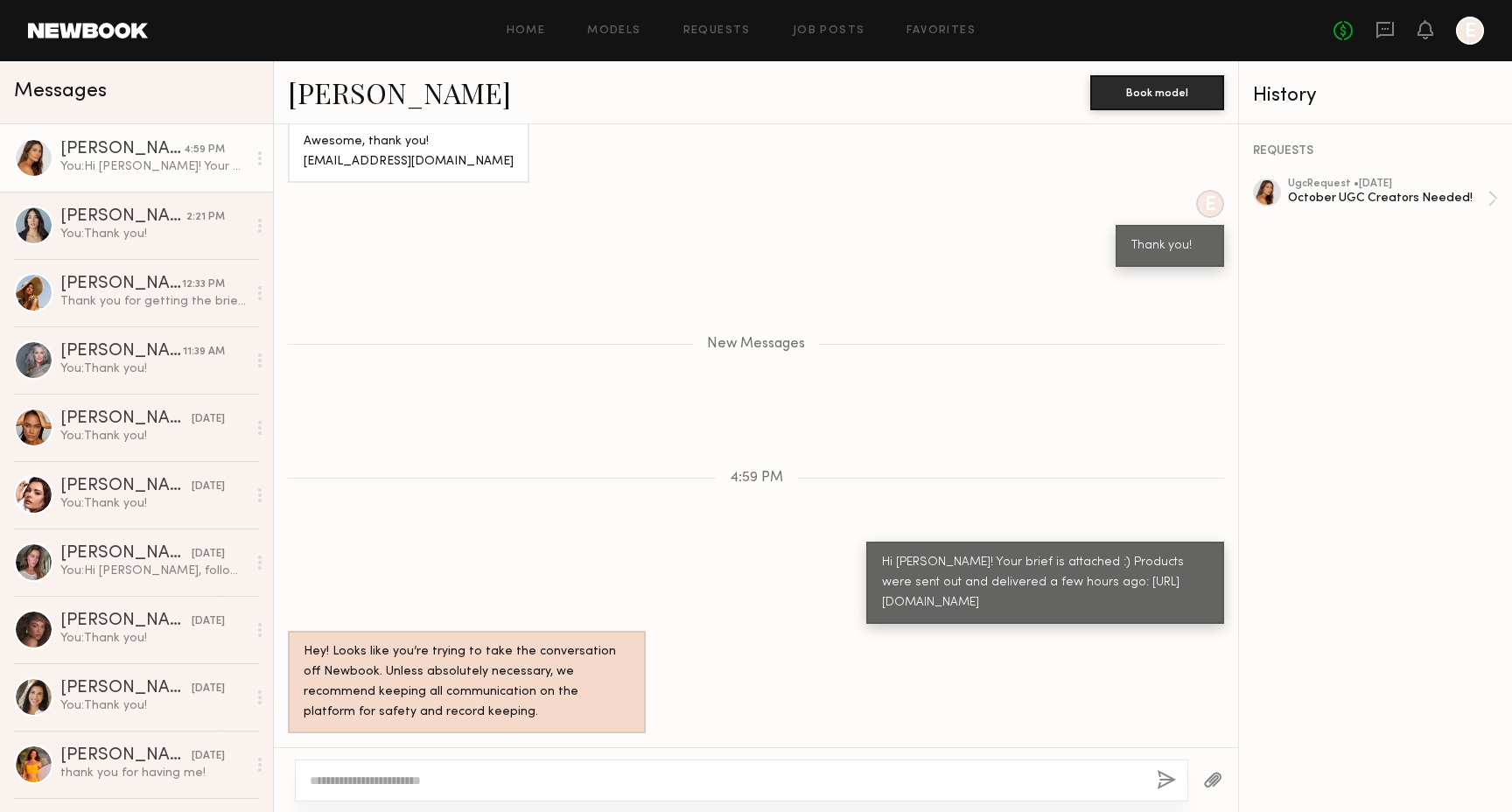
click at [1212, 779] on button "button" at bounding box center [1213, 781] width 20 height 21
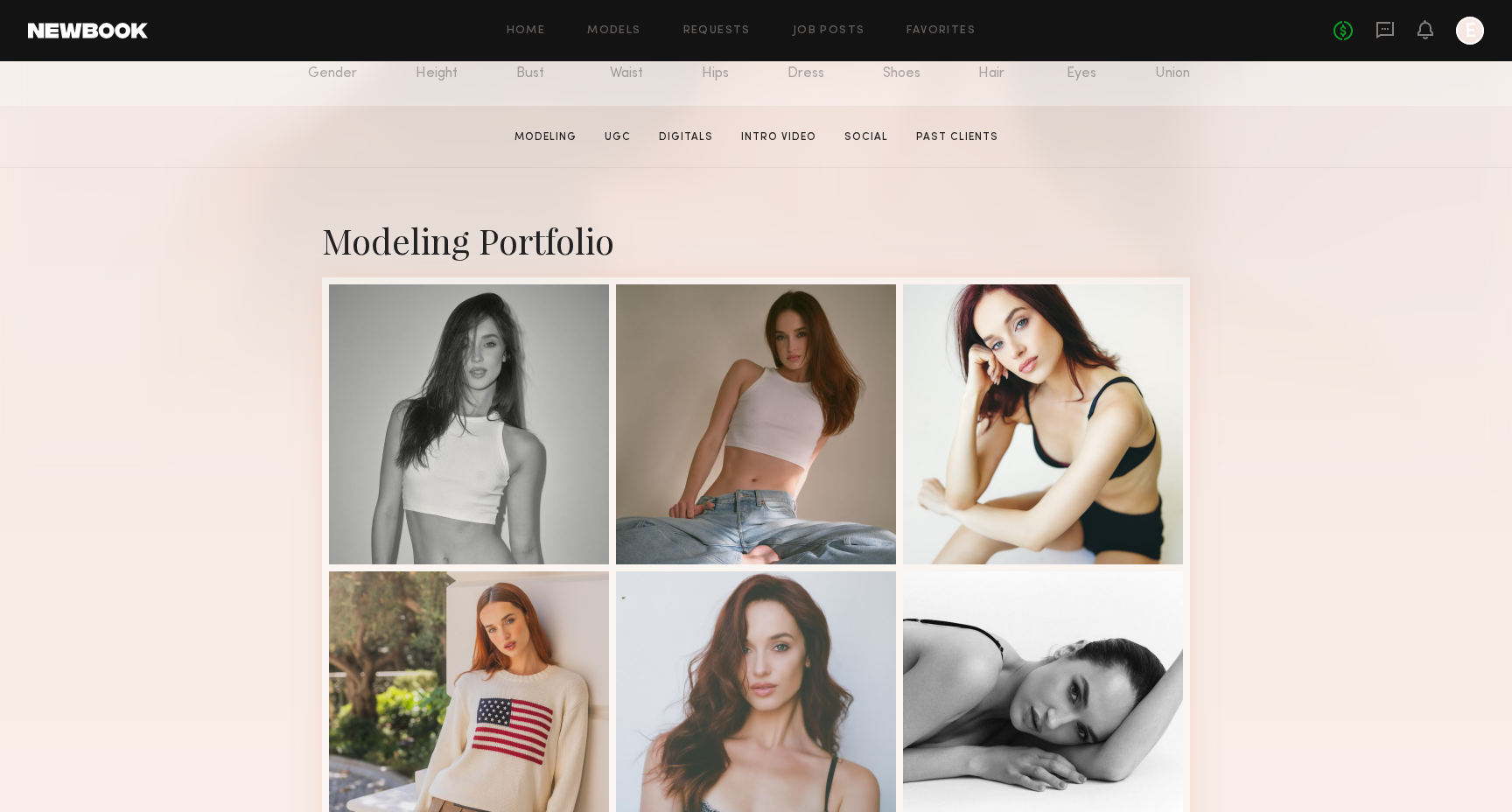
scroll to position [232, 0]
click at [999, 374] on div at bounding box center [1043, 423] width 280 height 280
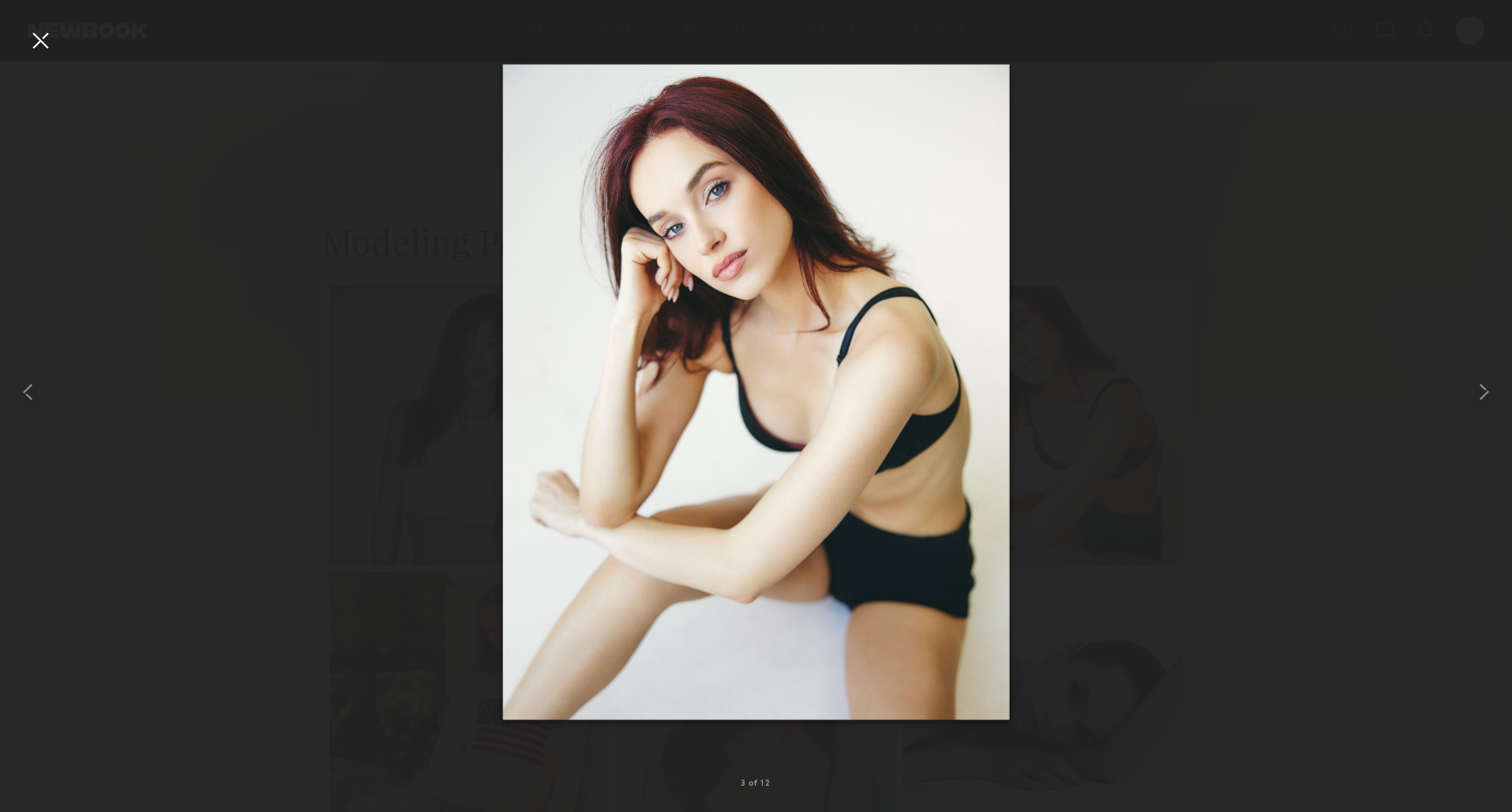
click at [407, 119] on div at bounding box center [756, 391] width 1512 height 728
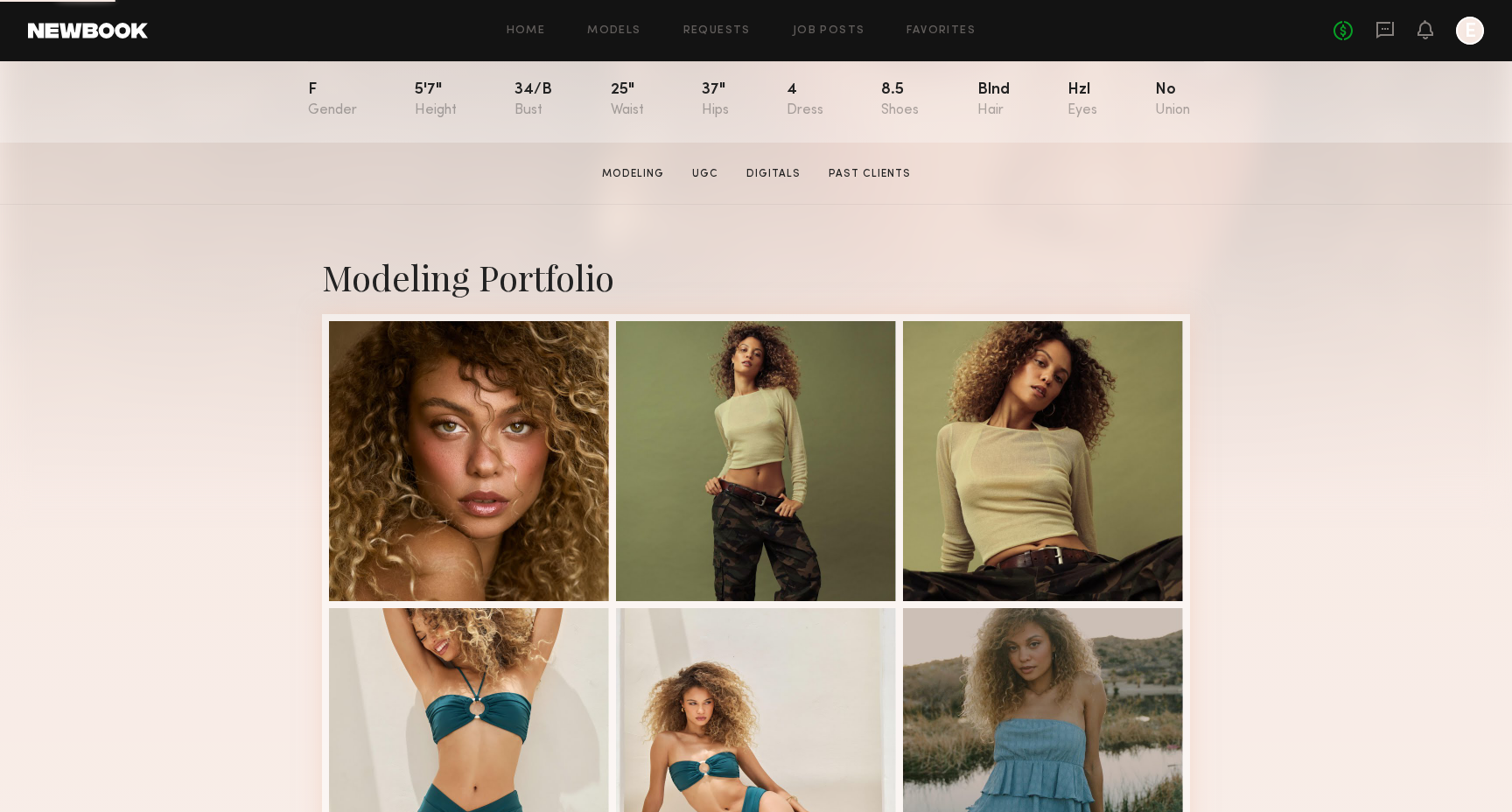
scroll to position [195, 0]
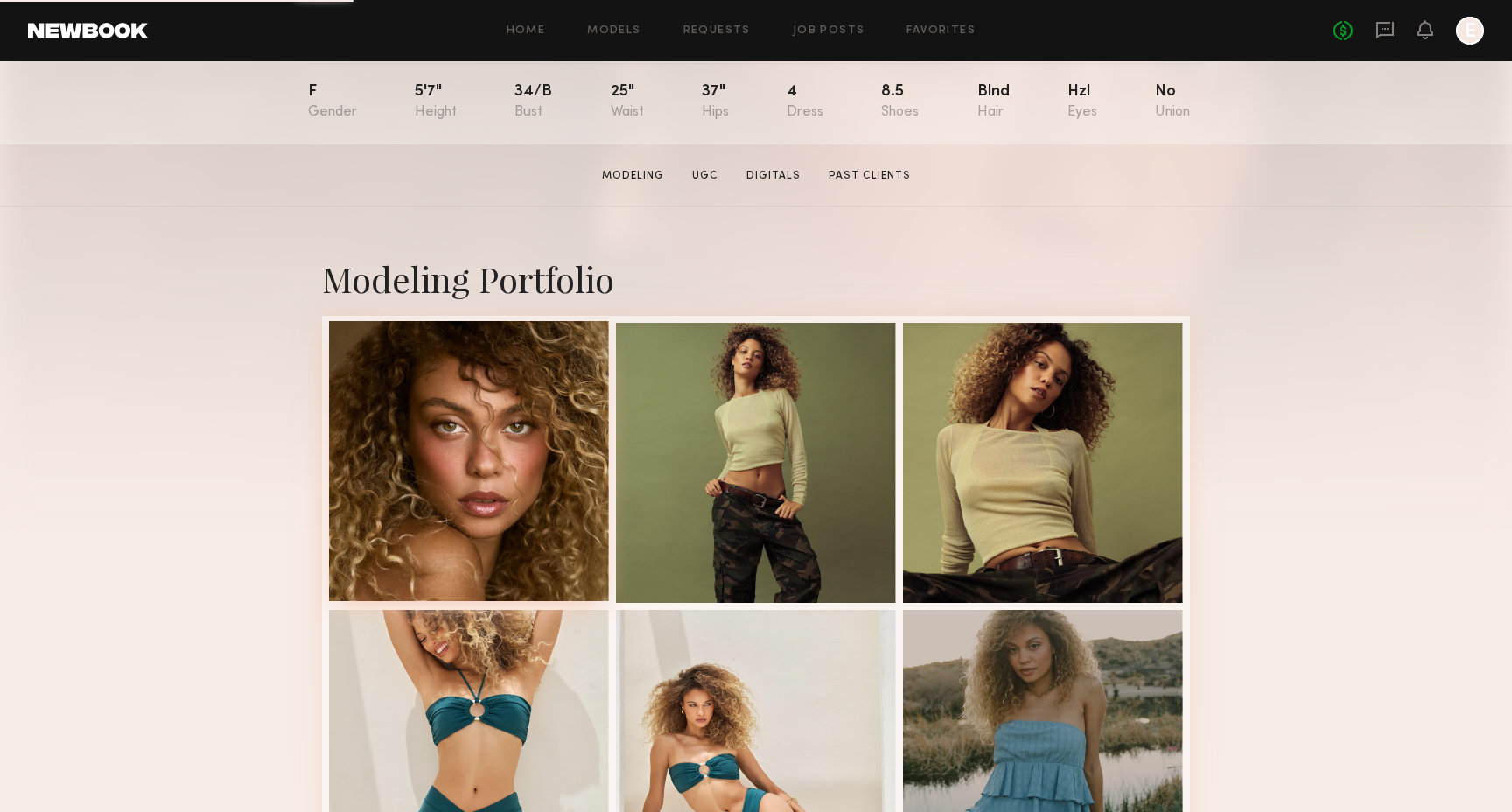
click at [430, 452] on div at bounding box center [469, 462] width 280 height 280
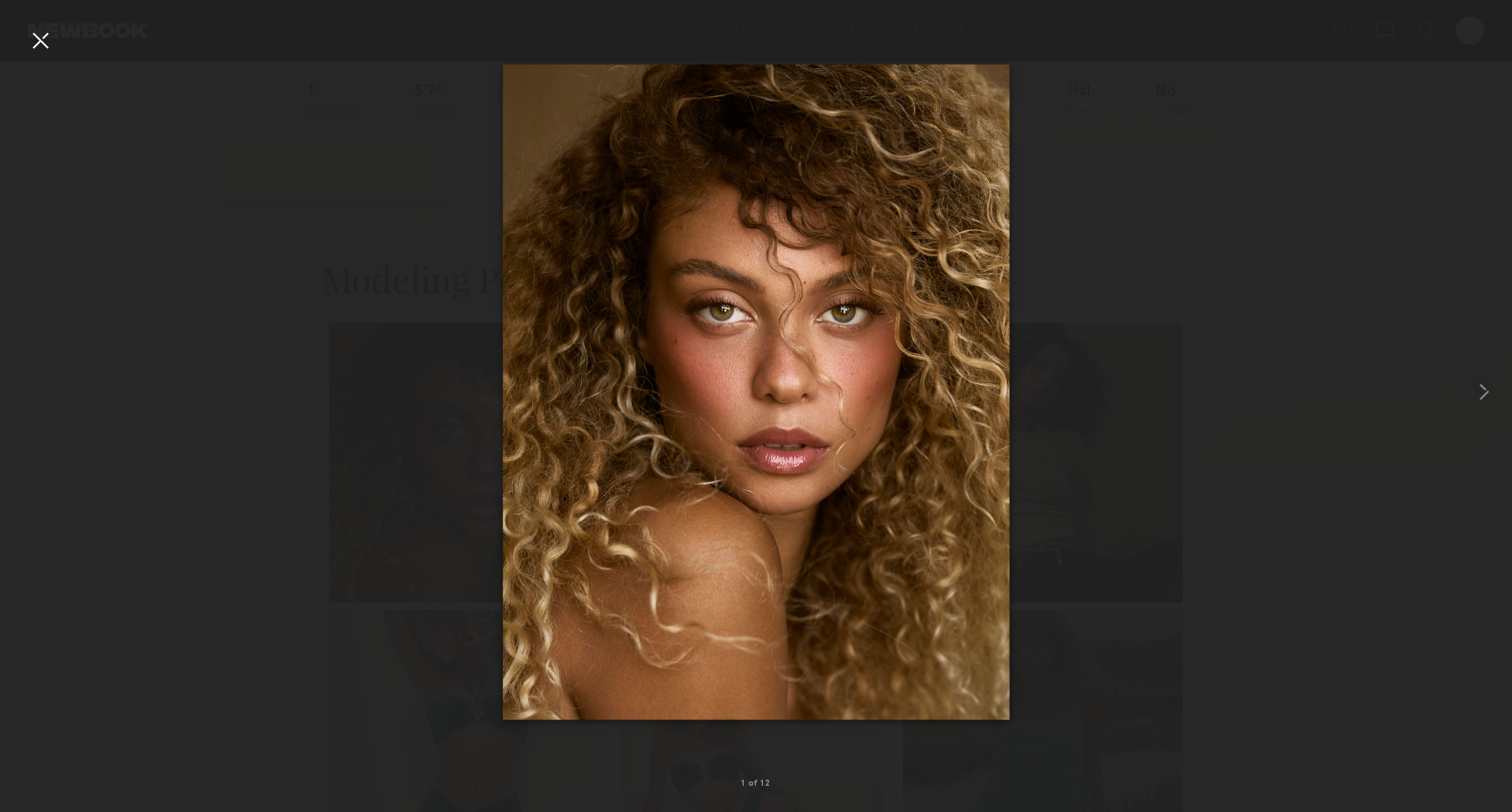
click at [1109, 338] on div at bounding box center [756, 391] width 1512 height 728
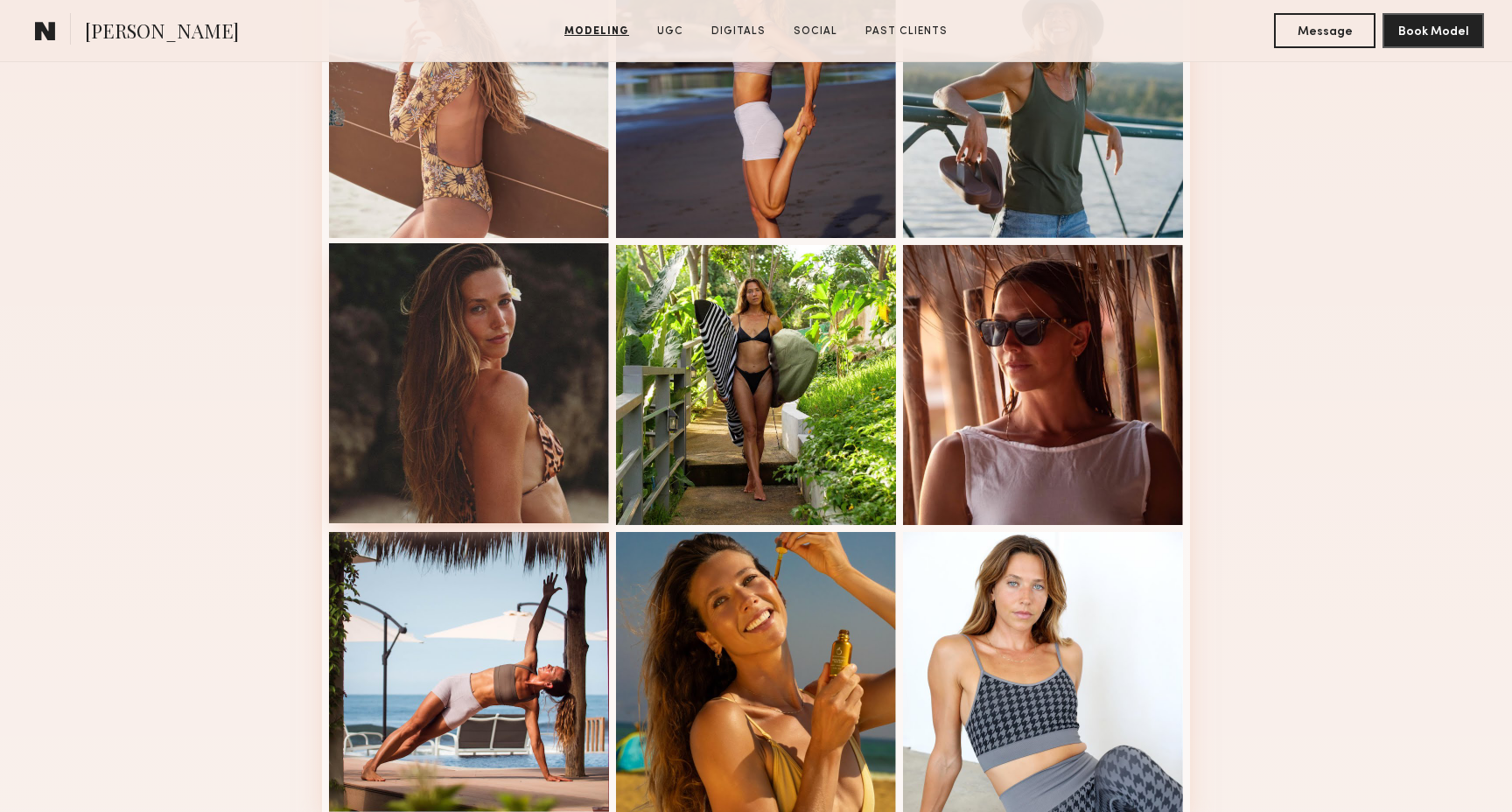
scroll to position [848, 0]
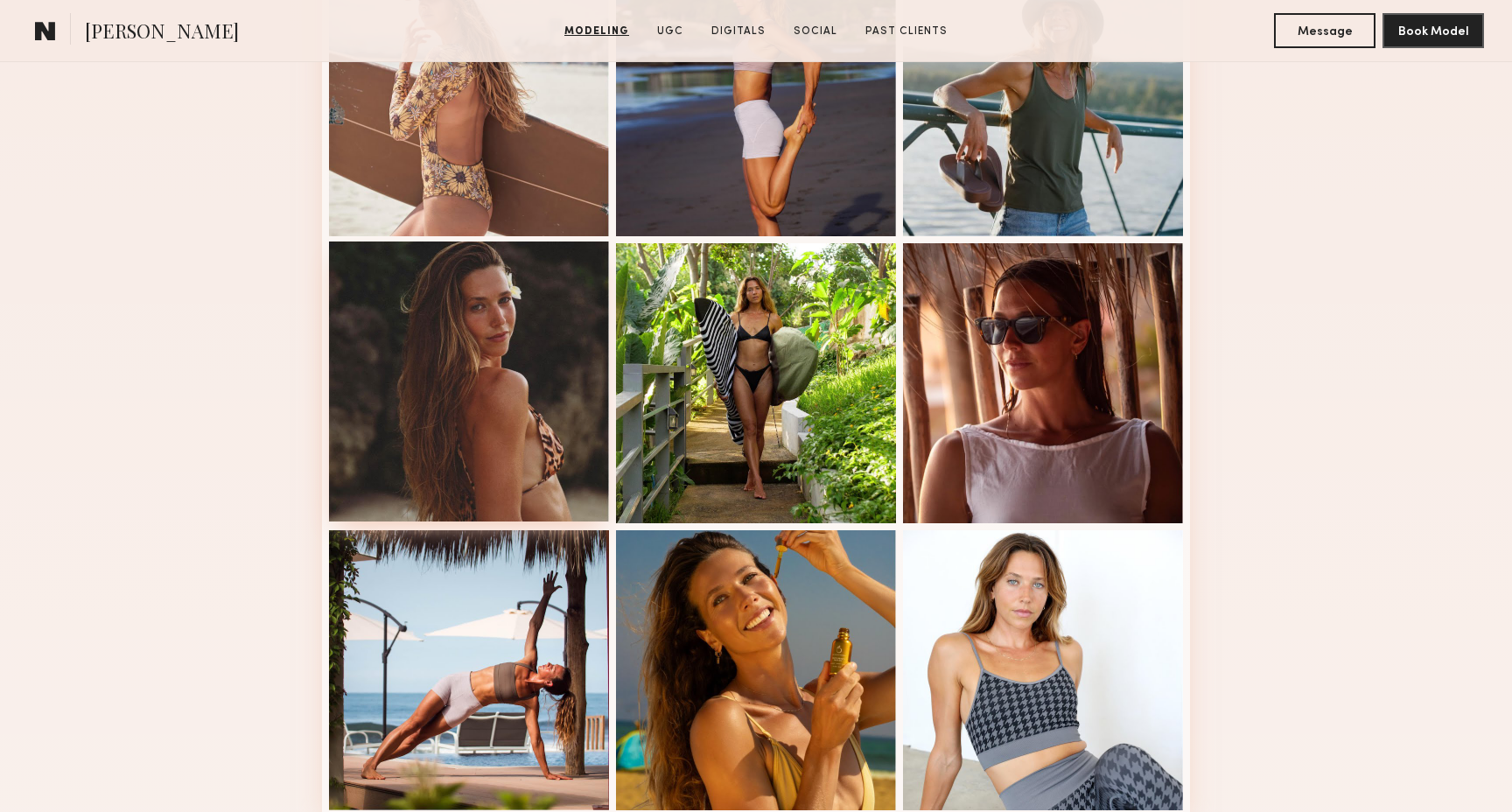
click at [494, 411] on div at bounding box center [469, 381] width 280 height 280
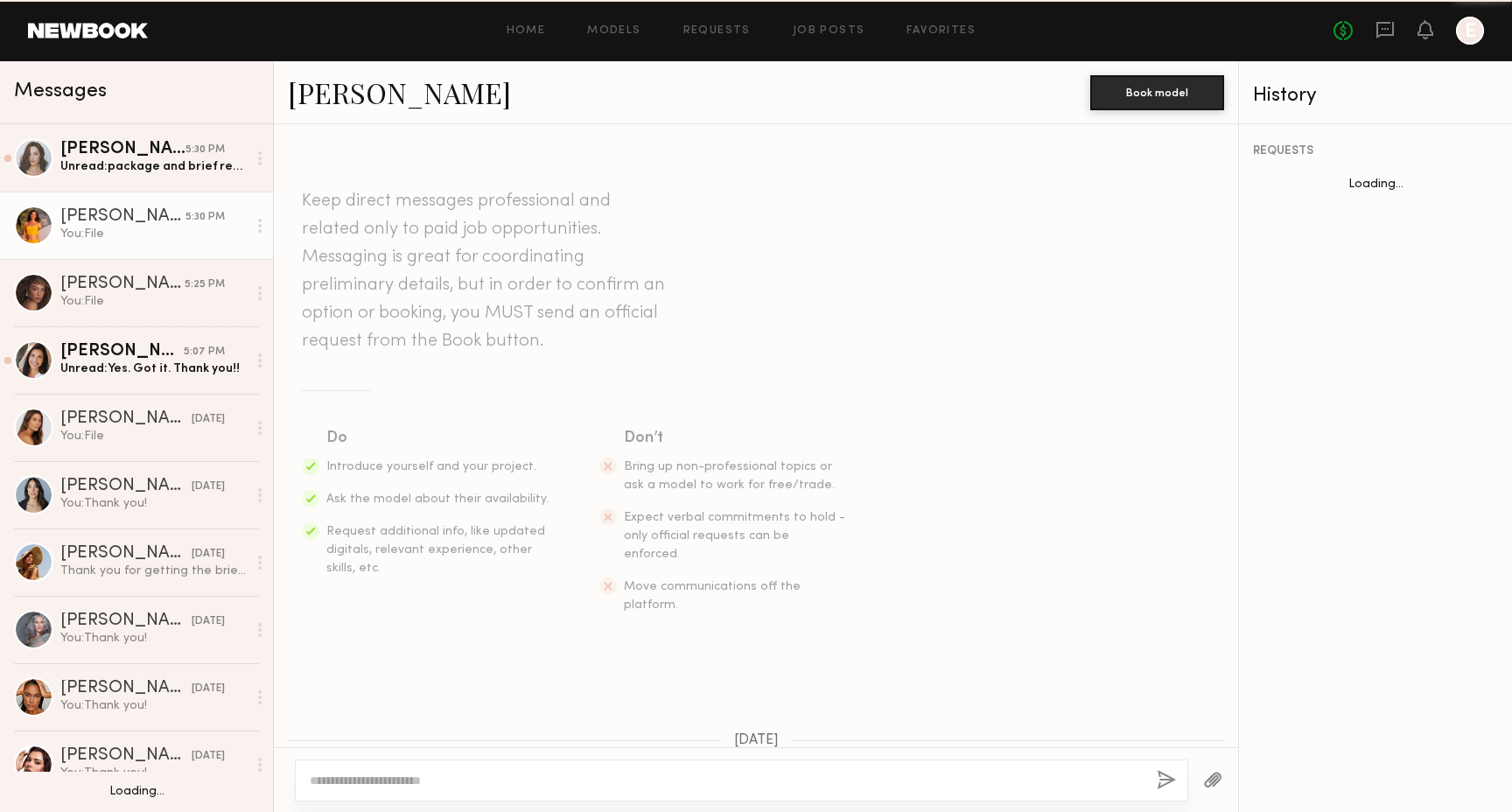
scroll to position [993, 0]
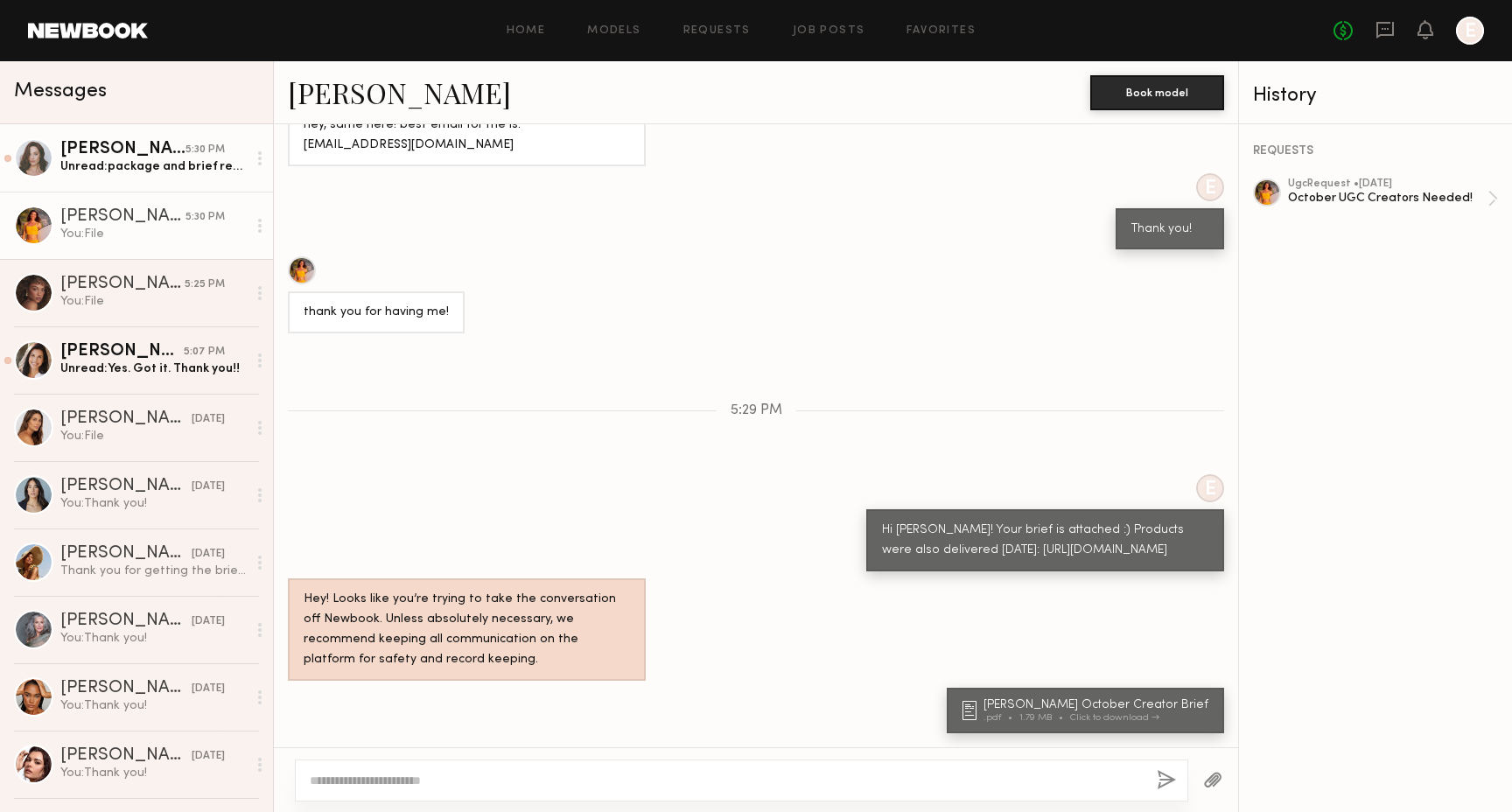
click at [127, 156] on div "Tayler C." at bounding box center [123, 150] width 125 height 18
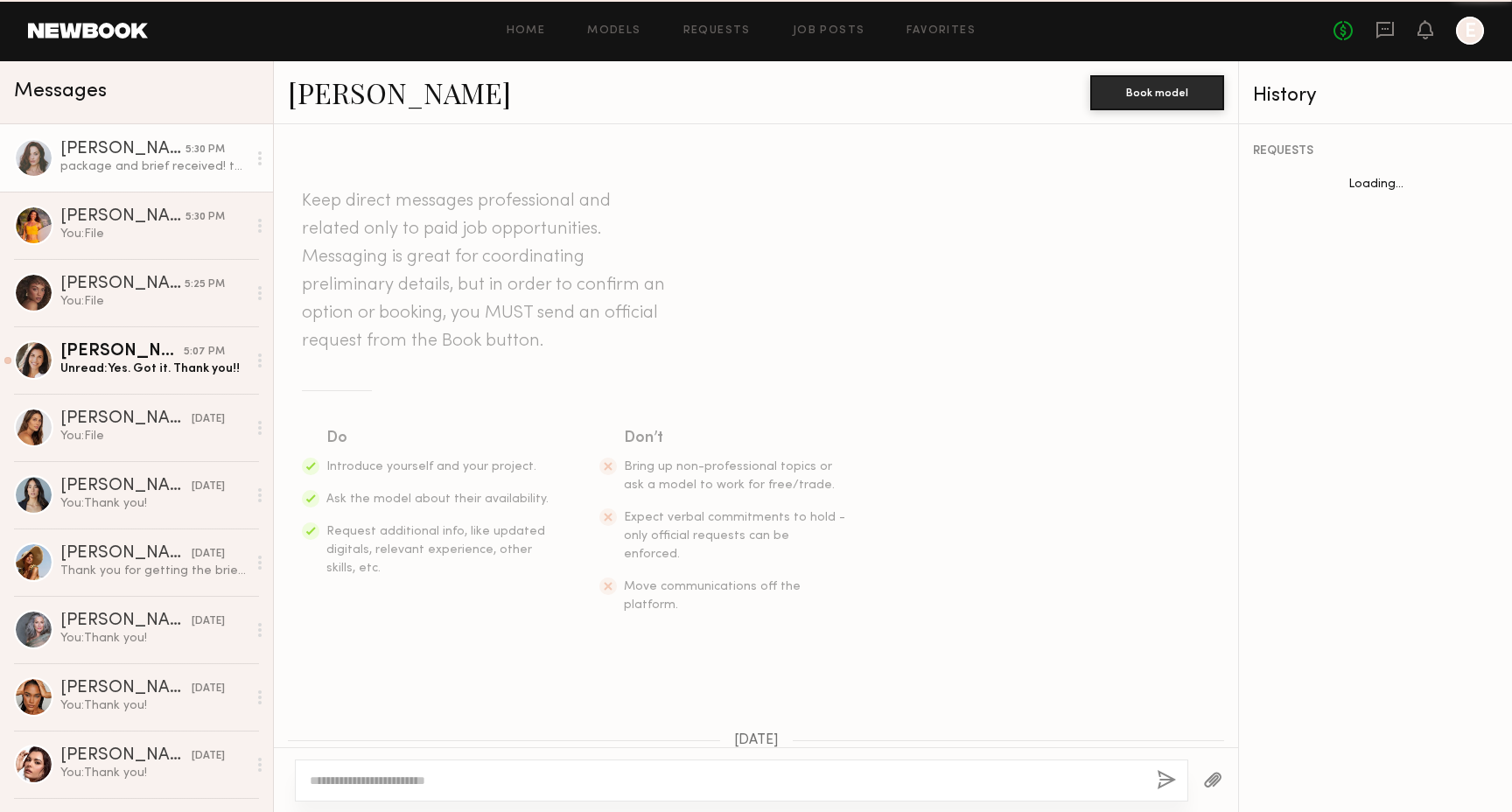
scroll to position [1168, 0]
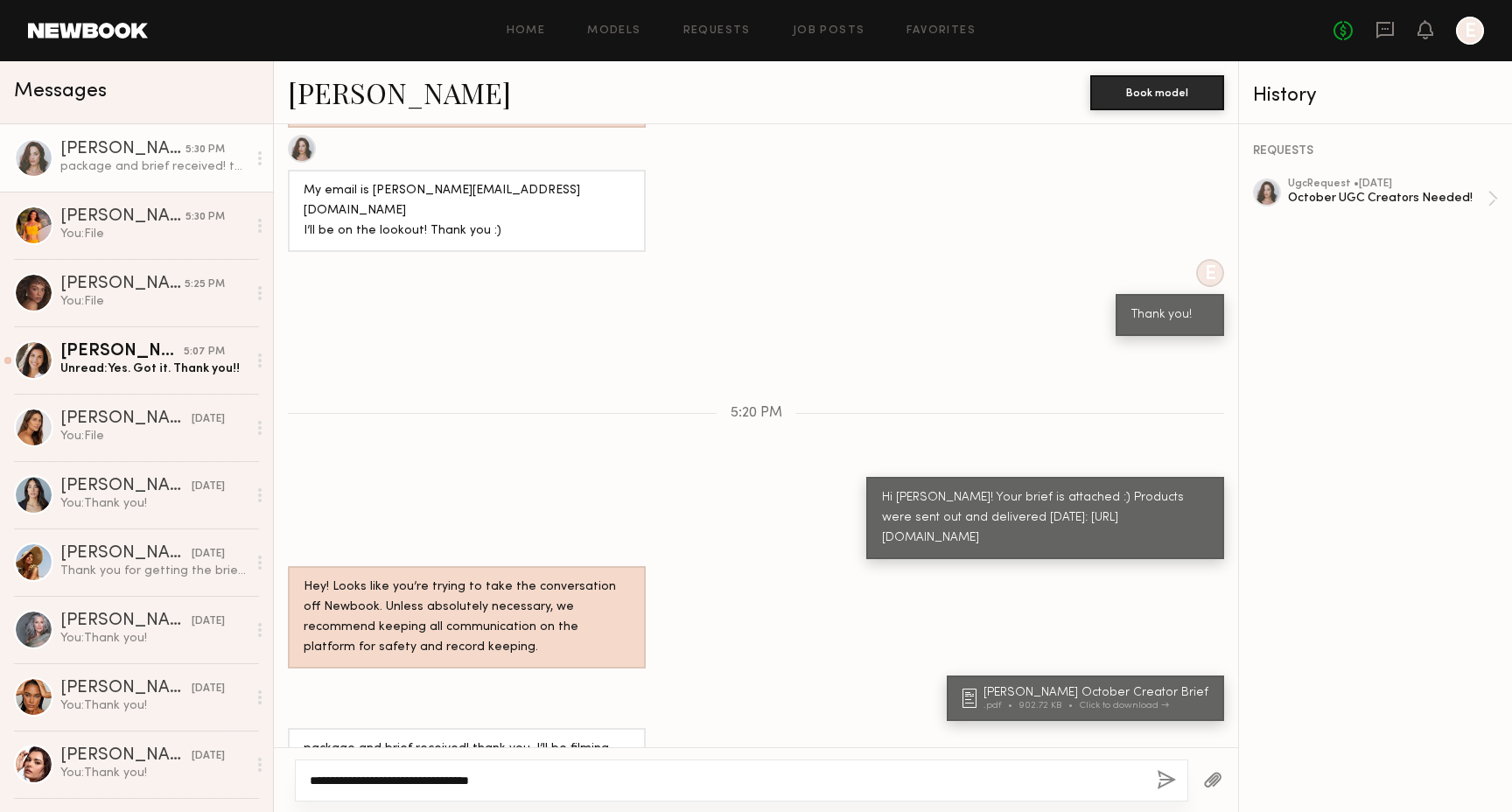
type textarea "**********"
click at [1170, 784] on button "button" at bounding box center [1166, 781] width 20 height 21
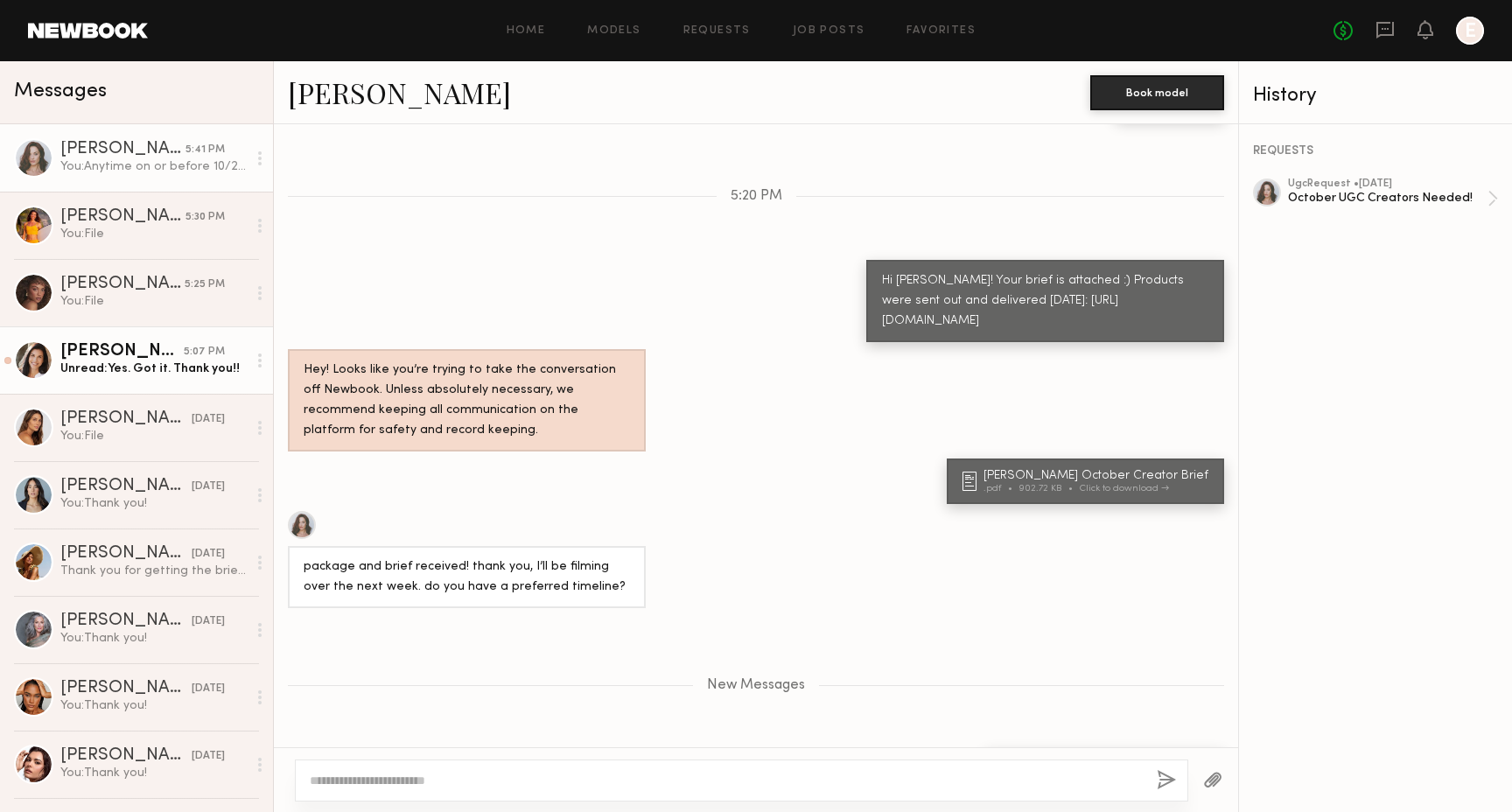
click at [171, 392] on link "Cristina D. 5:07 PM Unread: Yes. Got it. Thank you!!" at bounding box center [137, 359] width 273 height 67
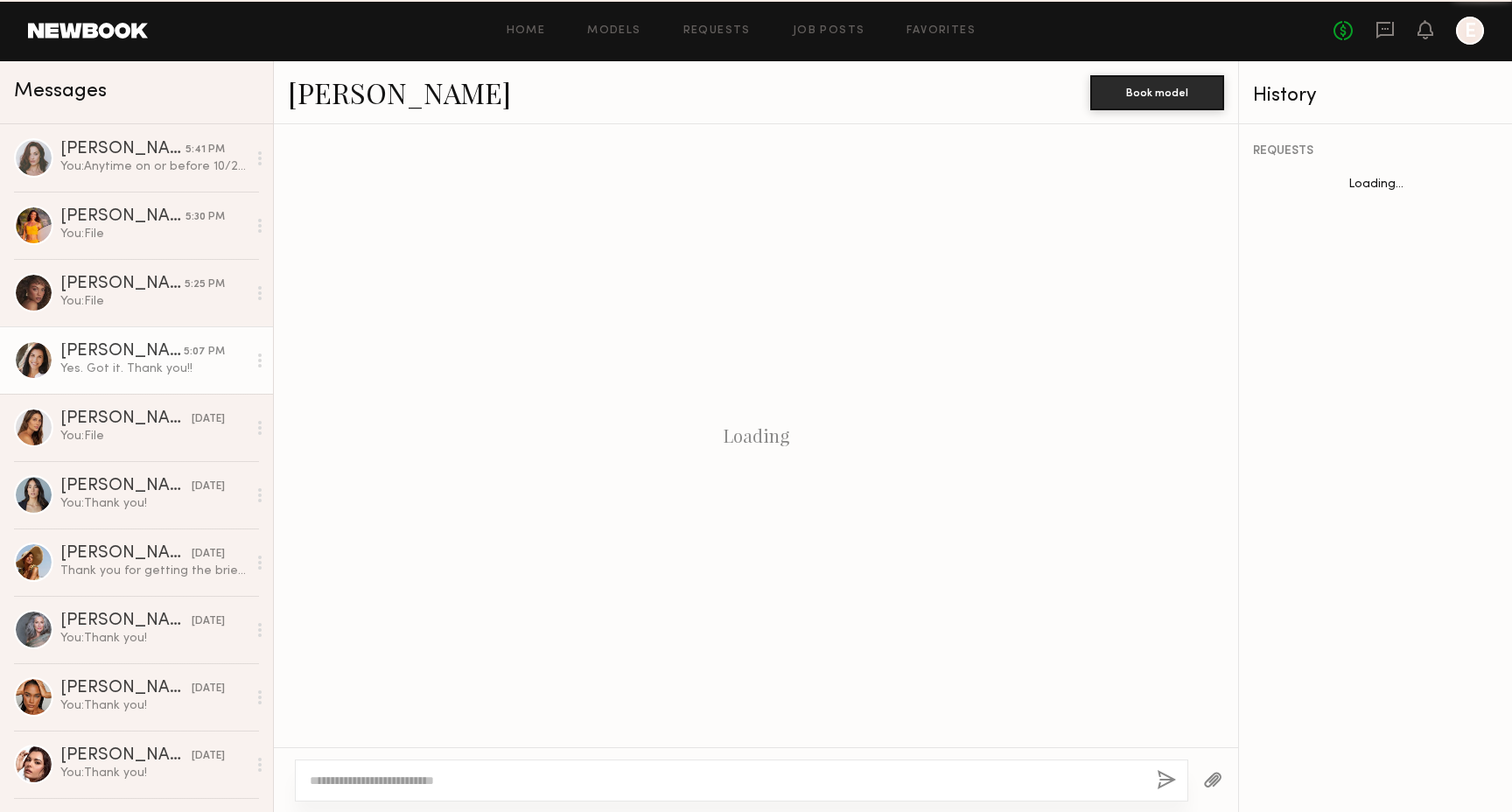
scroll to position [924, 0]
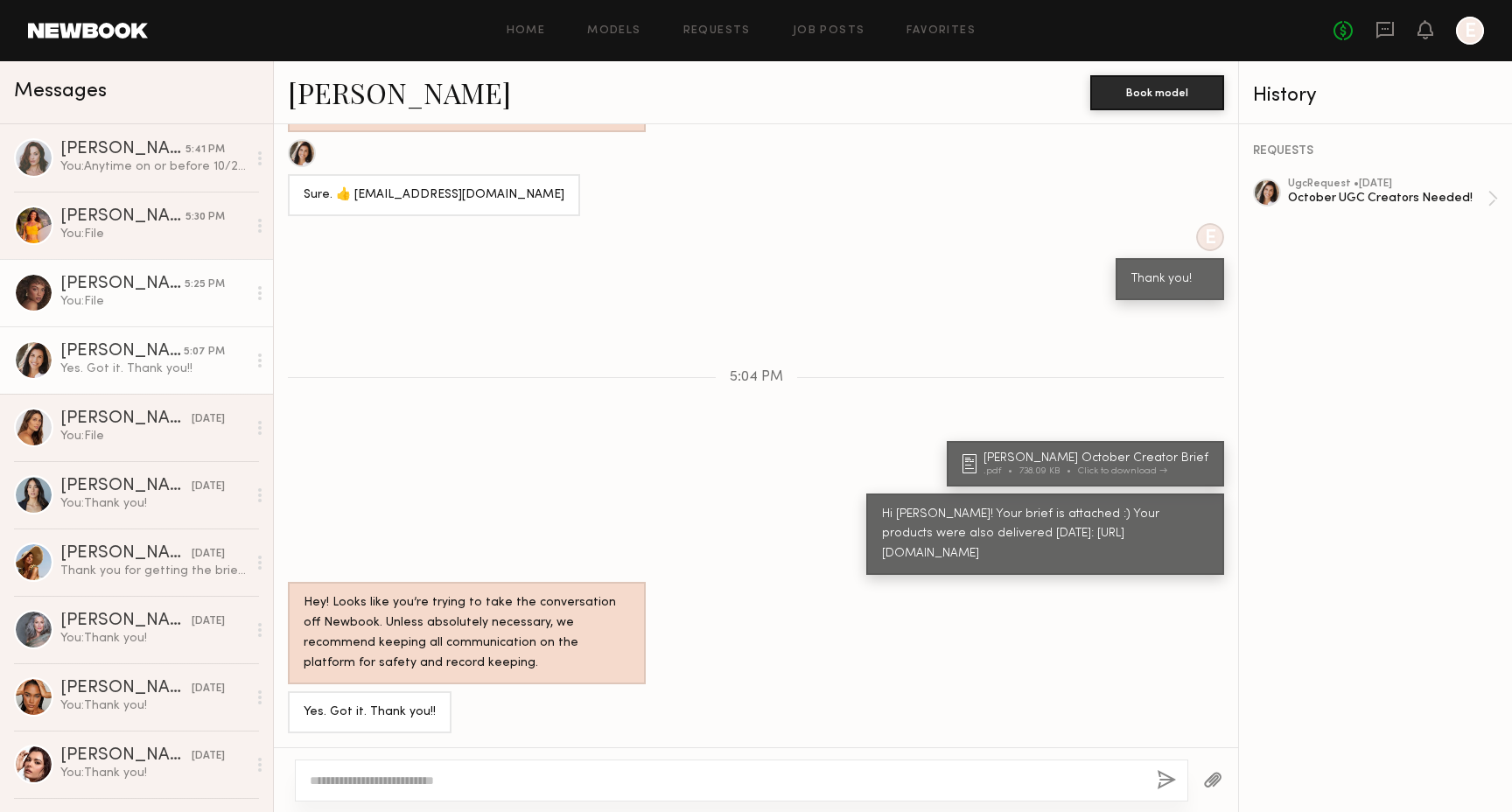
click at [129, 297] on div "You: File" at bounding box center [154, 301] width 187 height 17
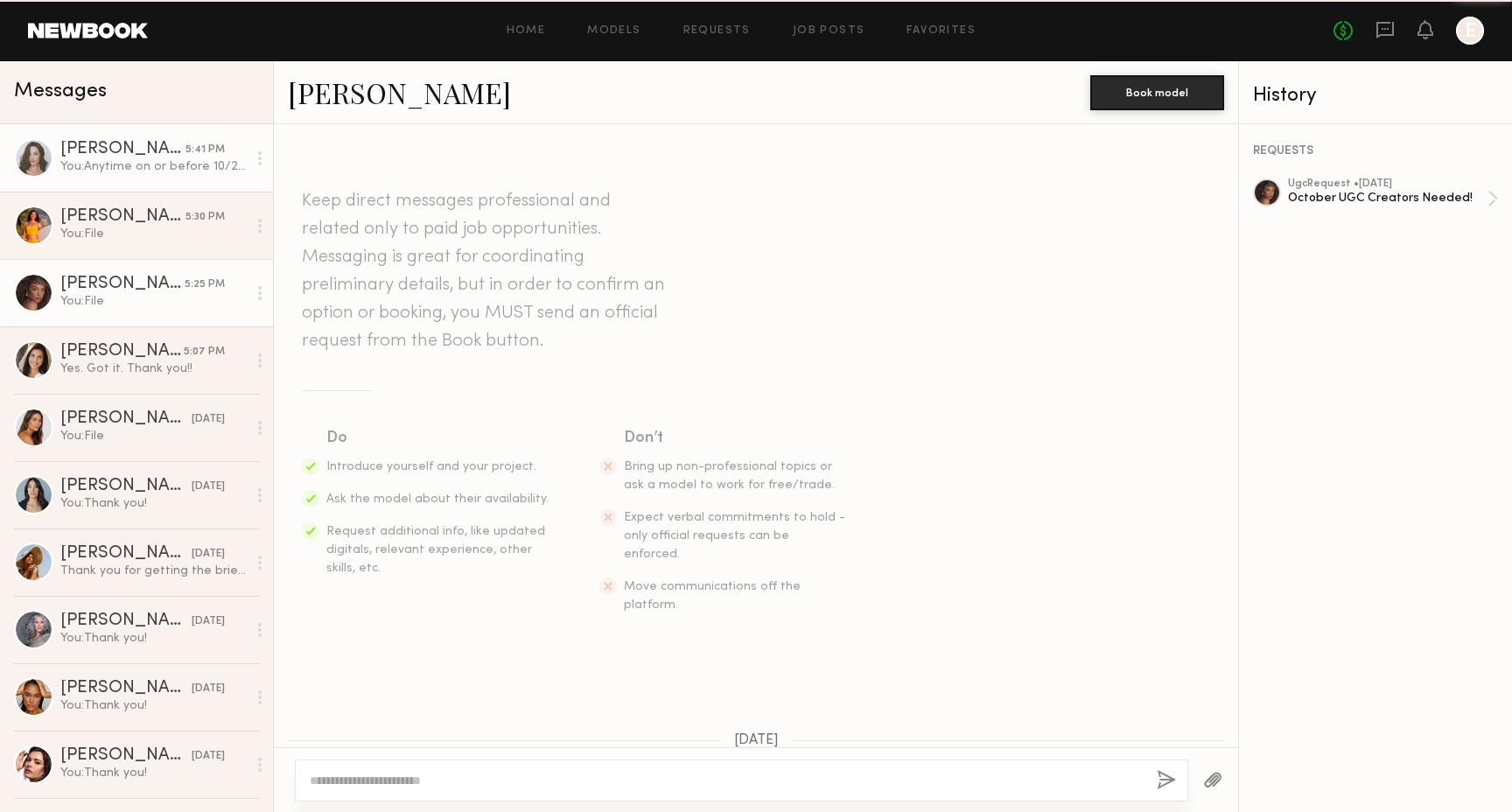
scroll to position [1008, 0]
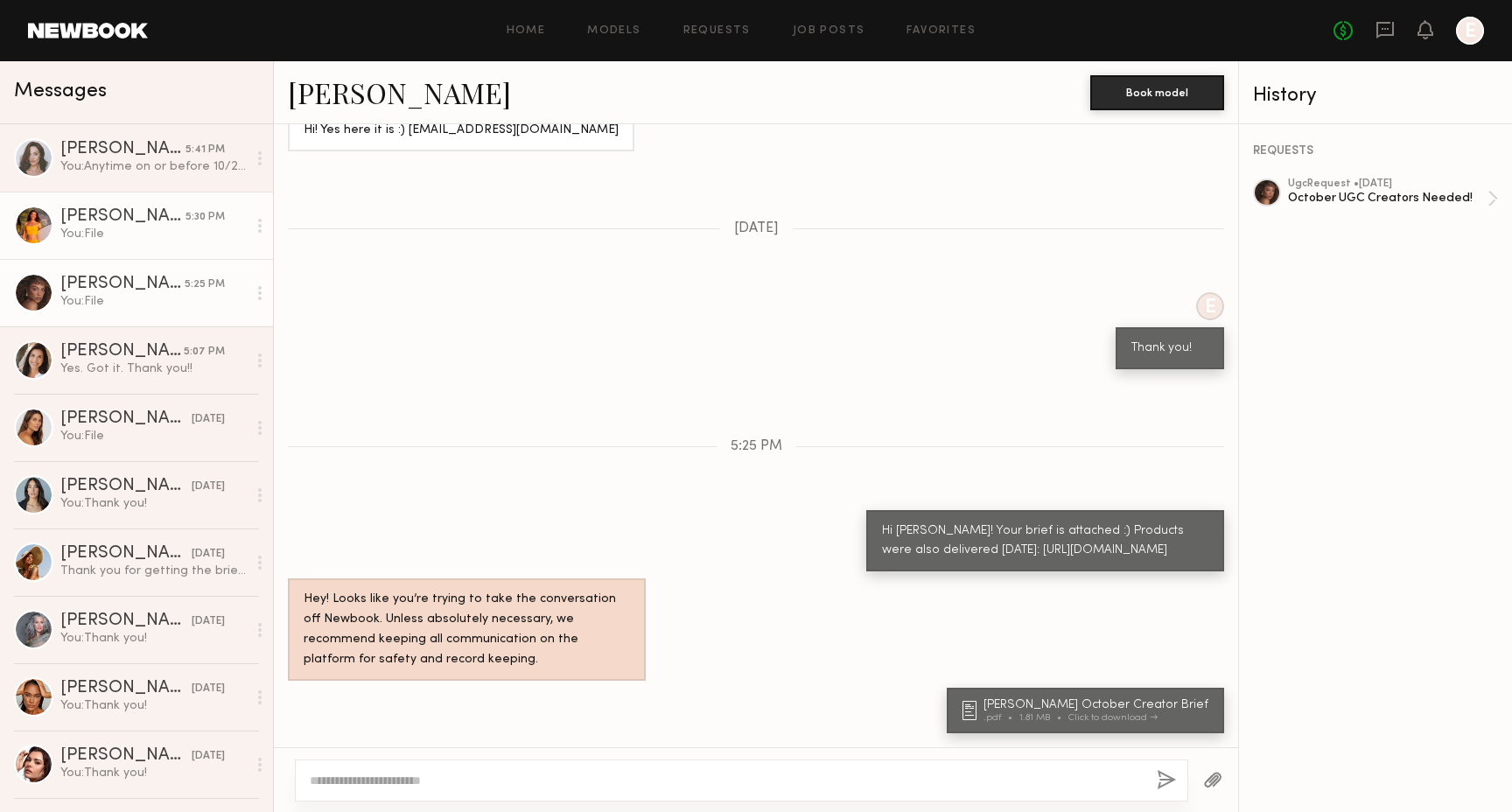
click at [144, 217] on div "[PERSON_NAME]" at bounding box center [123, 217] width 125 height 18
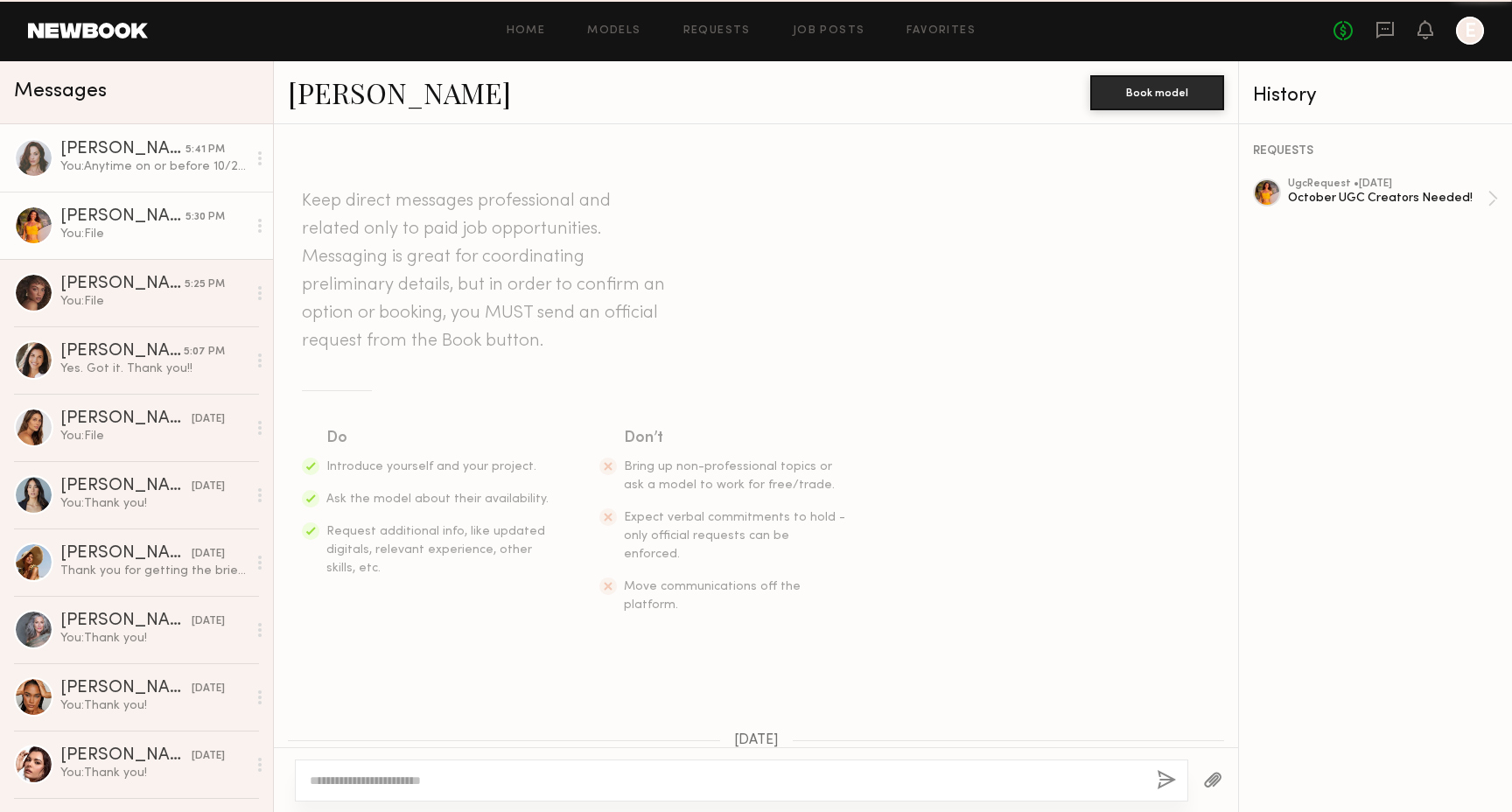
scroll to position [993, 0]
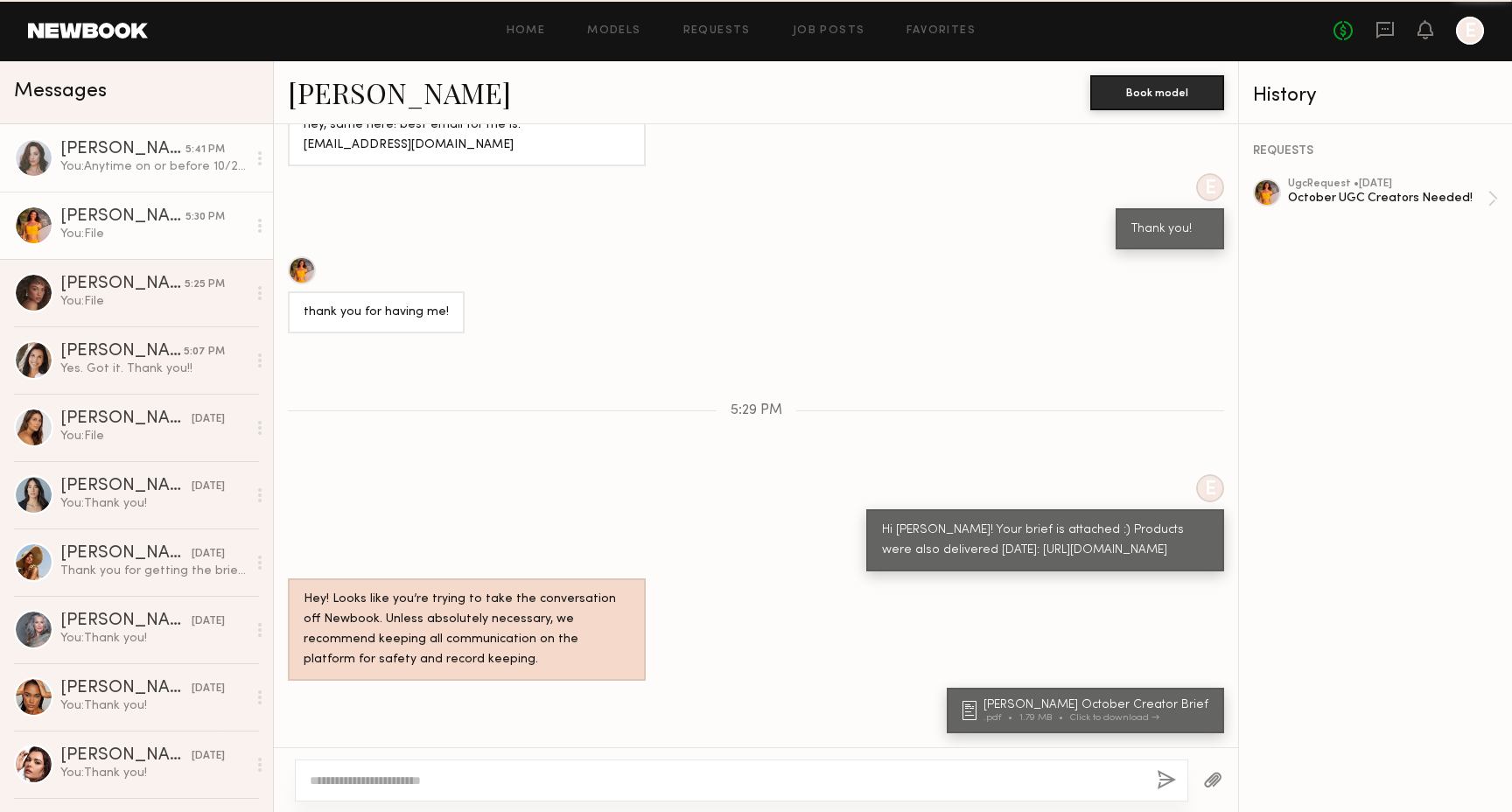
click at [144, 163] on div "You: Anytime on or before 10/20 is great!" at bounding box center [154, 166] width 187 height 17
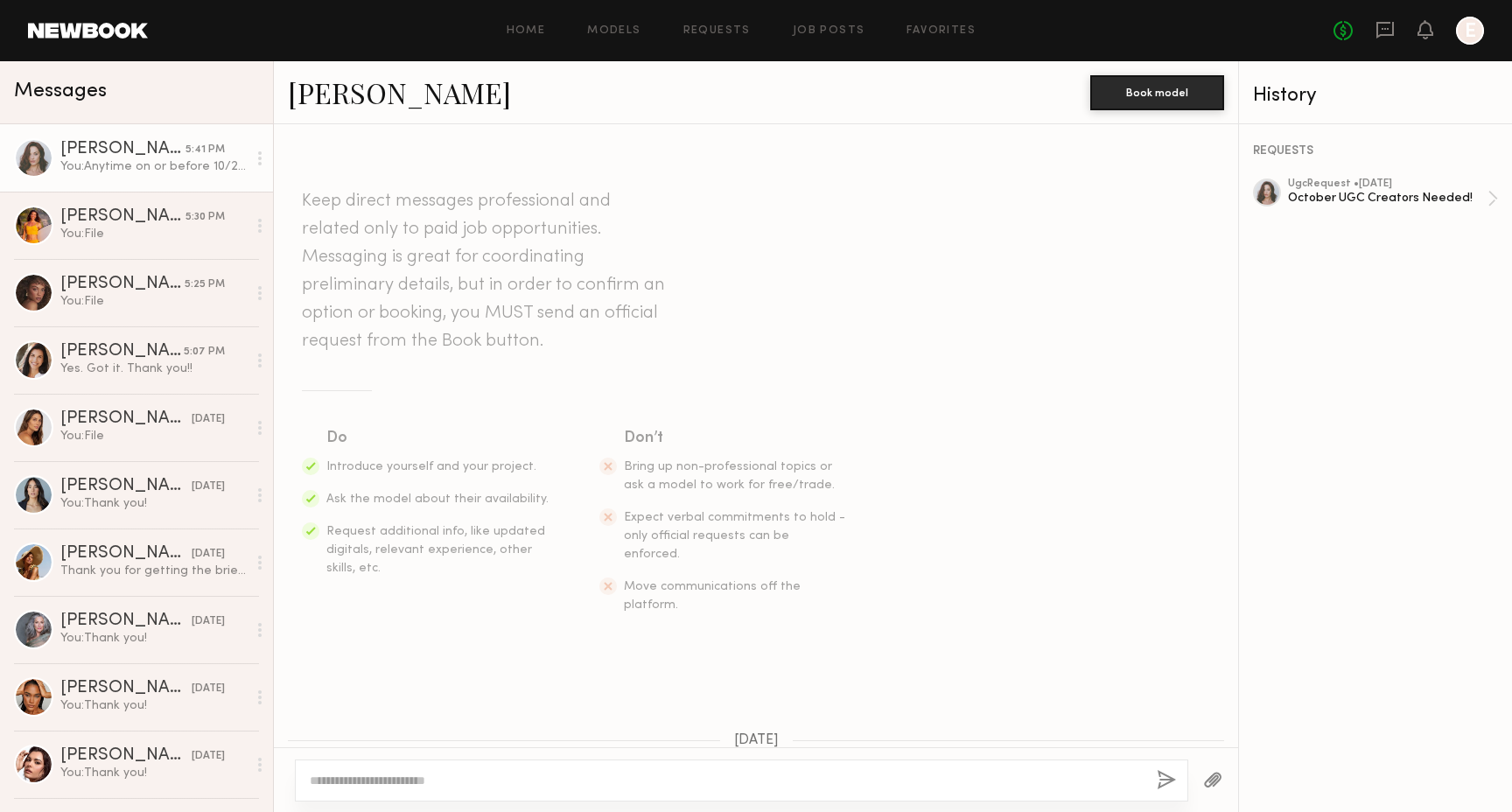
scroll to position [1251, 0]
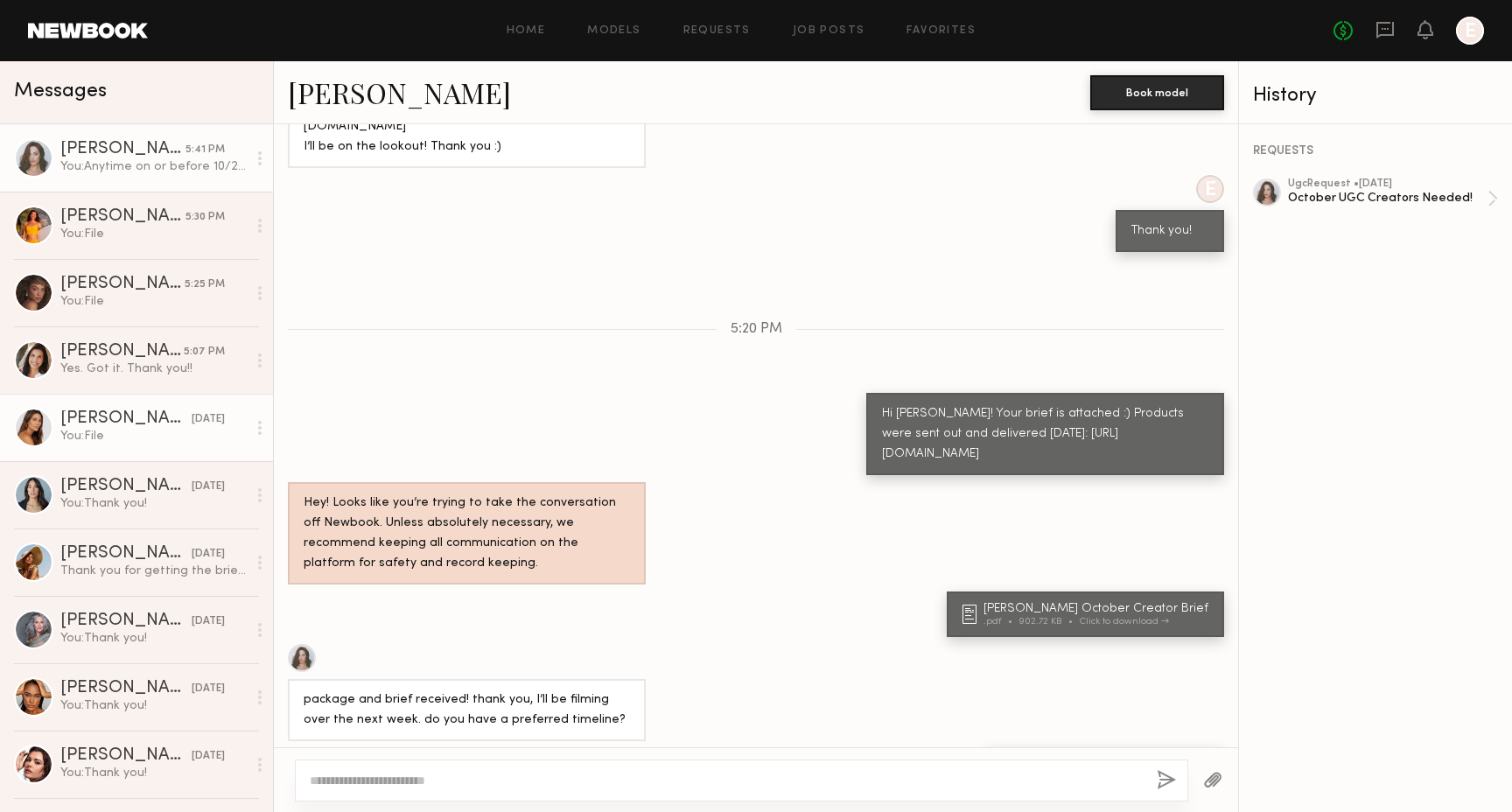
click at [126, 396] on link "Carly S. yesterday You: File" at bounding box center [137, 427] width 273 height 67
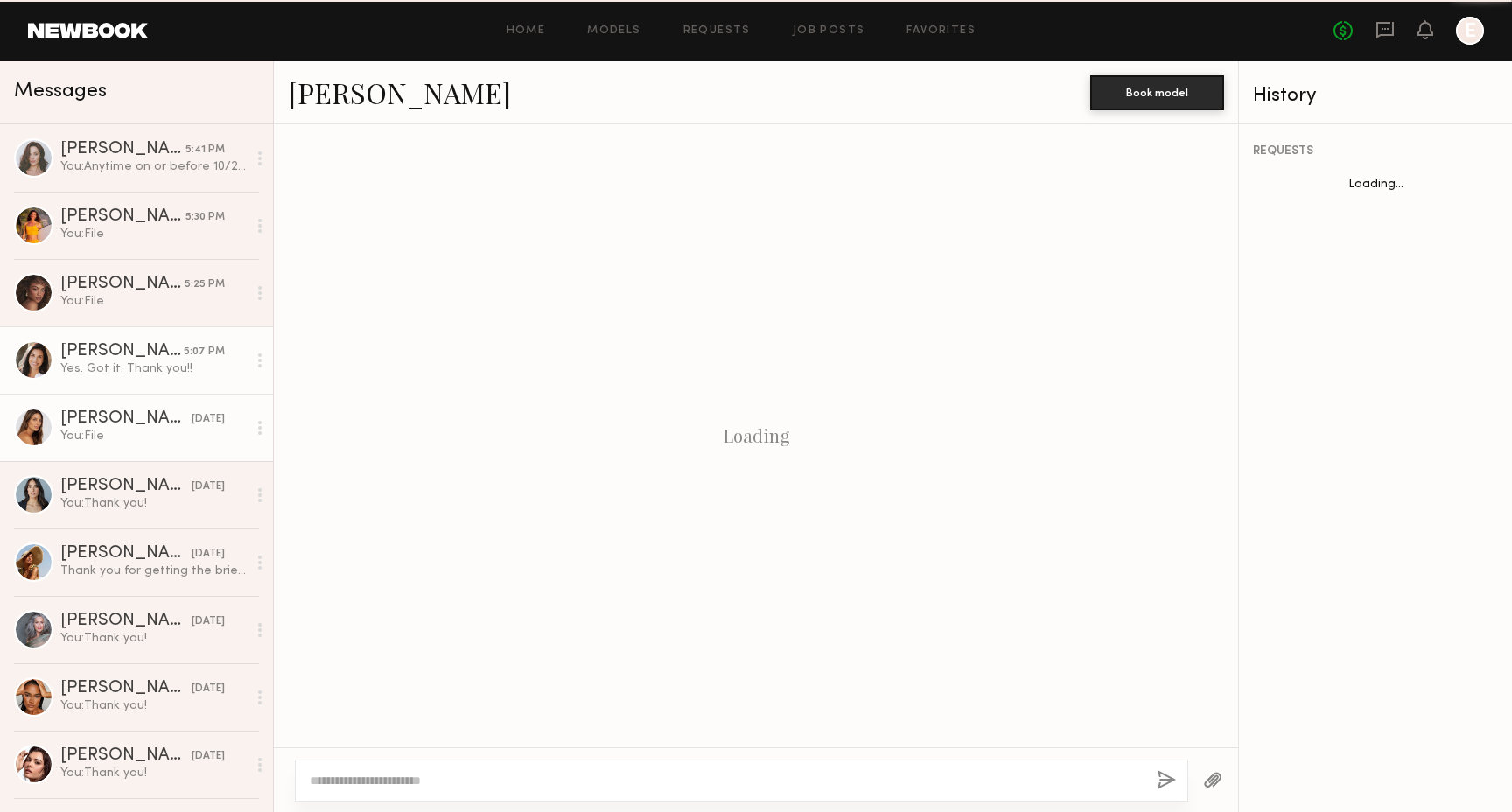
scroll to position [1183, 0]
click at [126, 368] on div "Yes. Got it. Thank you!!" at bounding box center [154, 369] width 187 height 17
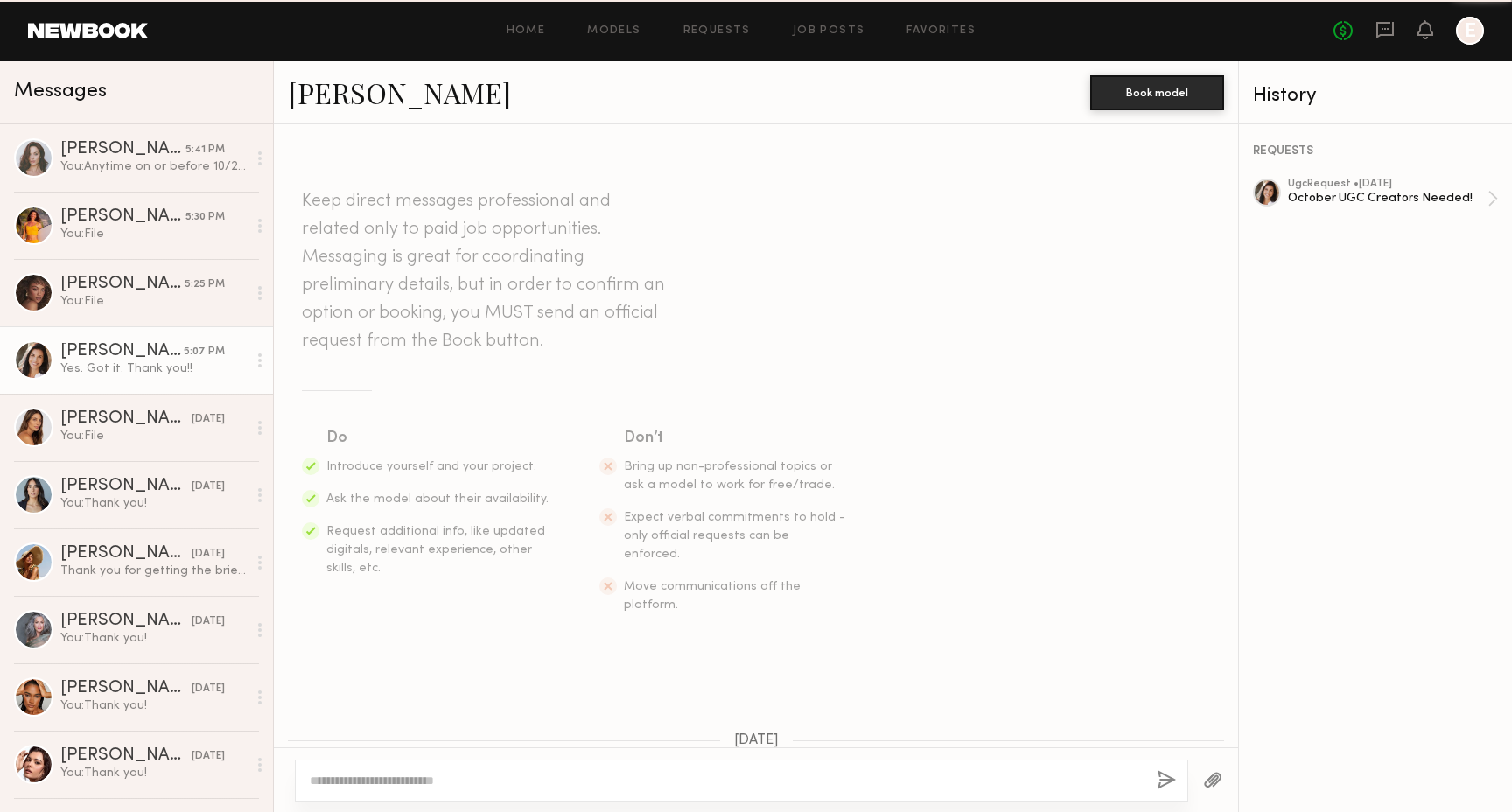
scroll to position [924, 0]
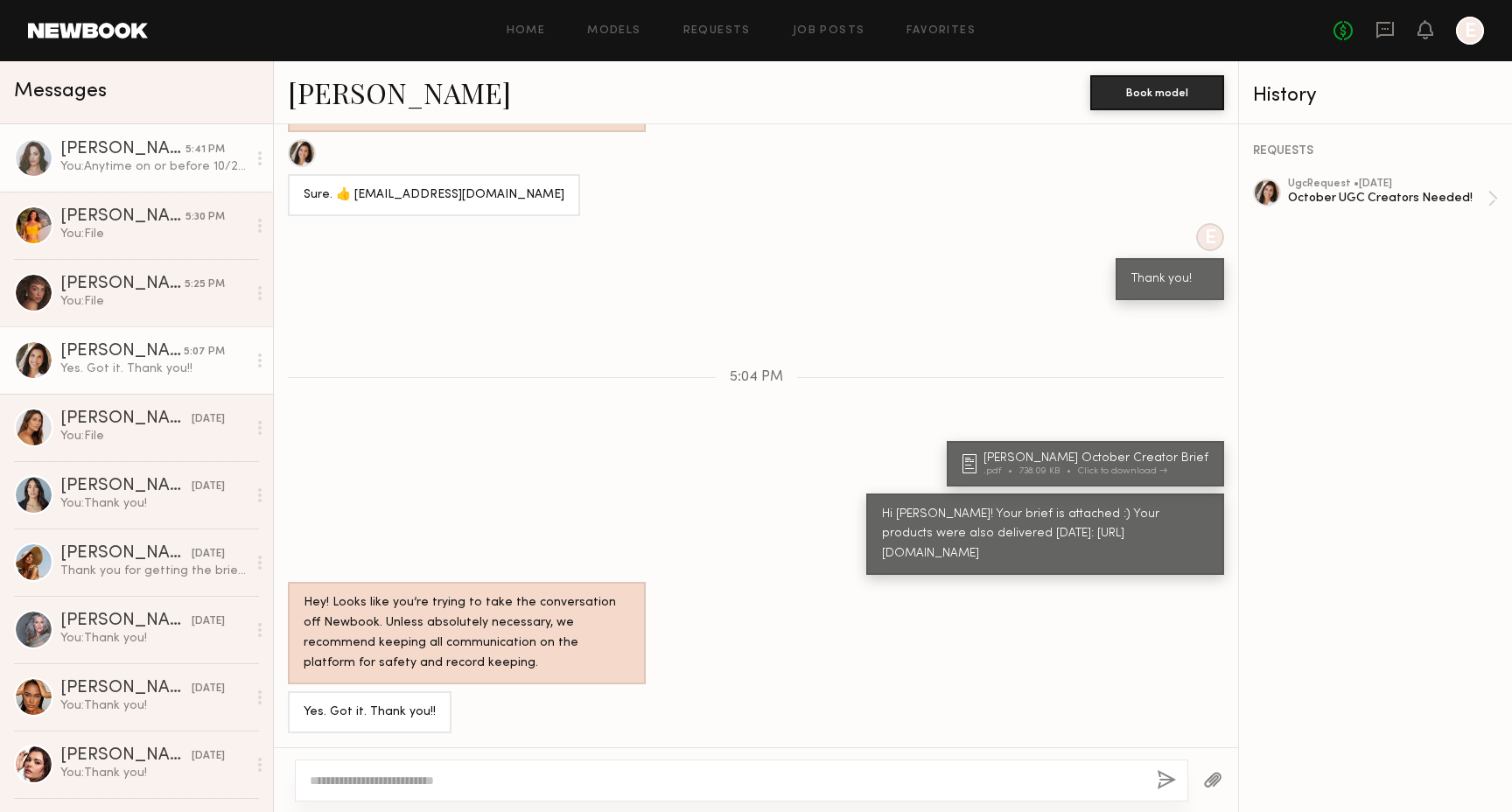
click at [126, 162] on div "You: Anytime on or before 10/20 is great!" at bounding box center [154, 166] width 187 height 17
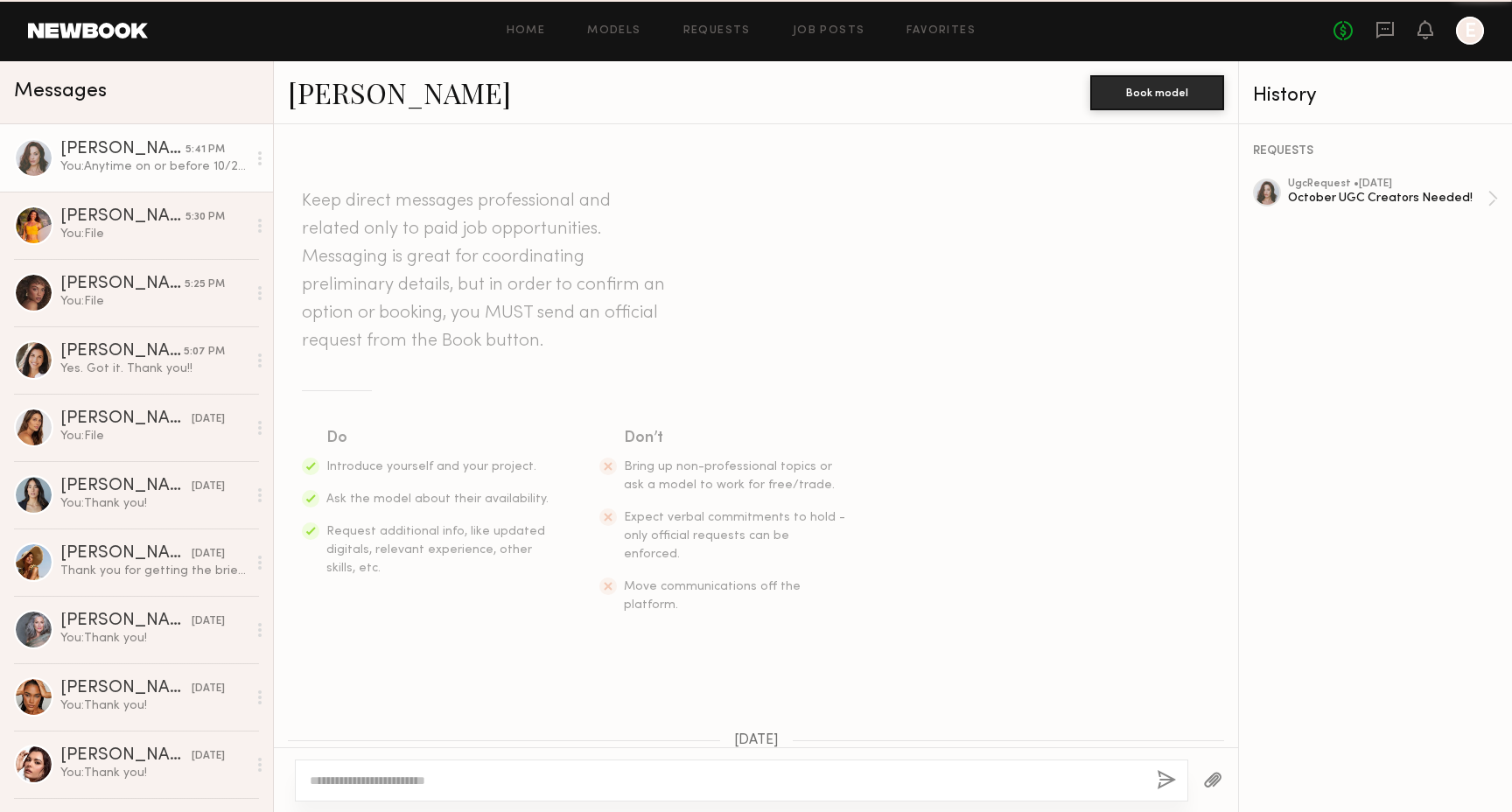
scroll to position [1251, 0]
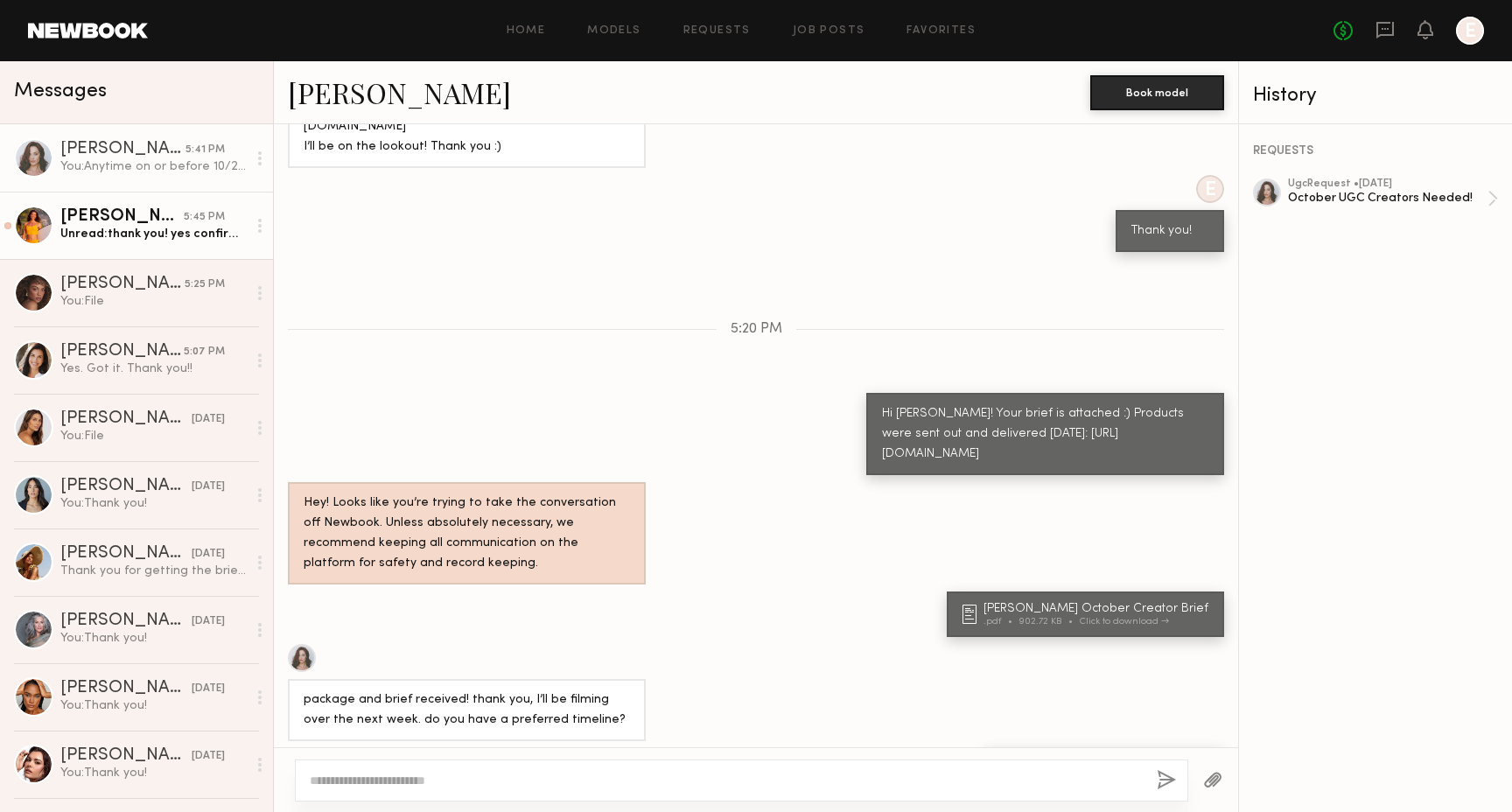
click at [115, 217] on div "[PERSON_NAME]" at bounding box center [122, 217] width 123 height 18
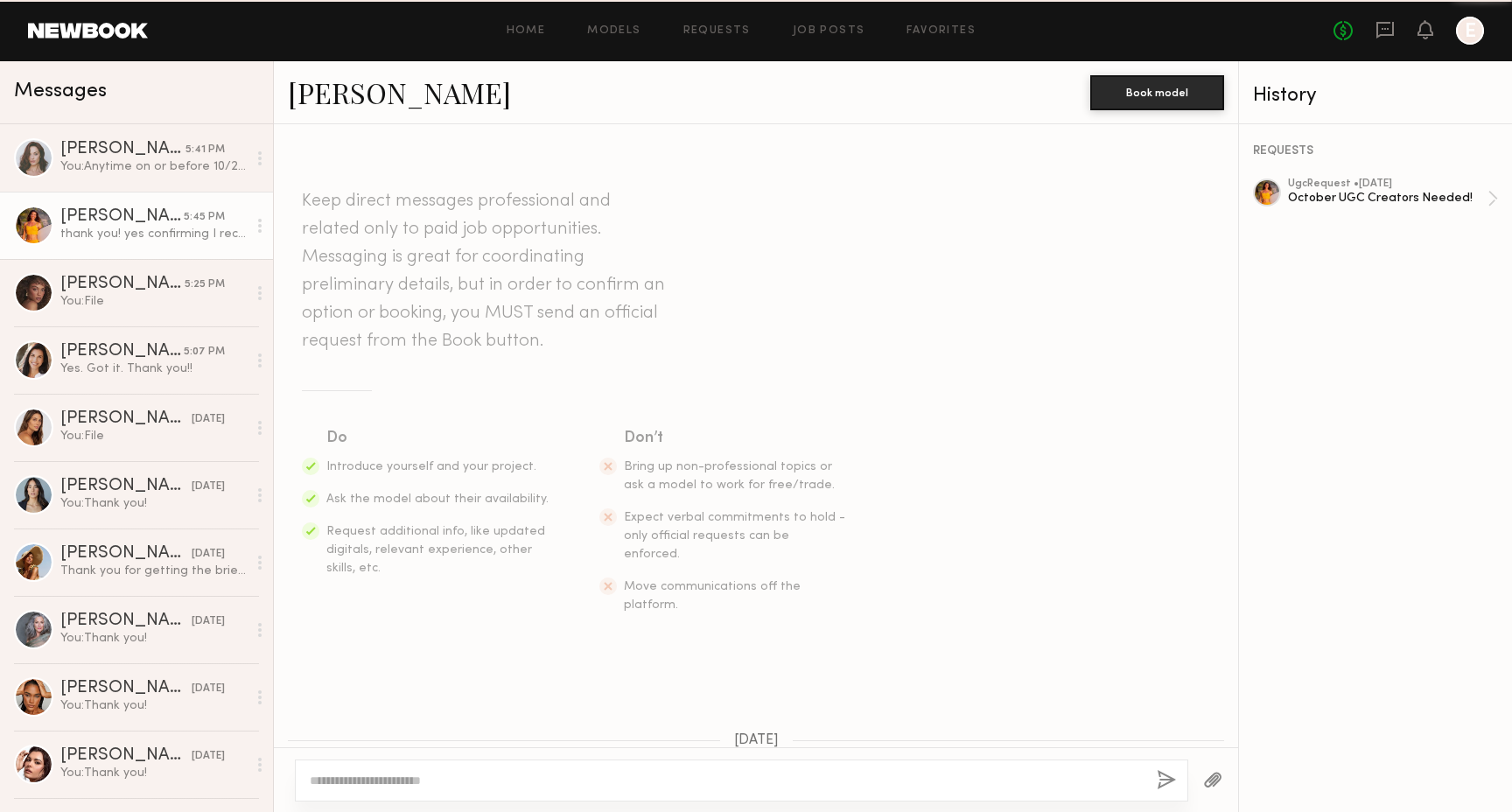
scroll to position [1042, 0]
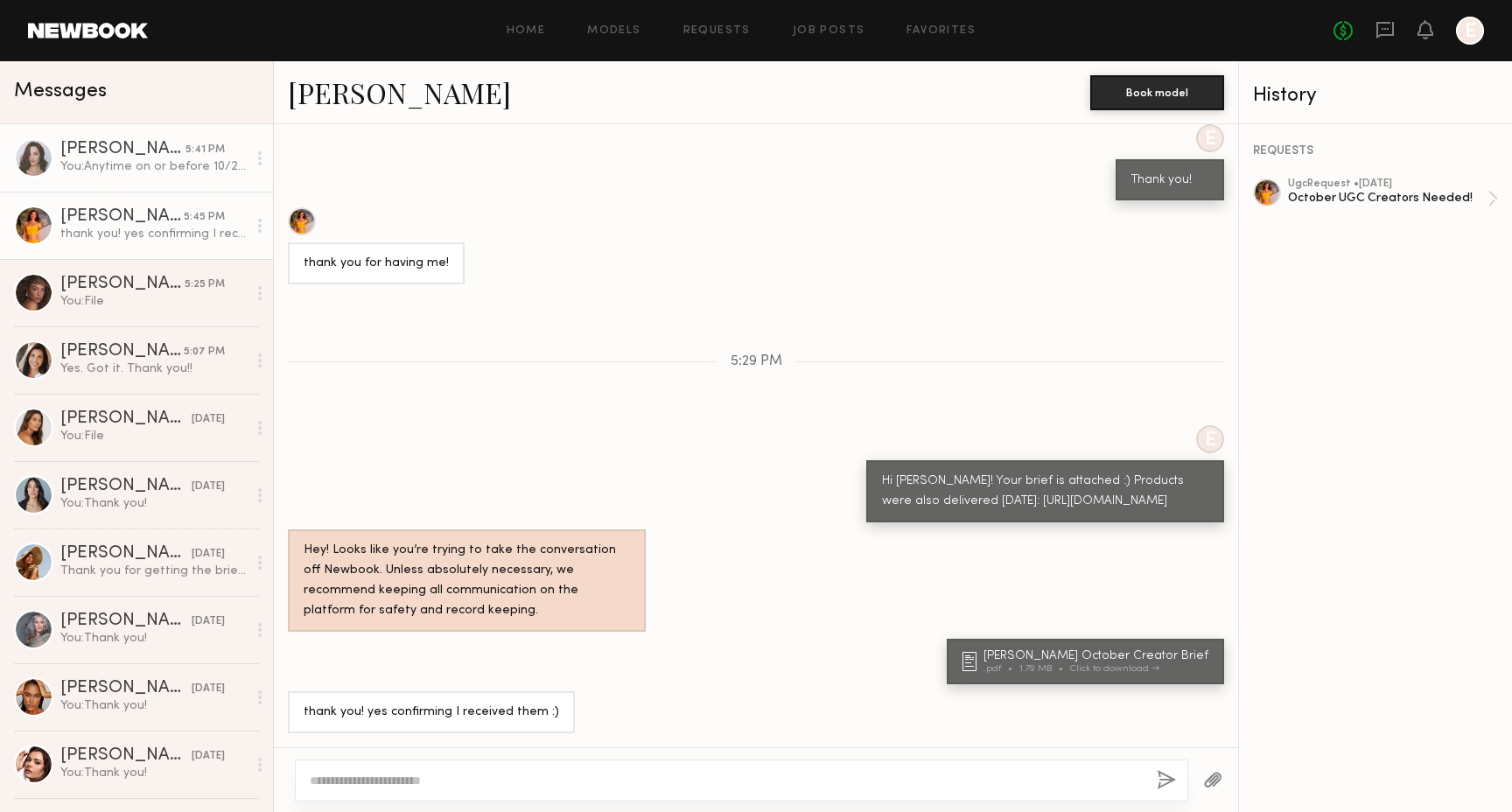
click at [116, 169] on div "You: Anytime on or before 10/20 is great!" at bounding box center [154, 166] width 187 height 17
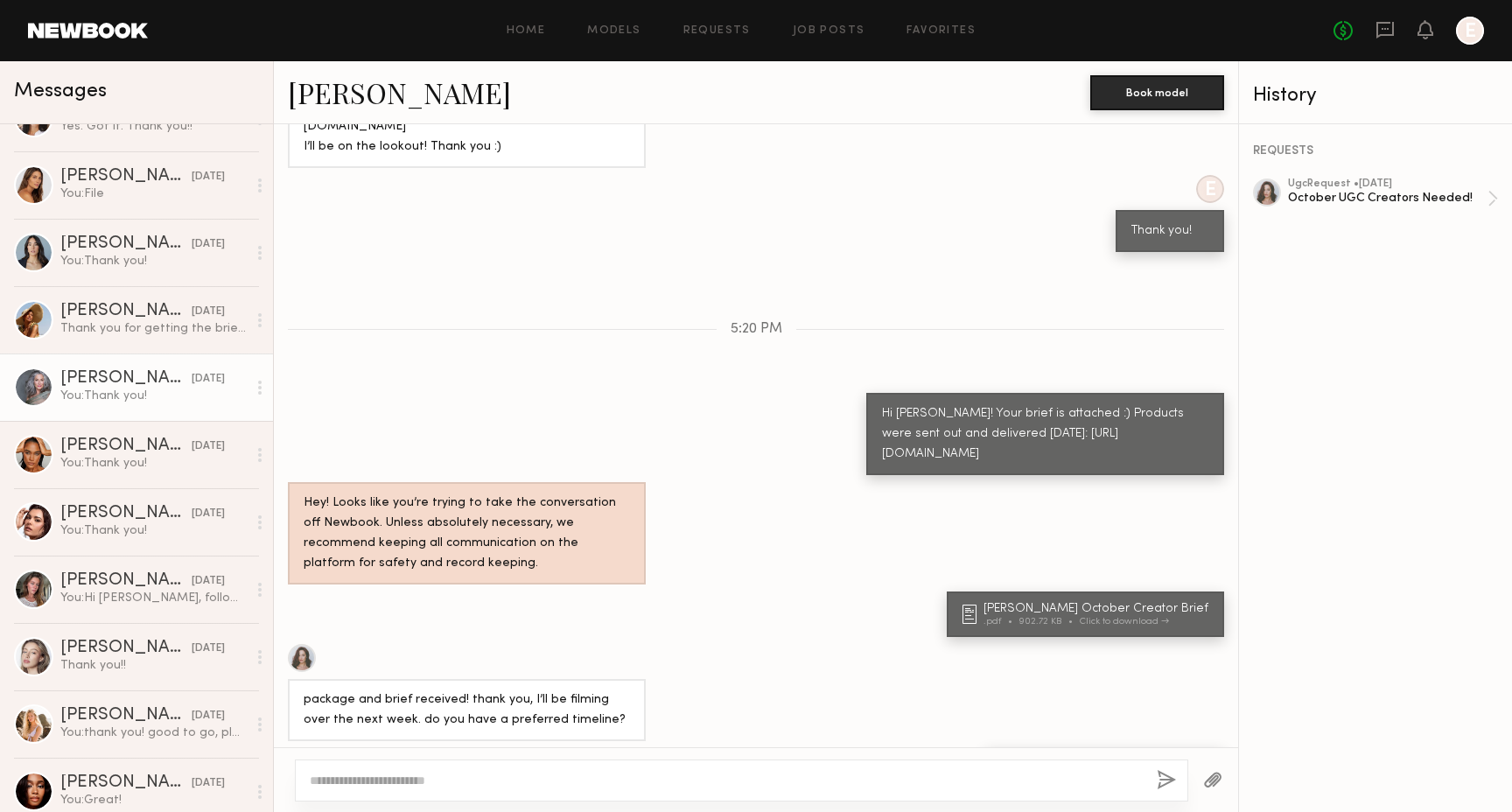
scroll to position [272, 0]
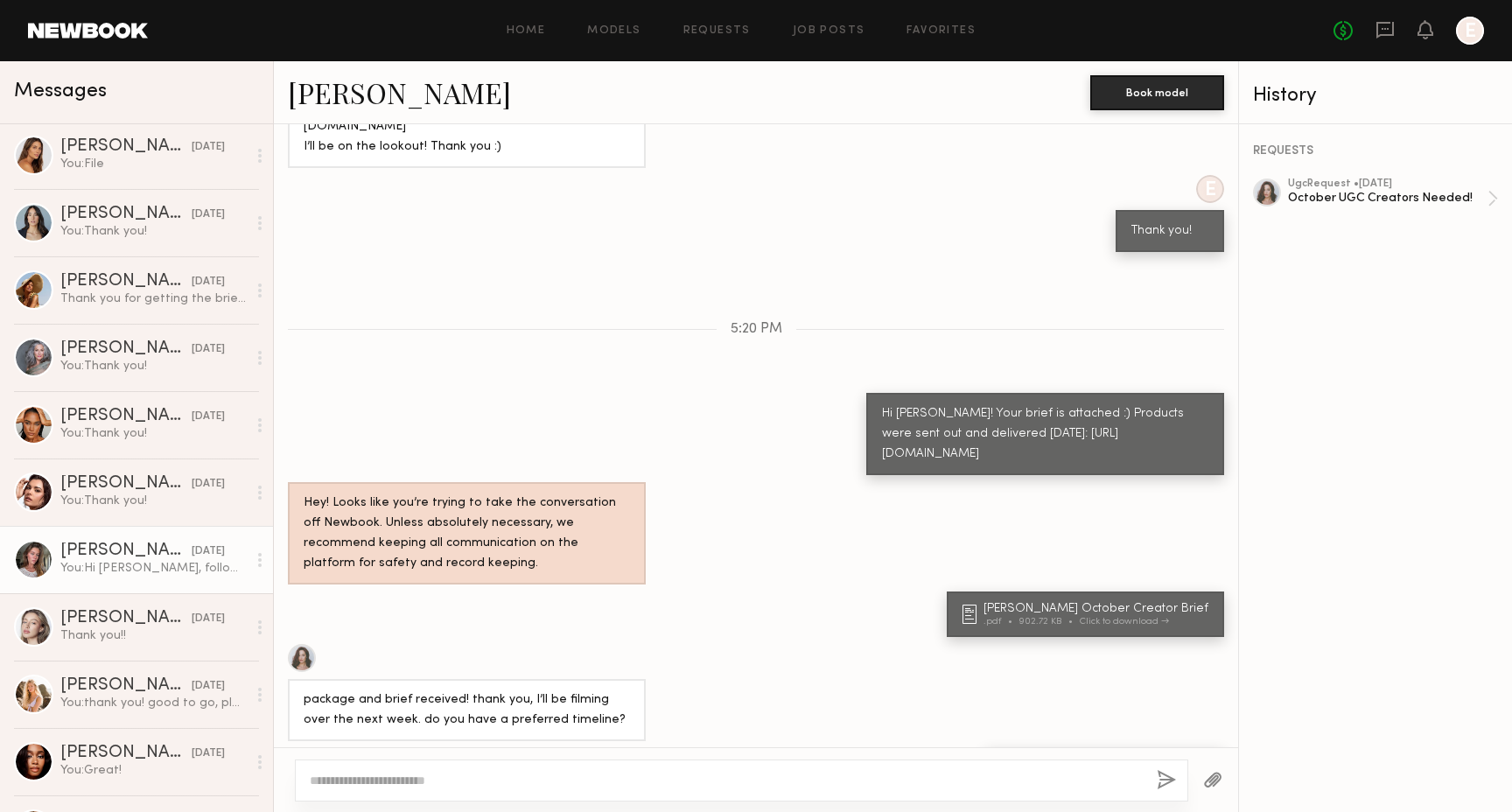
click at [140, 548] on div "[PERSON_NAME]" at bounding box center [126, 551] width 131 height 18
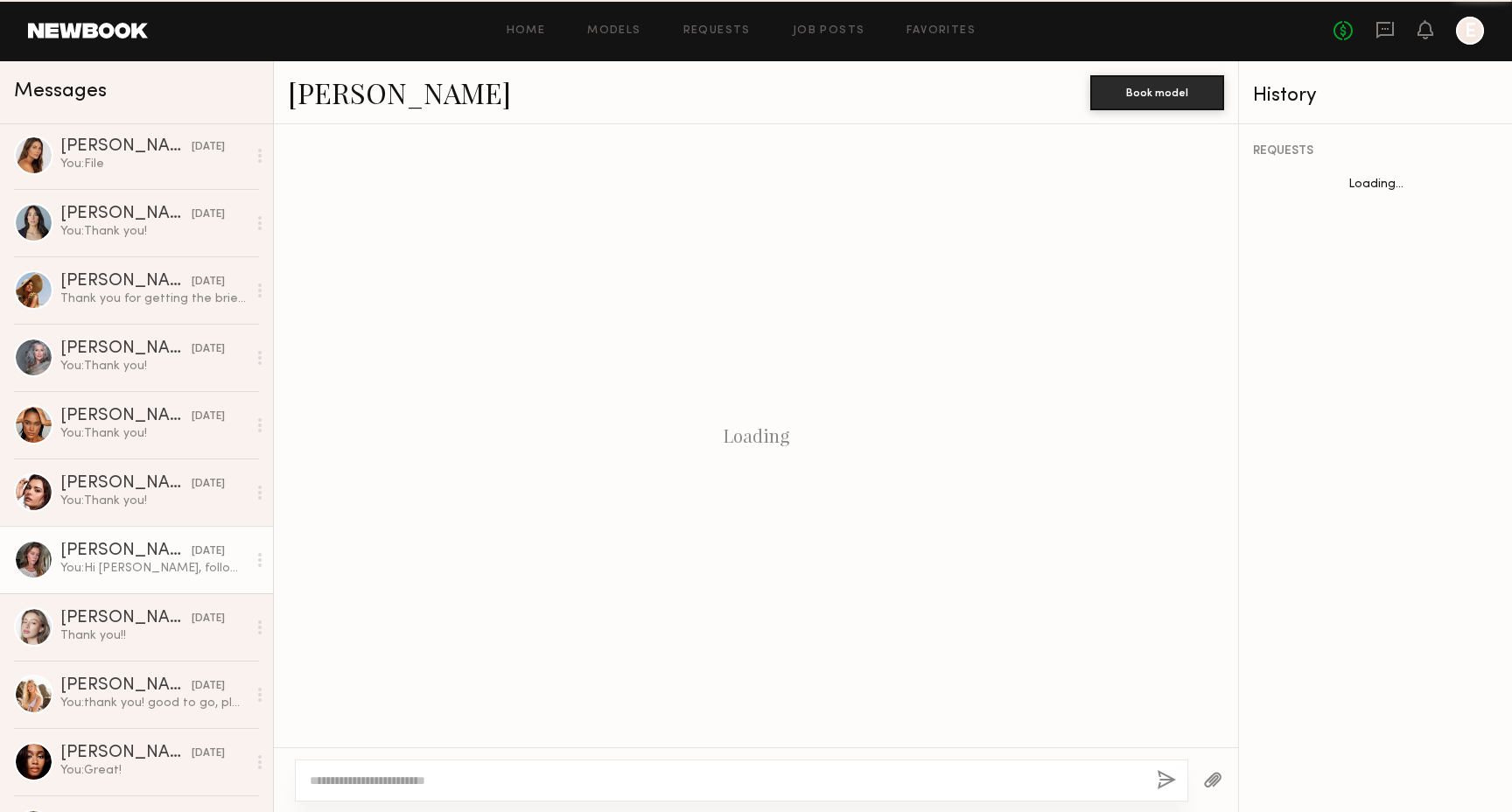
scroll to position [1289, 0]
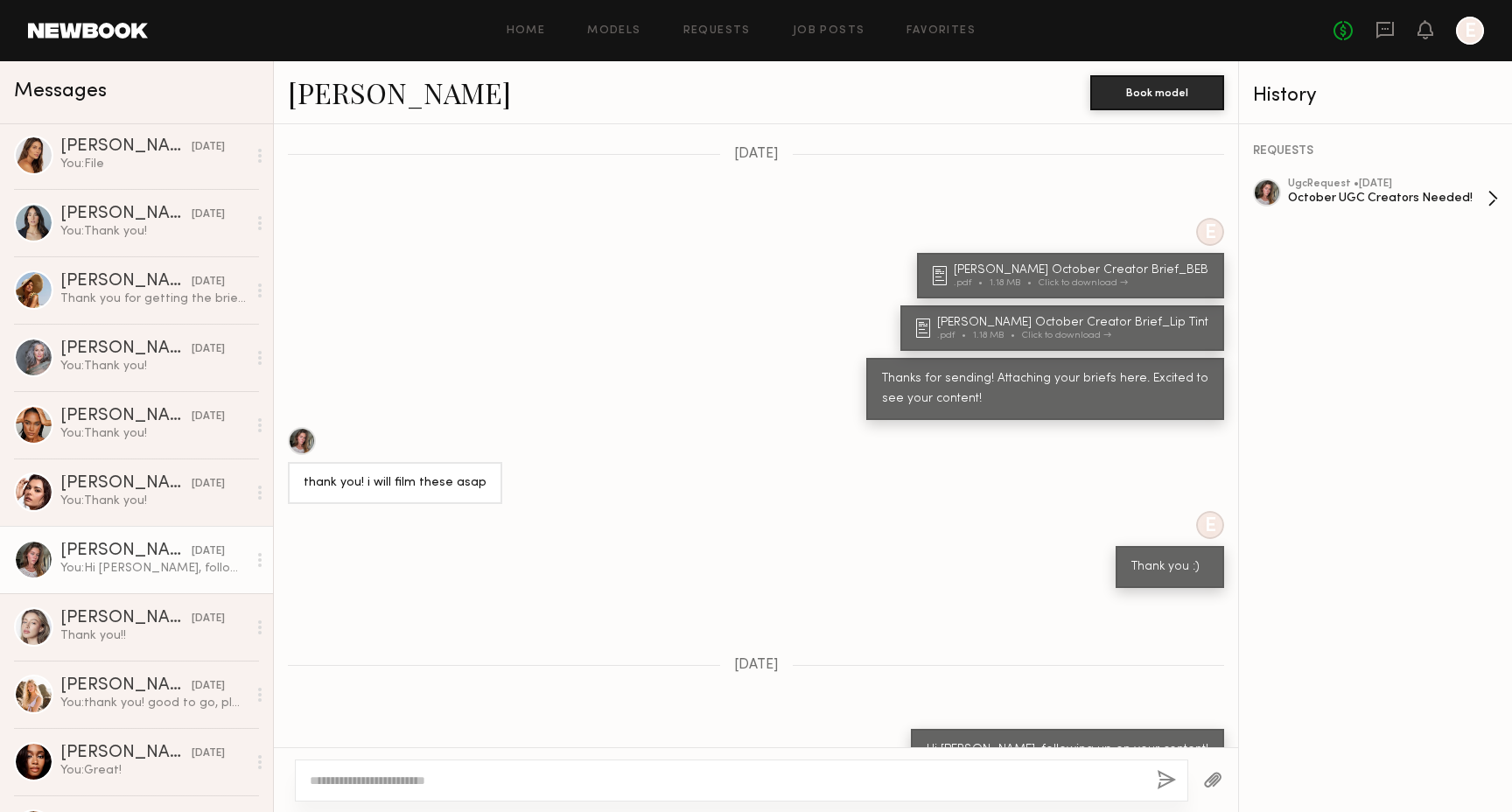
click at [1396, 195] on div "October UGC Creators Needed!" at bounding box center [1387, 198] width 199 height 17
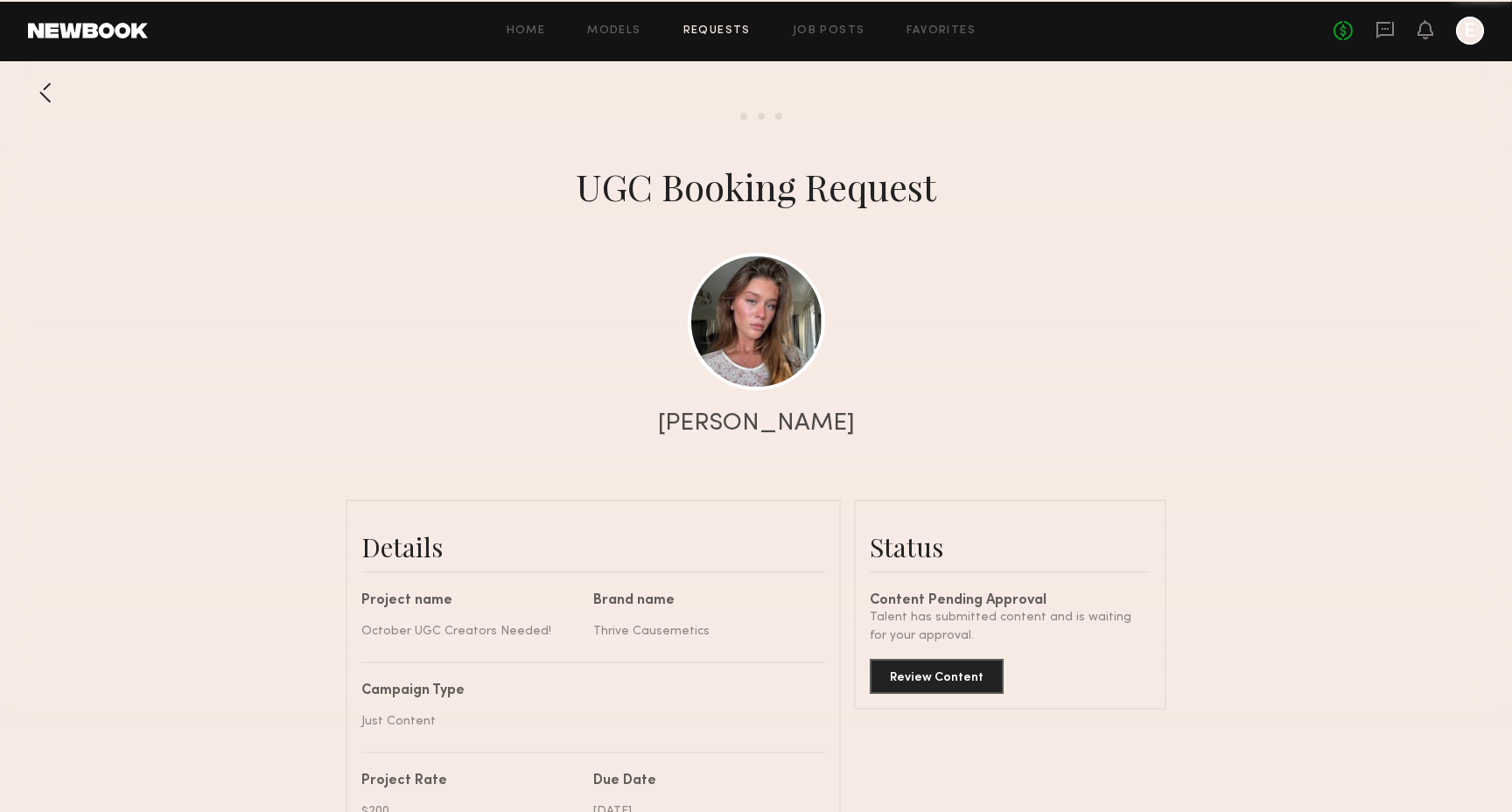
scroll to position [1777, 0]
click at [977, 674] on button "Review Content" at bounding box center [937, 675] width 134 height 35
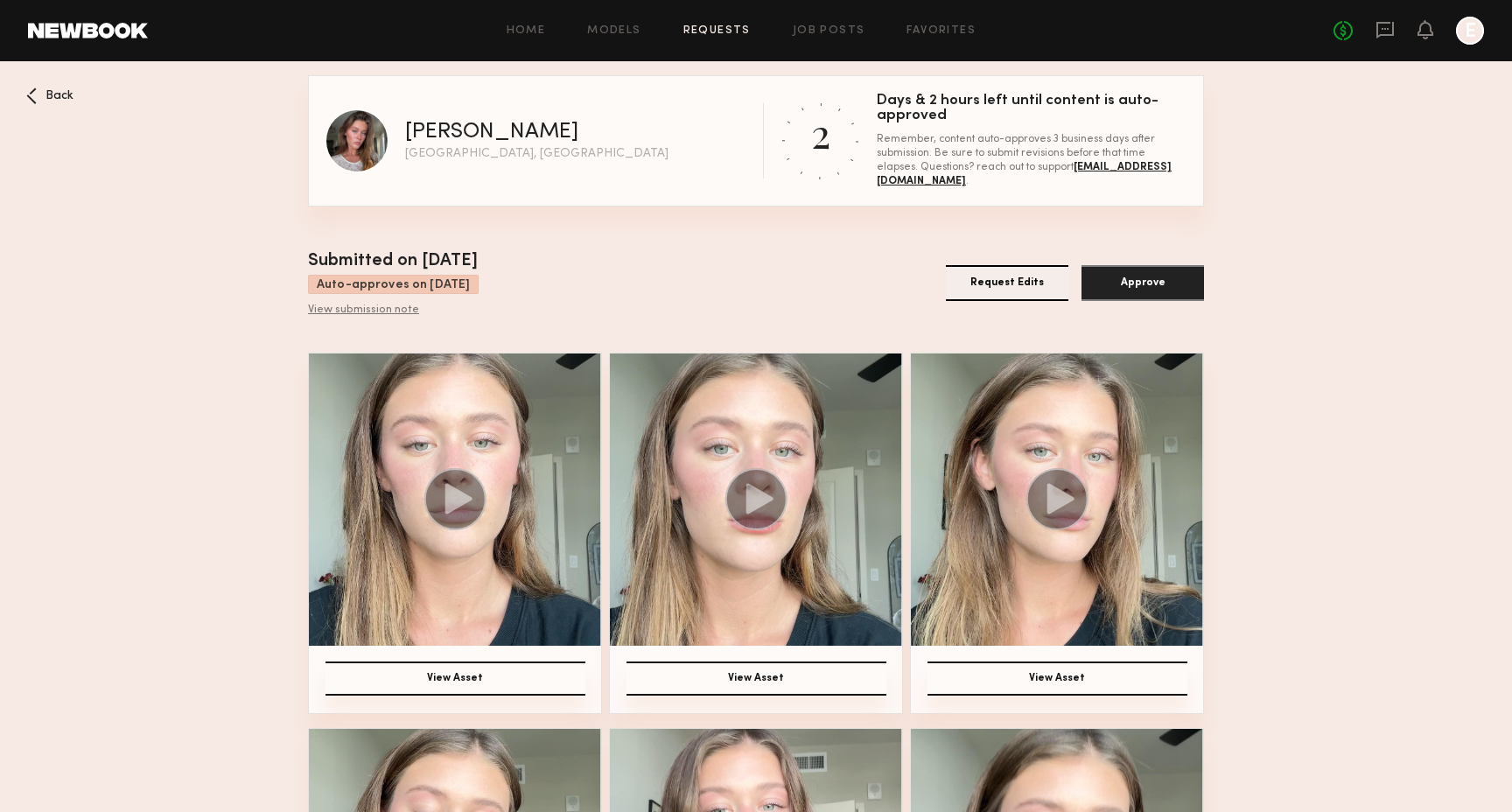
click at [381, 309] on div "View submission note" at bounding box center [393, 311] width 171 height 14
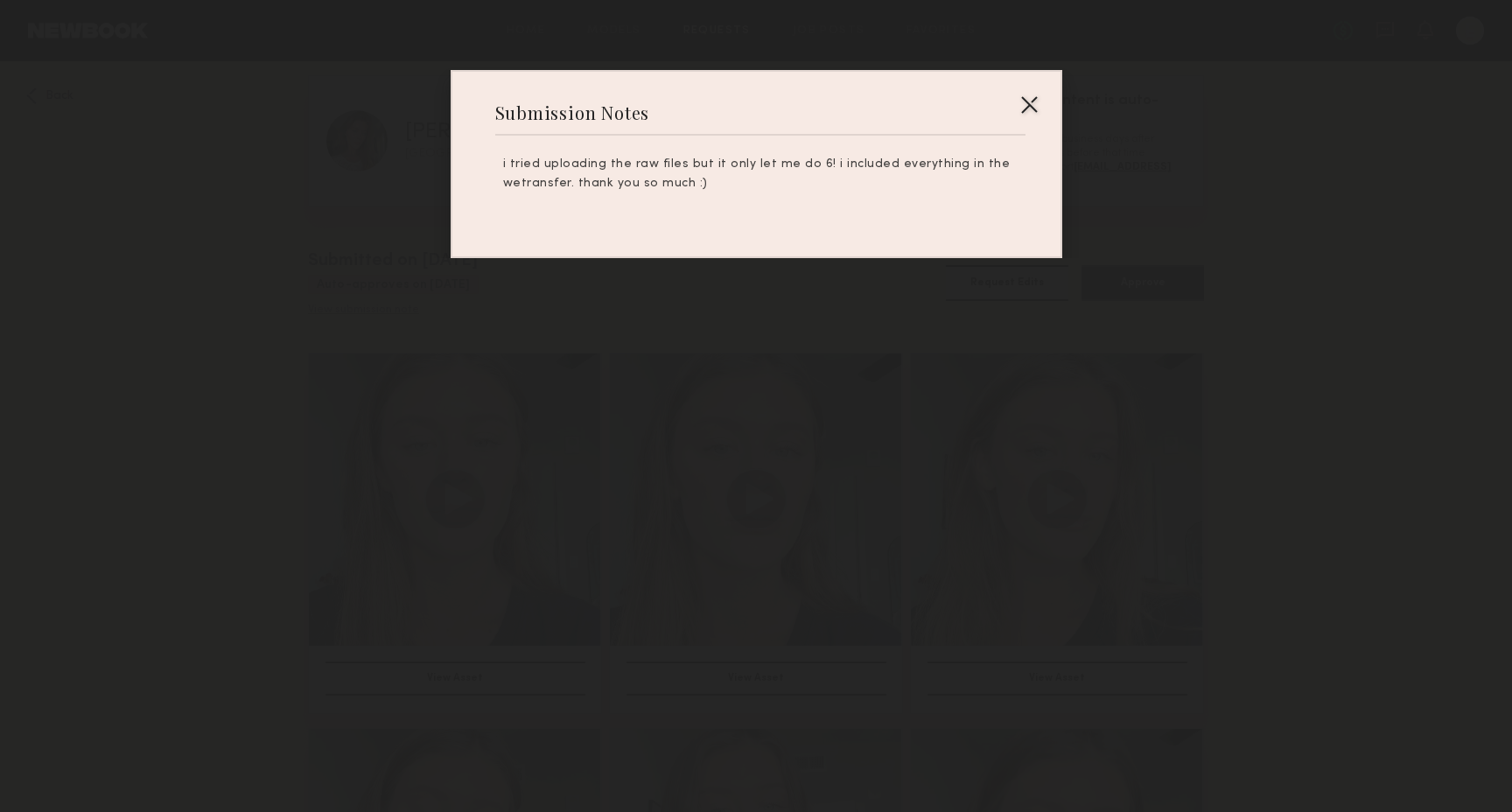
click at [381, 308] on div at bounding box center [756, 406] width 1512 height 812
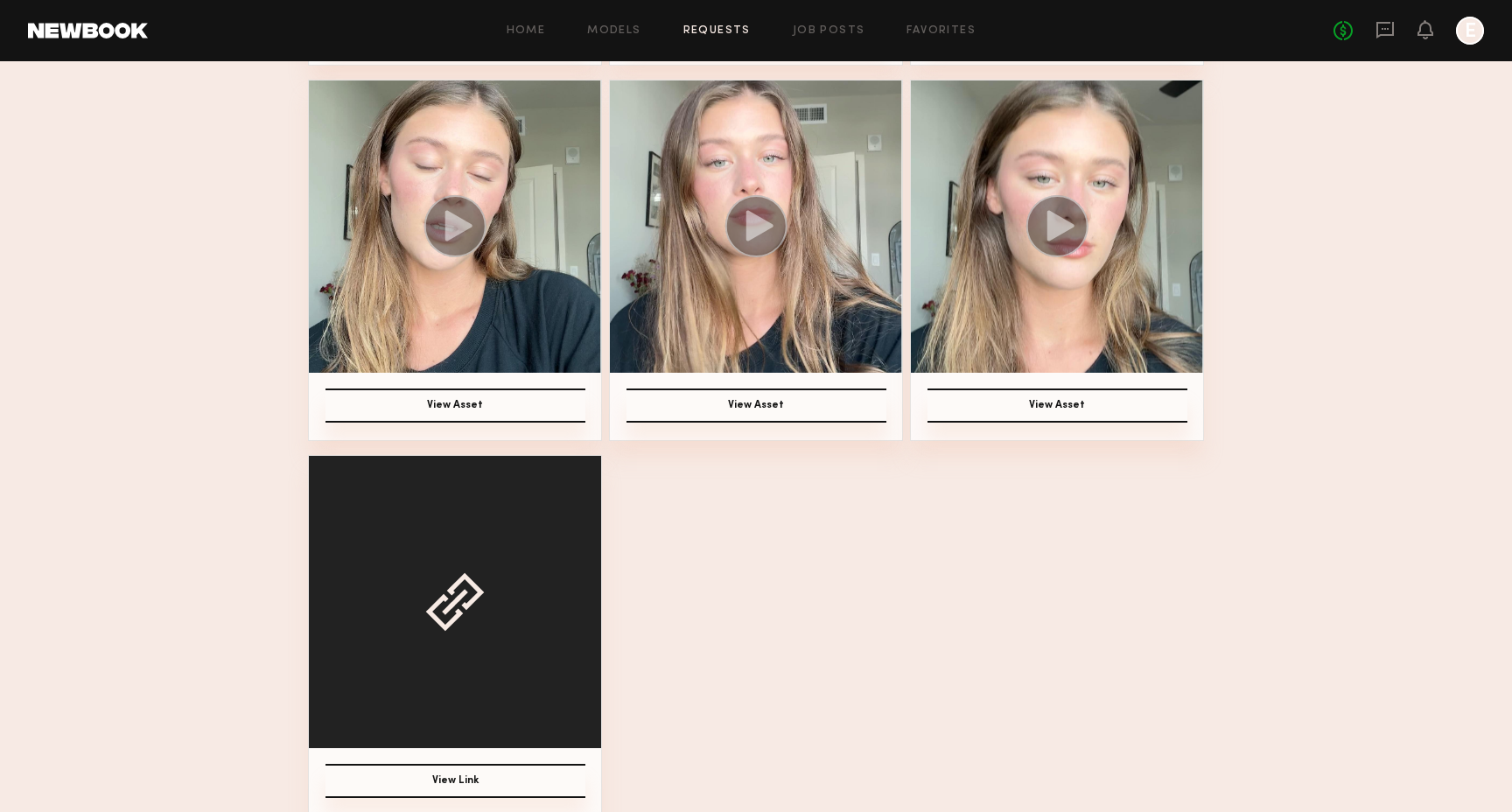
scroll to position [666, 0]
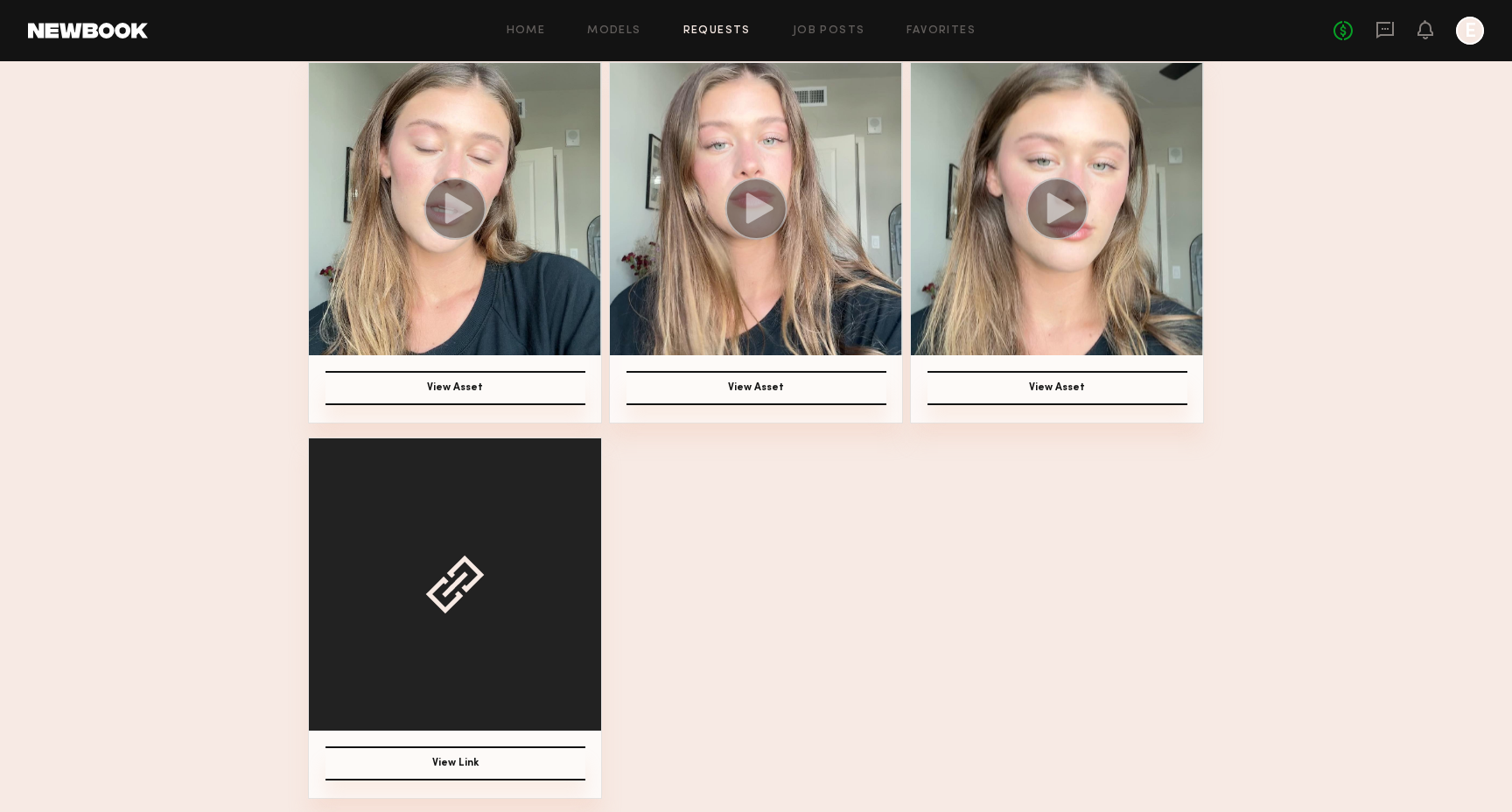
click at [491, 766] on button "View Link" at bounding box center [455, 764] width 260 height 34
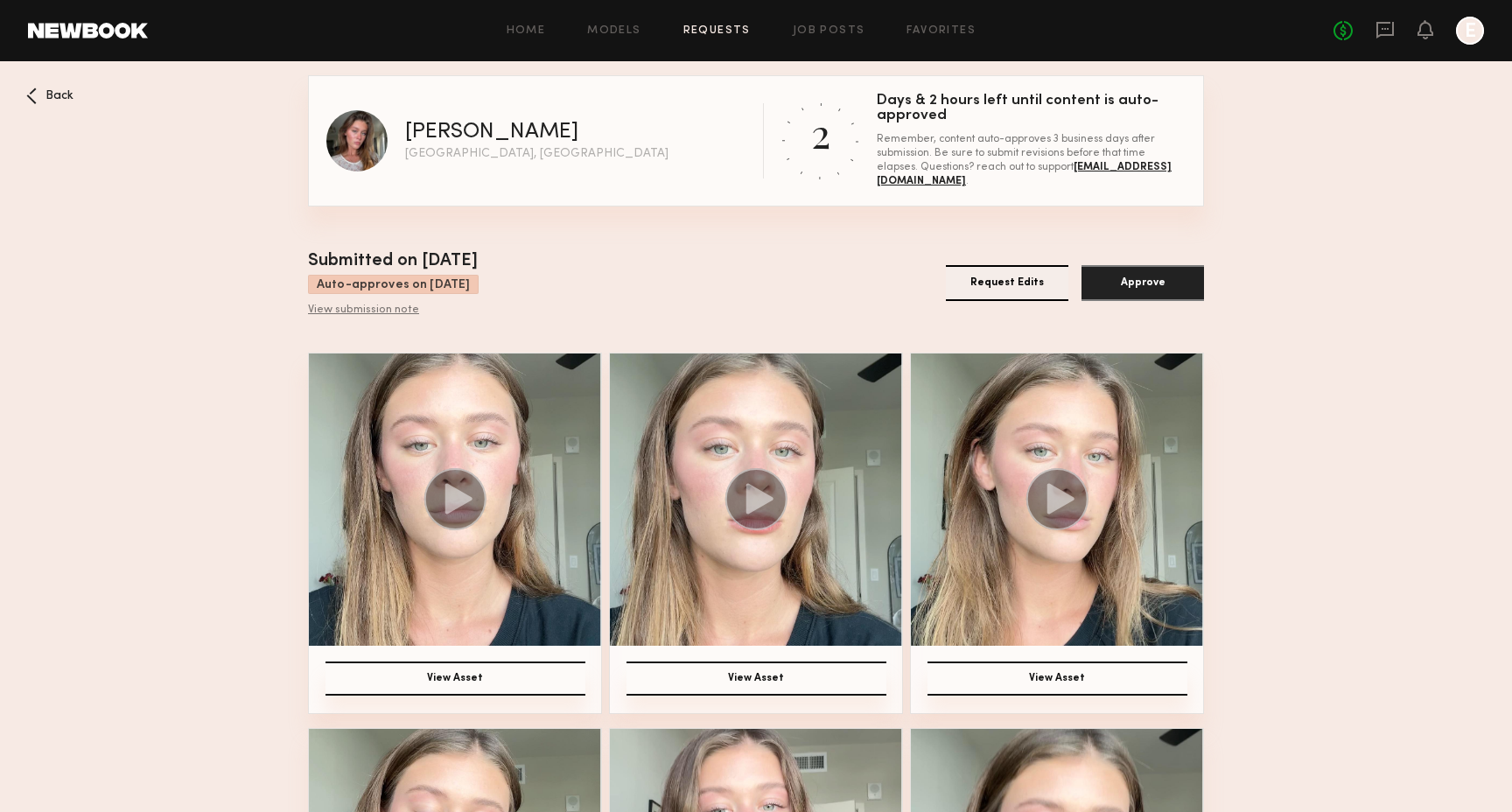
click at [1027, 280] on button "Request Edits" at bounding box center [1007, 283] width 122 height 36
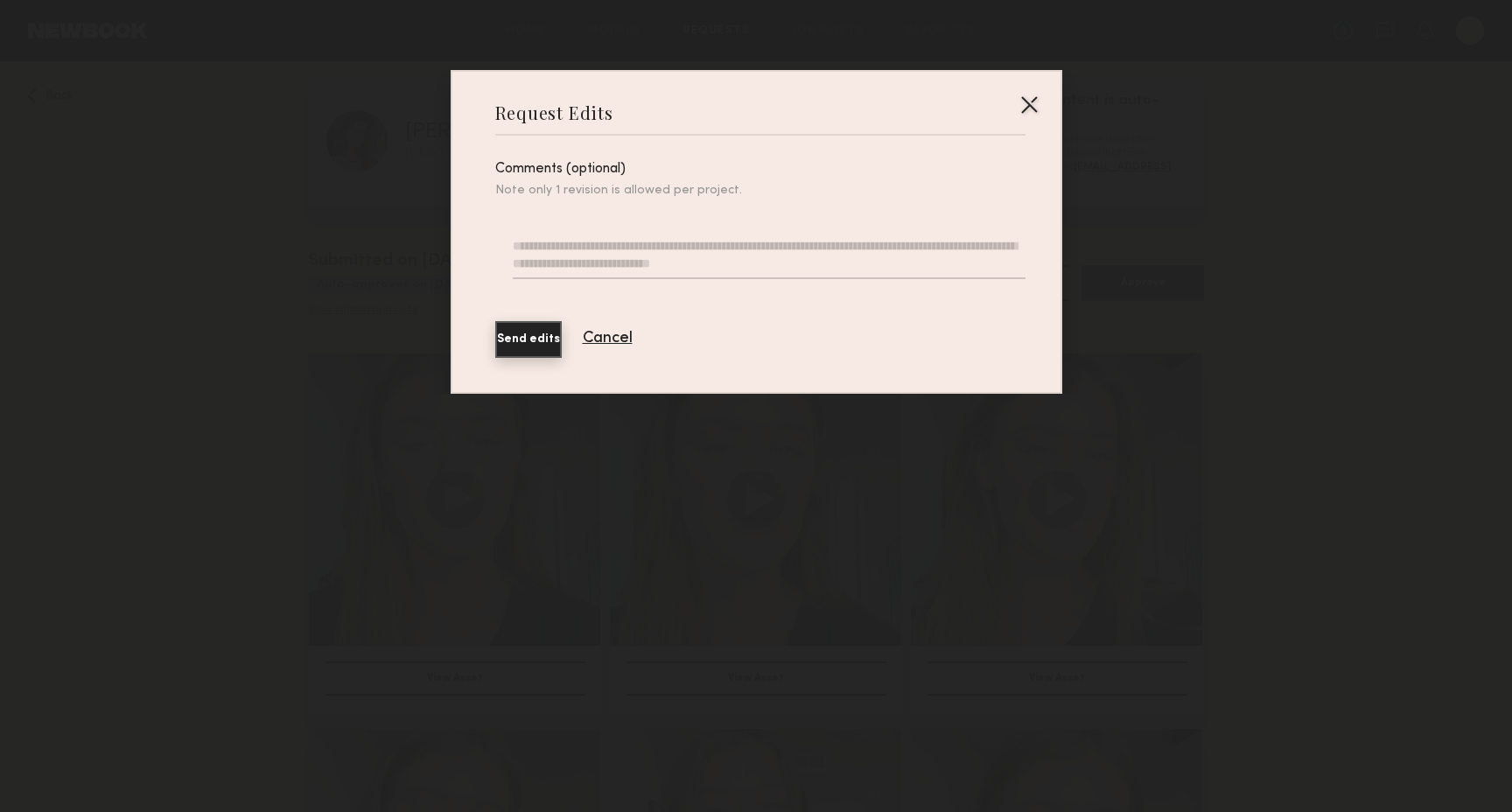
click at [659, 264] on textarea at bounding box center [768, 258] width 512 height 42
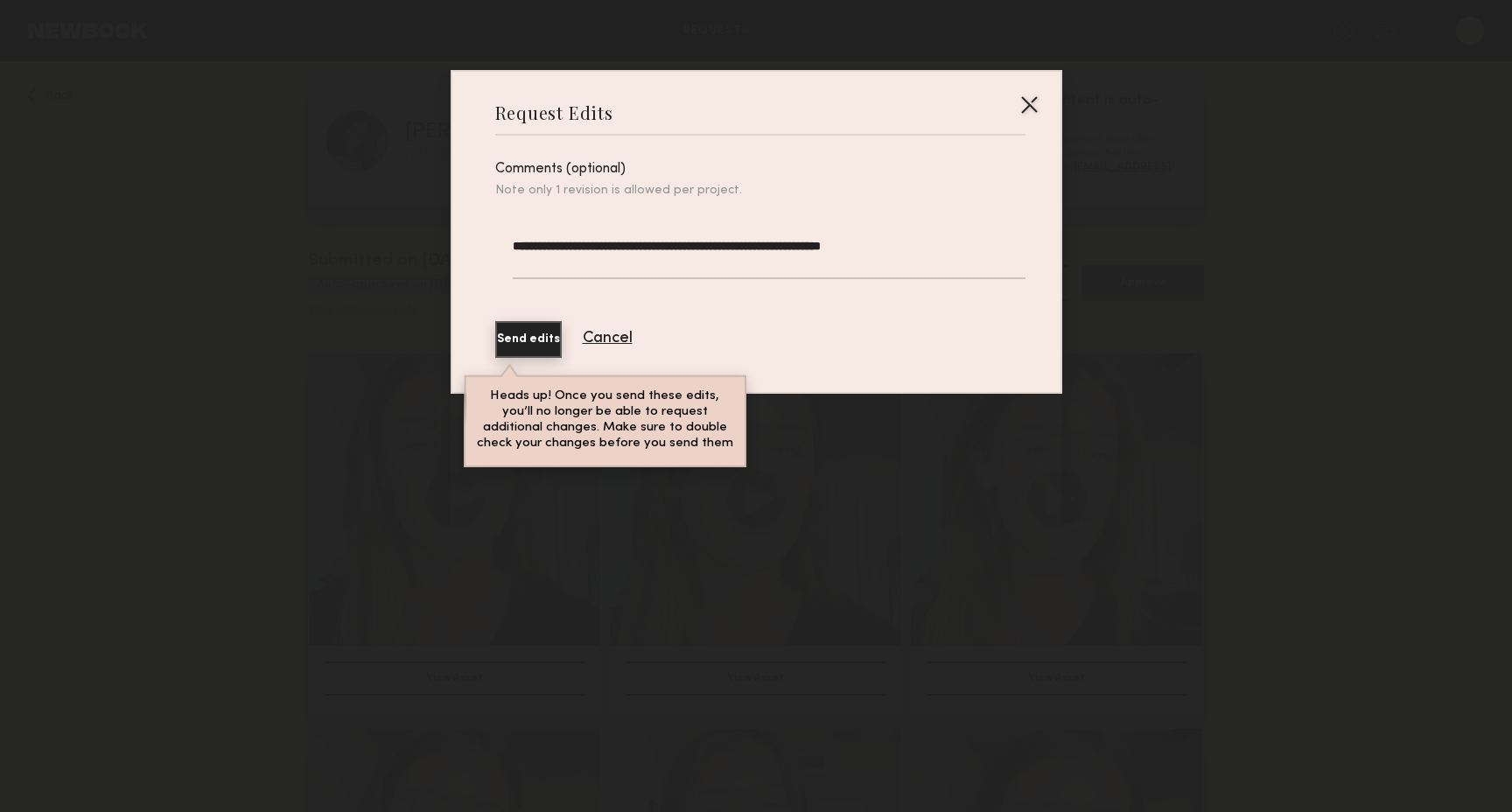
click at [856, 245] on textarea "**********" at bounding box center [768, 258] width 512 height 42
click at [973, 252] on textarea "**********" at bounding box center [768, 258] width 512 height 42
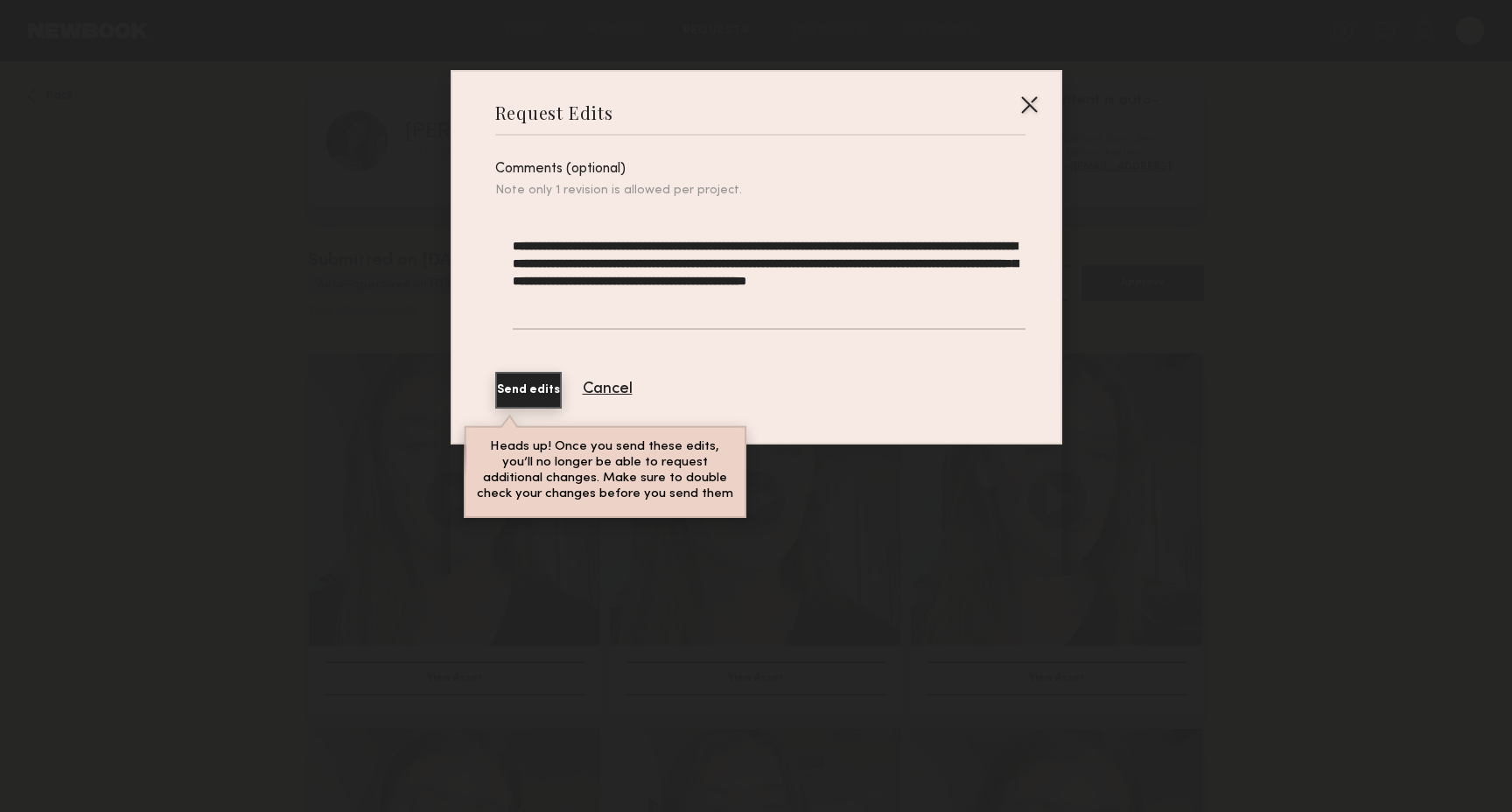
type textarea "**********"
click at [554, 368] on div "**********" at bounding box center [761, 281] width 530 height 254
click at [554, 386] on button "Send edits" at bounding box center [529, 389] width 66 height 37
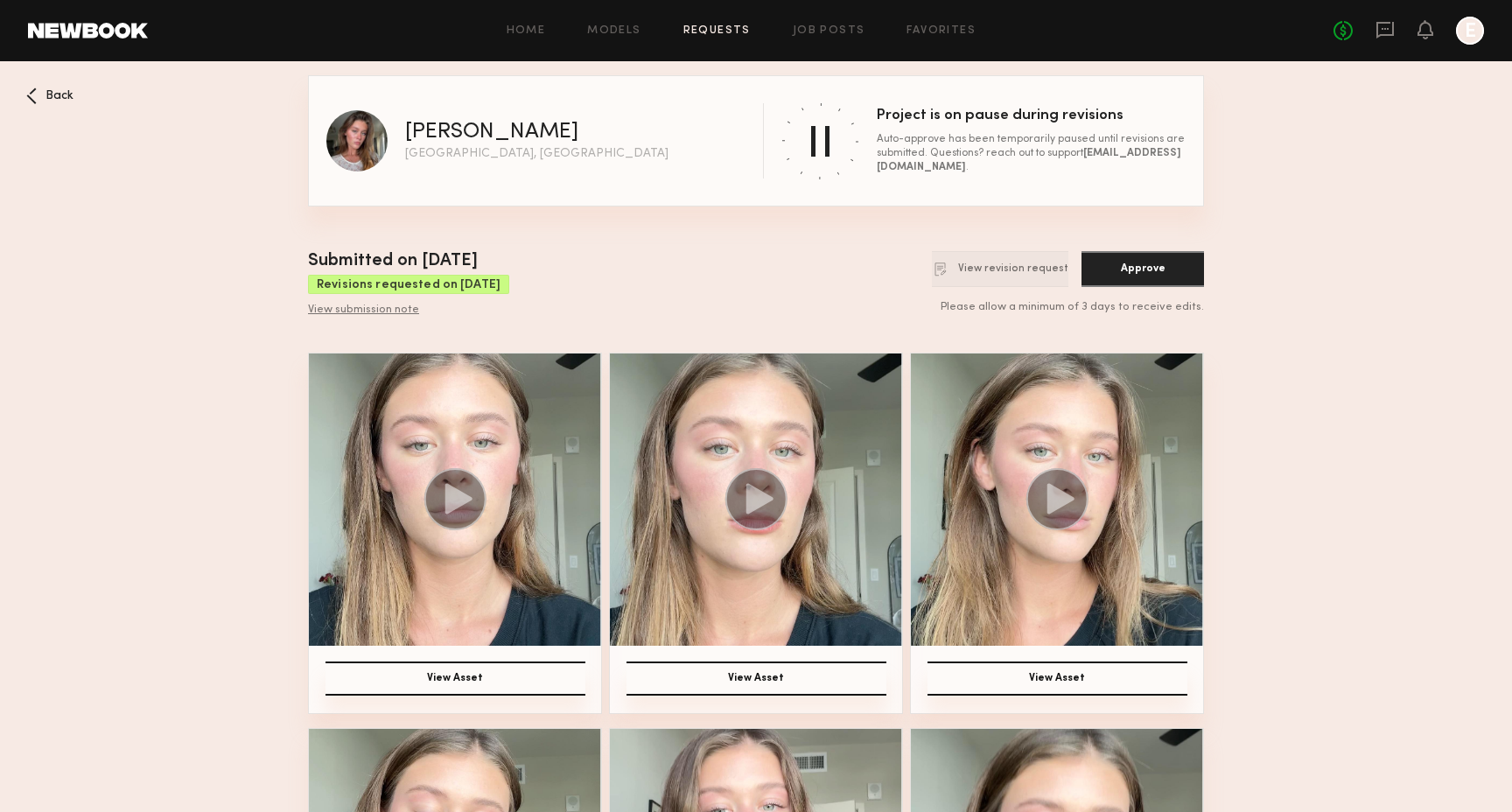
click at [21, 102] on nb-booking-gallery "Back Nicole B Los Angeles, CA Project is on pause during revisions Auto-approve…" at bounding box center [756, 770] width 1512 height 1390
click at [46, 93] on span "Back" at bounding box center [59, 96] width 28 height 13
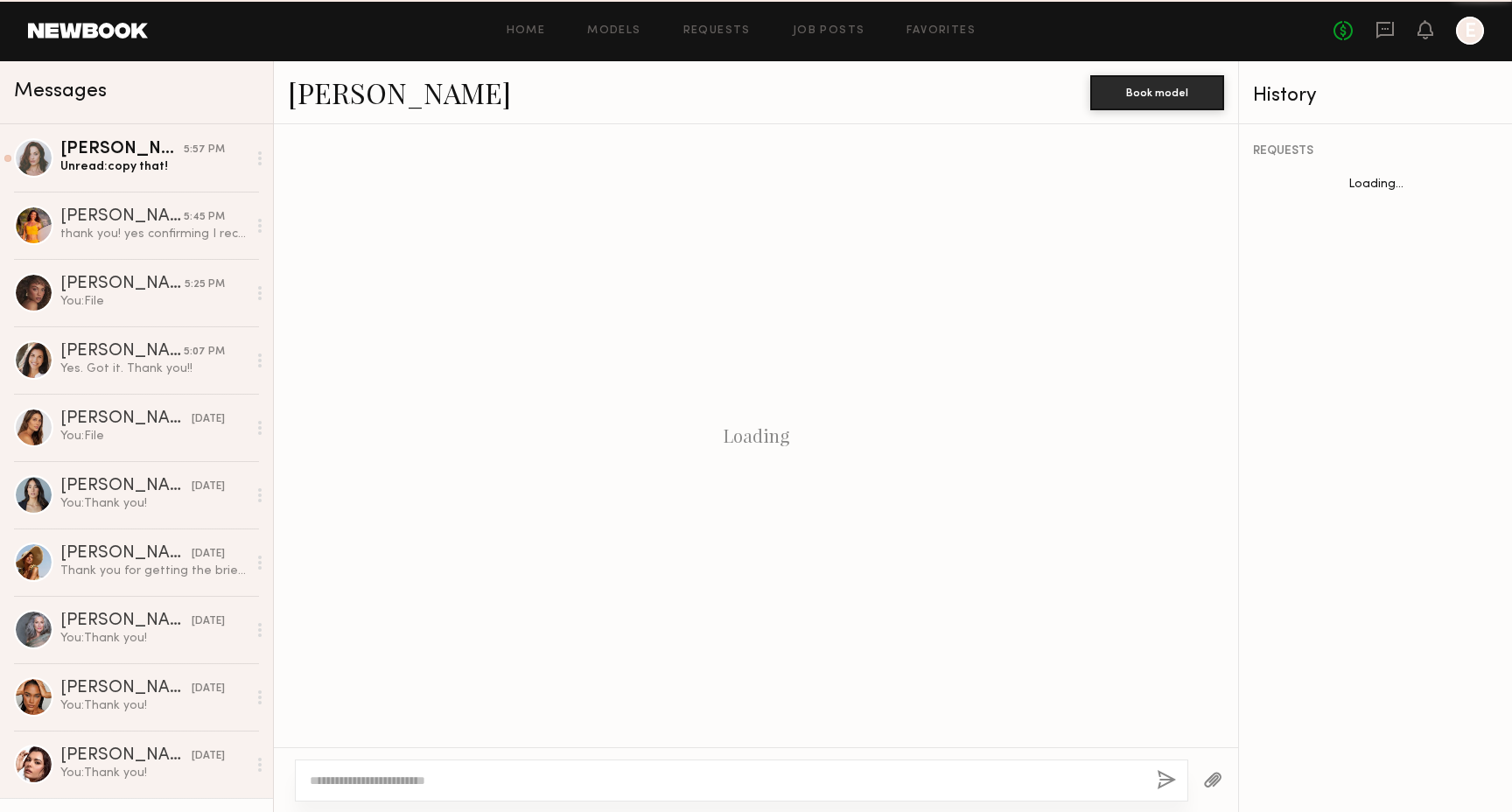
scroll to position [1289, 0]
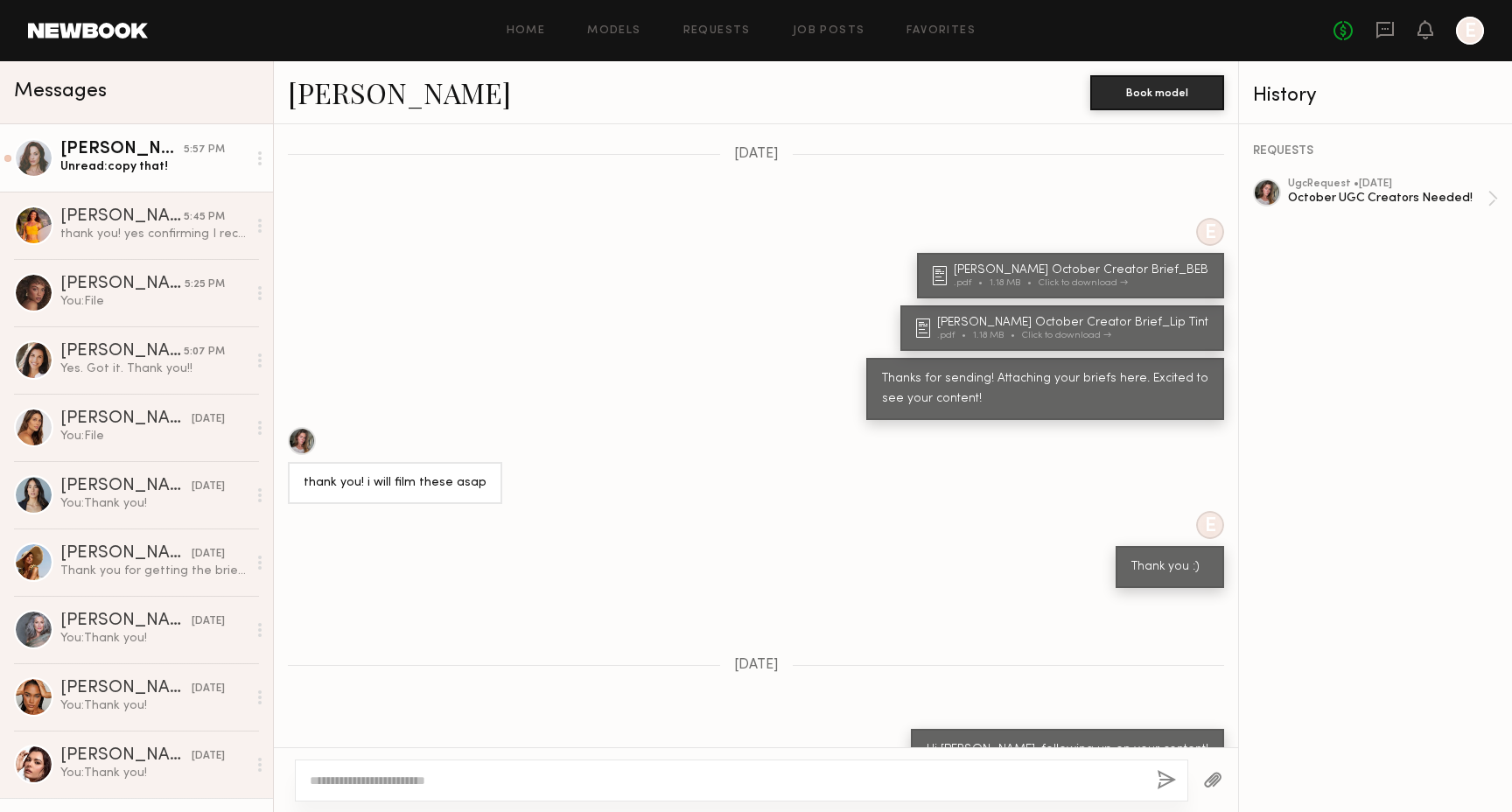
click at [151, 141] on div "[PERSON_NAME]" at bounding box center [122, 150] width 123 height 18
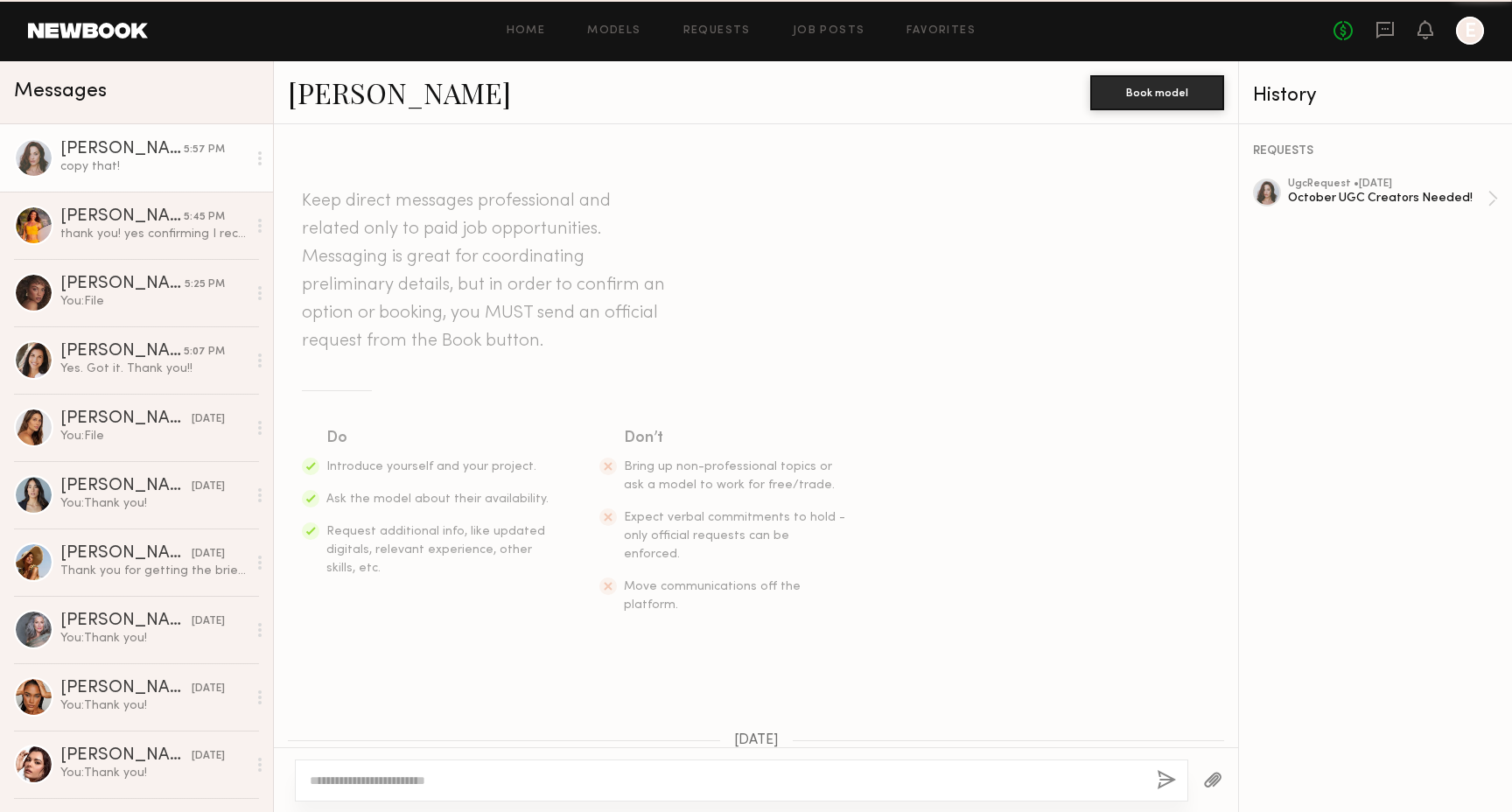
scroll to position [1335, 0]
